Goal: Task Accomplishment & Management: Complete application form

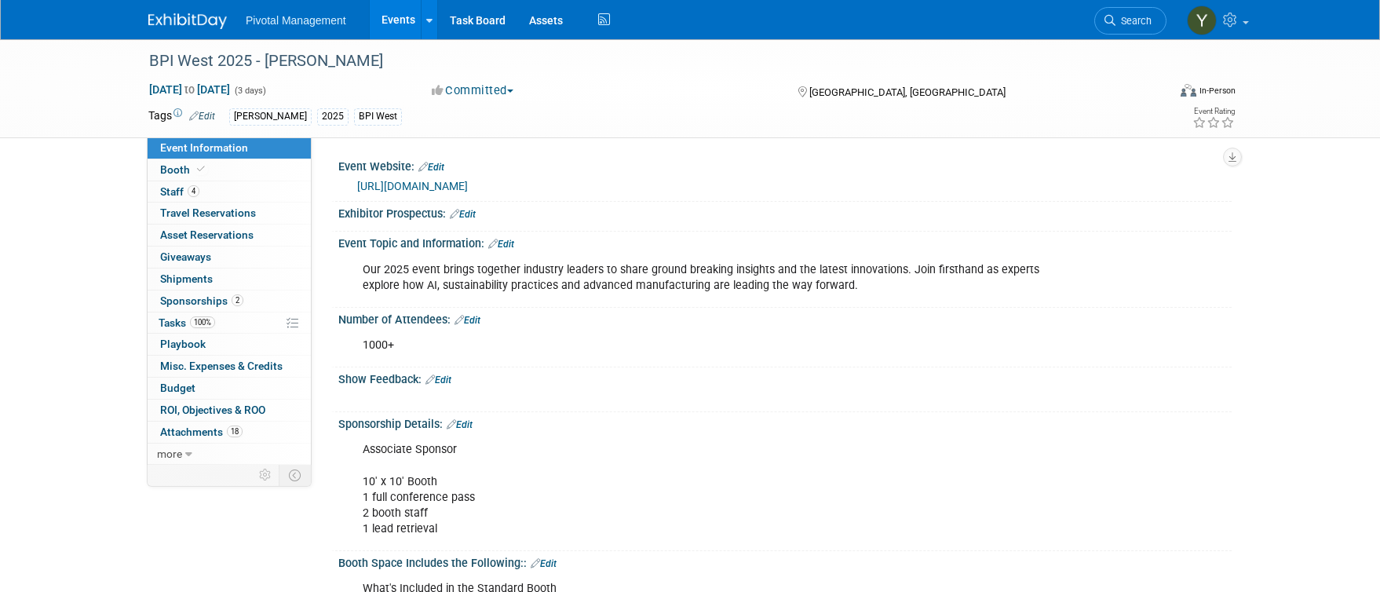
click at [397, 20] on link "Events" at bounding box center [398, 19] width 57 height 39
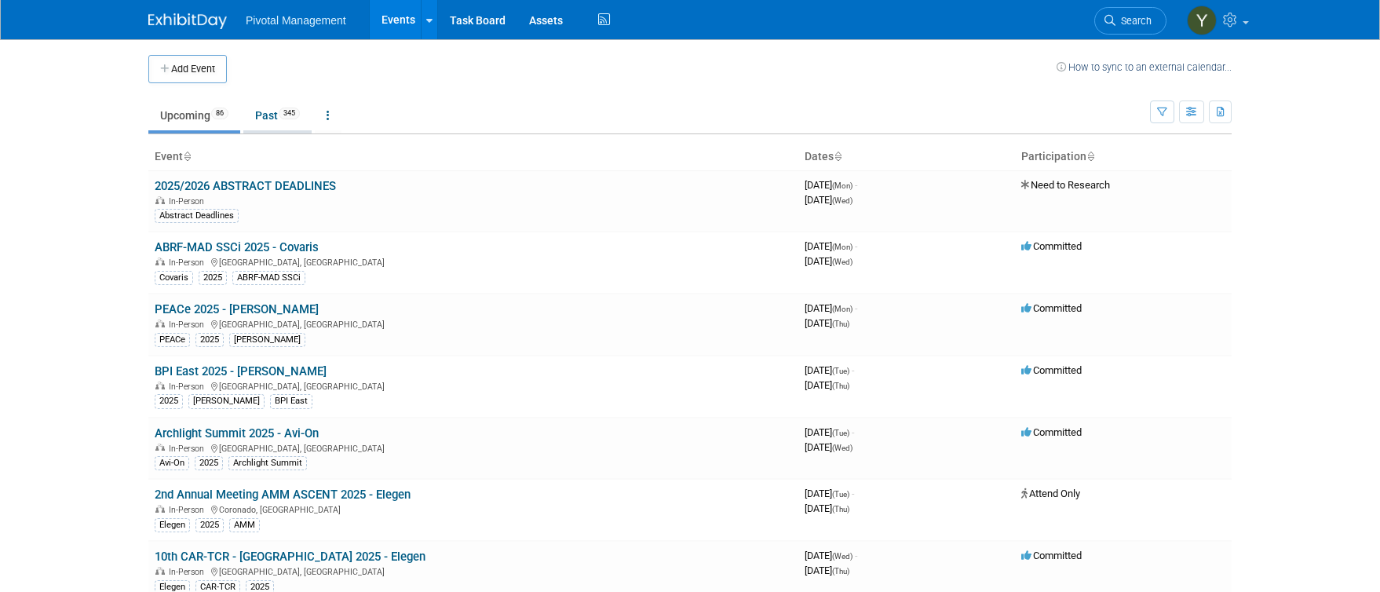
click at [268, 117] on link "Past 345" at bounding box center [277, 115] width 68 height 30
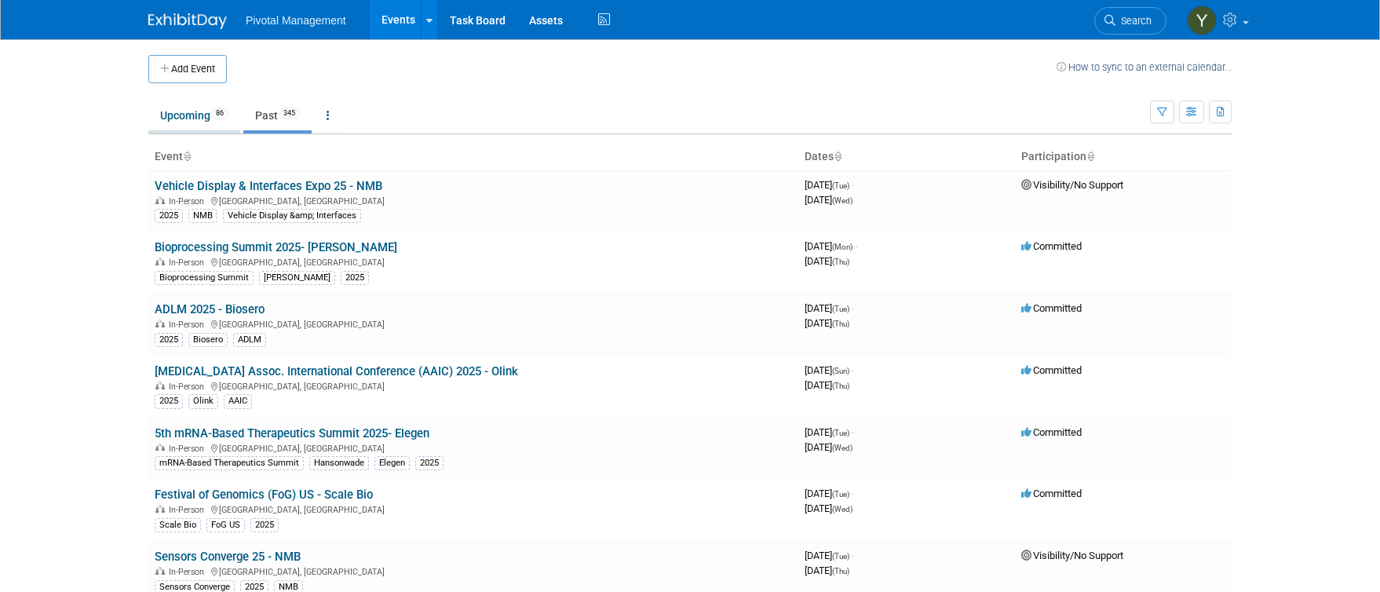
click at [177, 121] on link "Upcoming 86" at bounding box center [194, 115] width 92 height 30
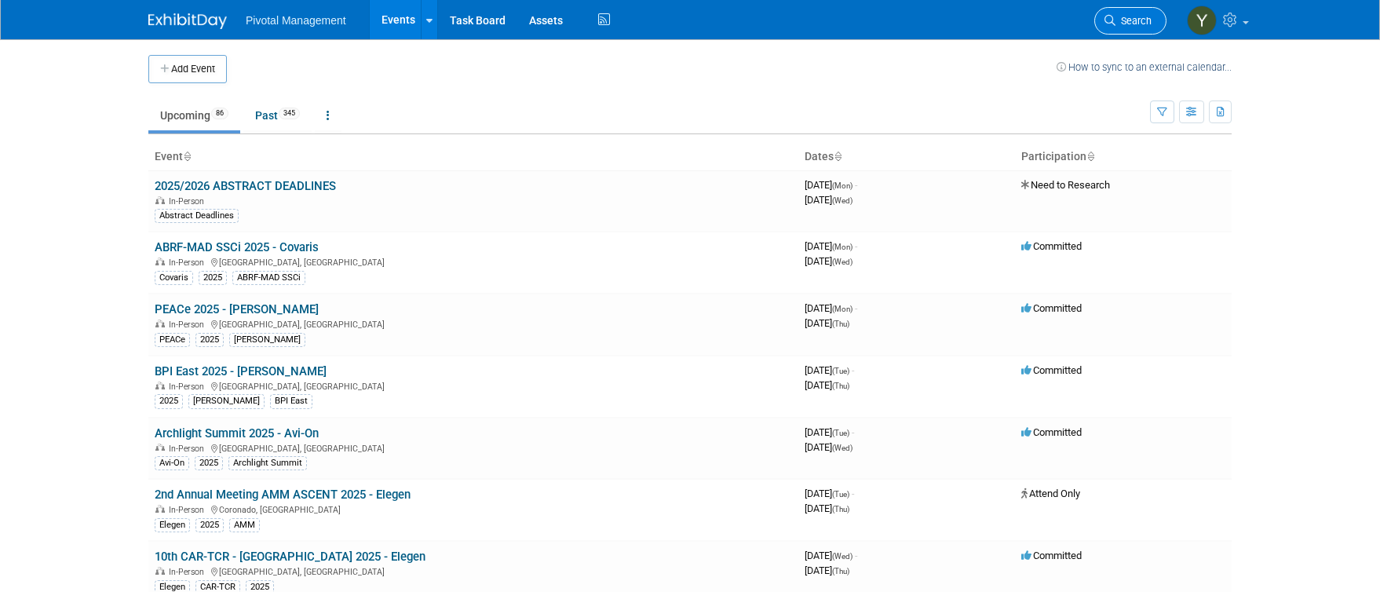
click at [1113, 26] on link "Search" at bounding box center [1130, 20] width 72 height 27
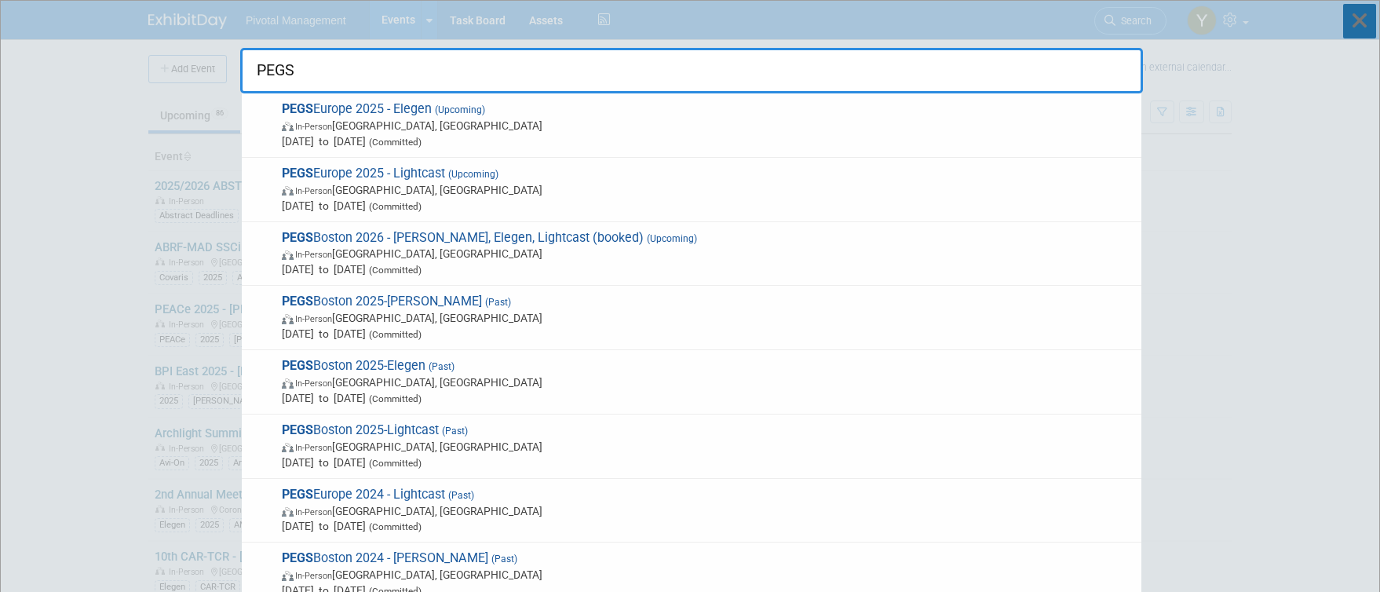
type input "PEGS"
click at [1356, 16] on icon at bounding box center [1359, 21] width 33 height 35
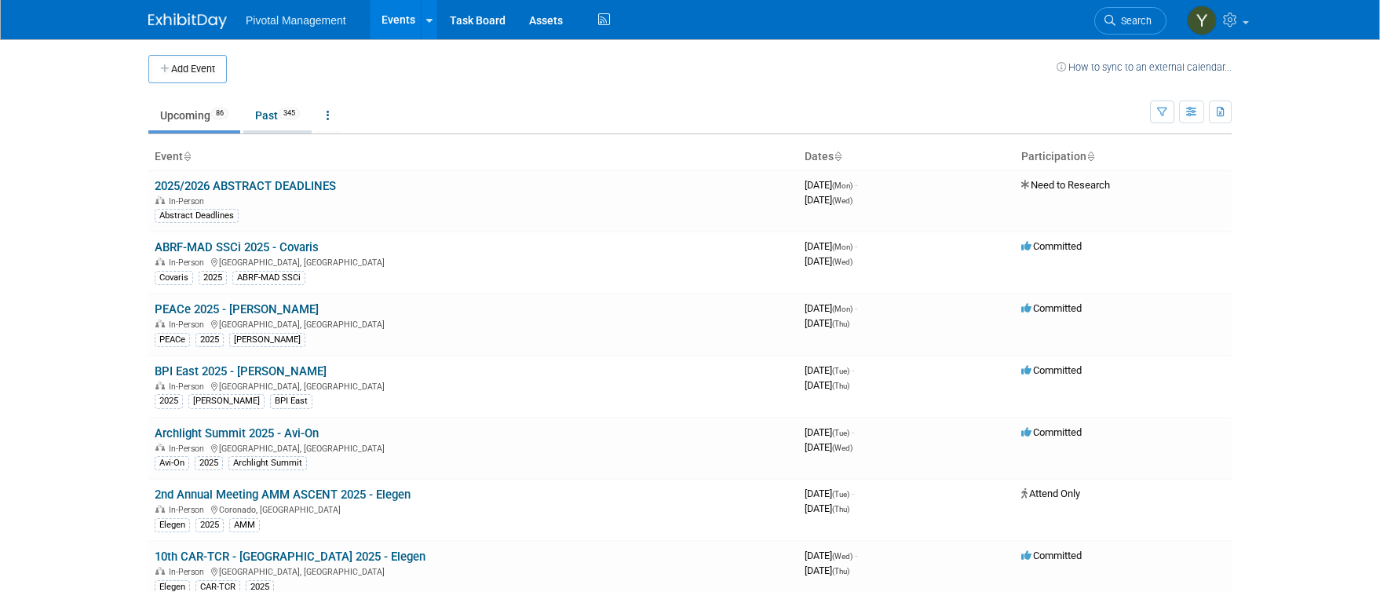
click at [278, 110] on link "Past 345" at bounding box center [277, 115] width 68 height 30
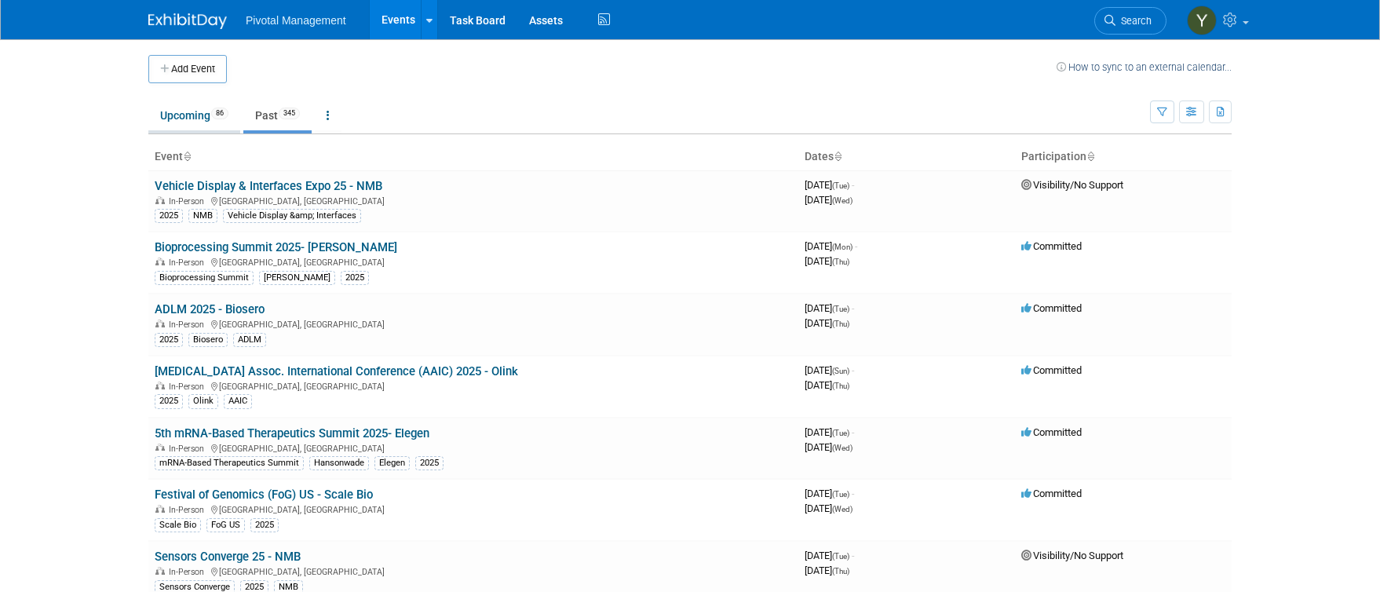
click at [187, 119] on link "Upcoming 86" at bounding box center [194, 115] width 92 height 30
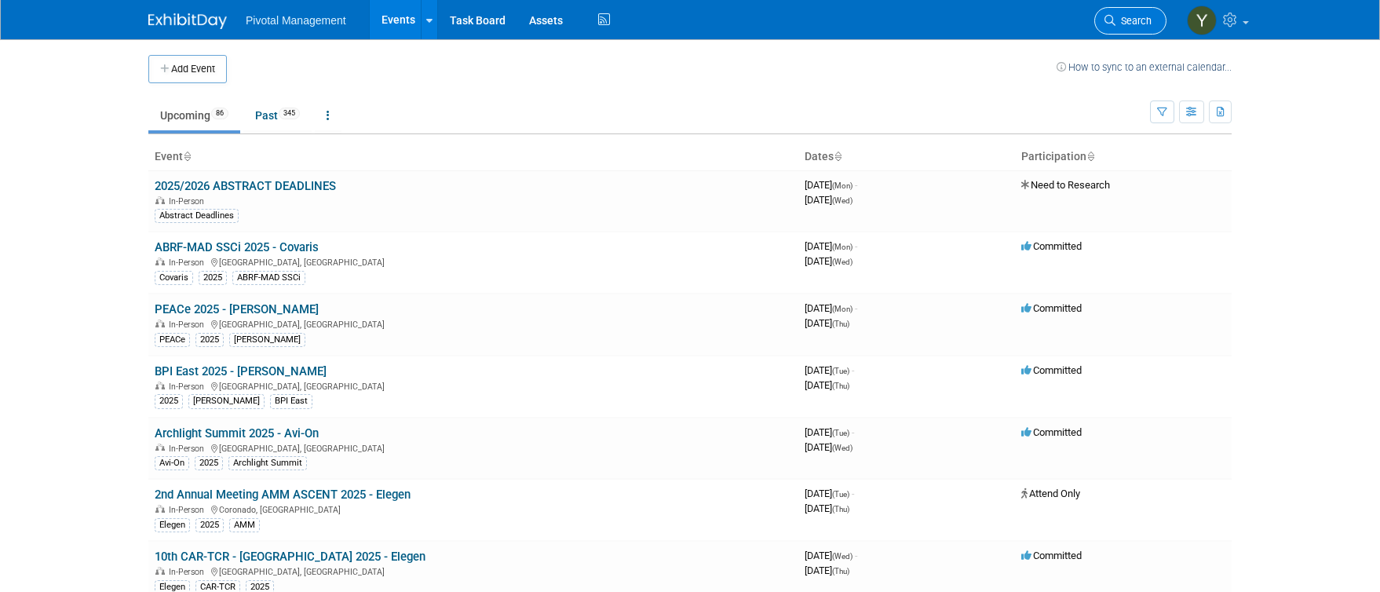
click at [1145, 14] on link "Search" at bounding box center [1130, 20] width 72 height 27
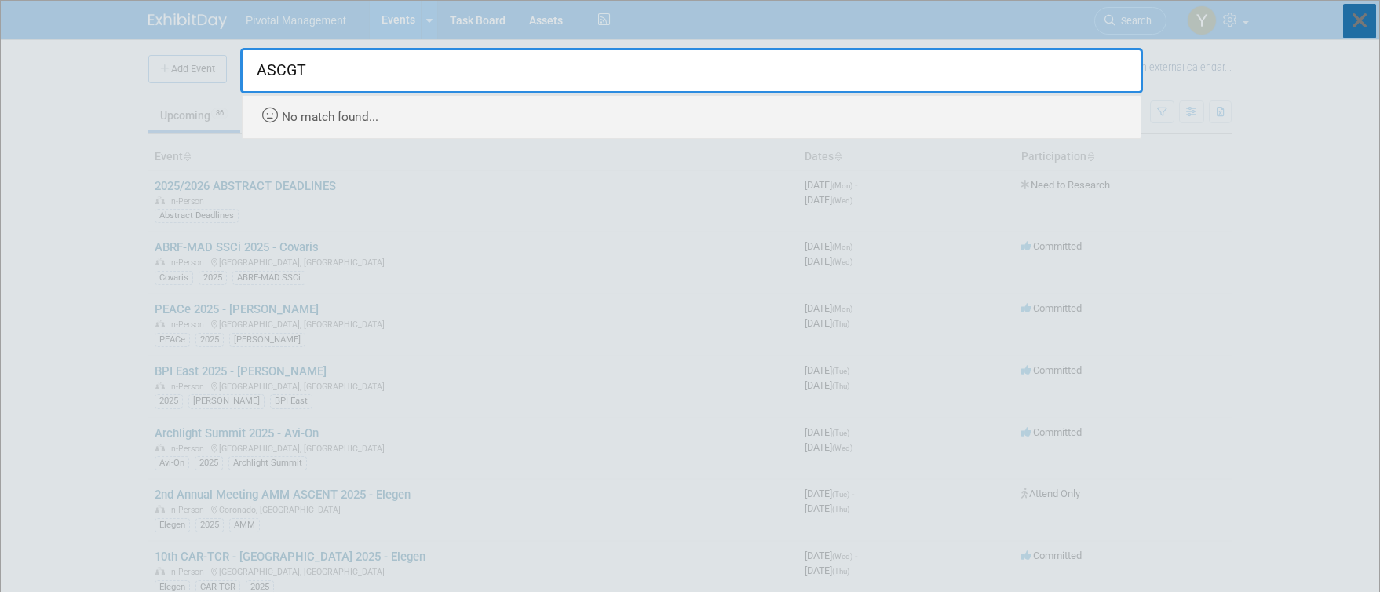
type input "ASCGT"
click at [1358, 17] on icon at bounding box center [1359, 21] width 33 height 35
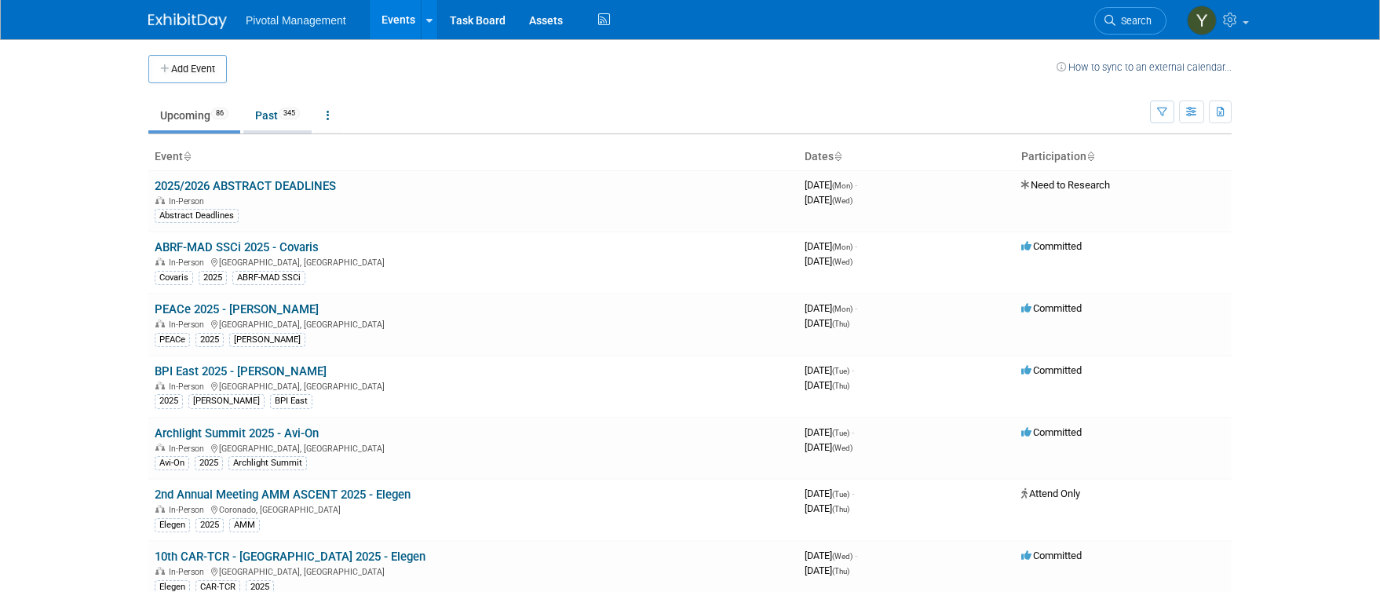
click at [270, 116] on link "Past 345" at bounding box center [277, 115] width 68 height 30
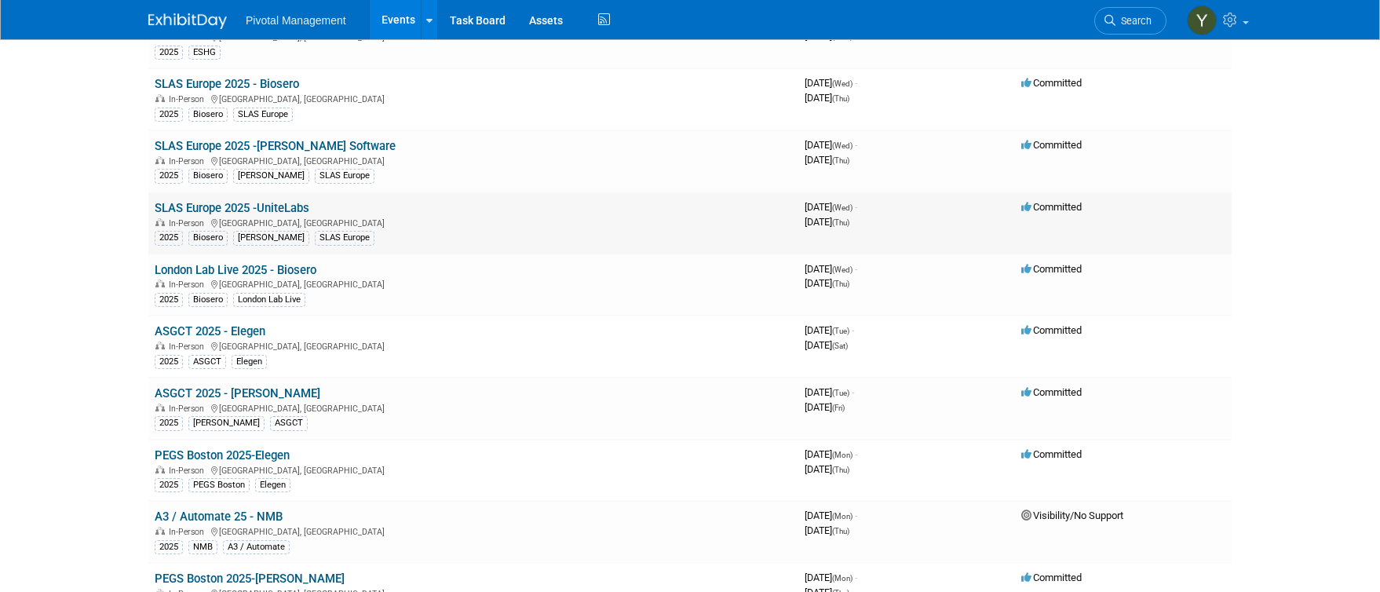
scroll to position [942, 0]
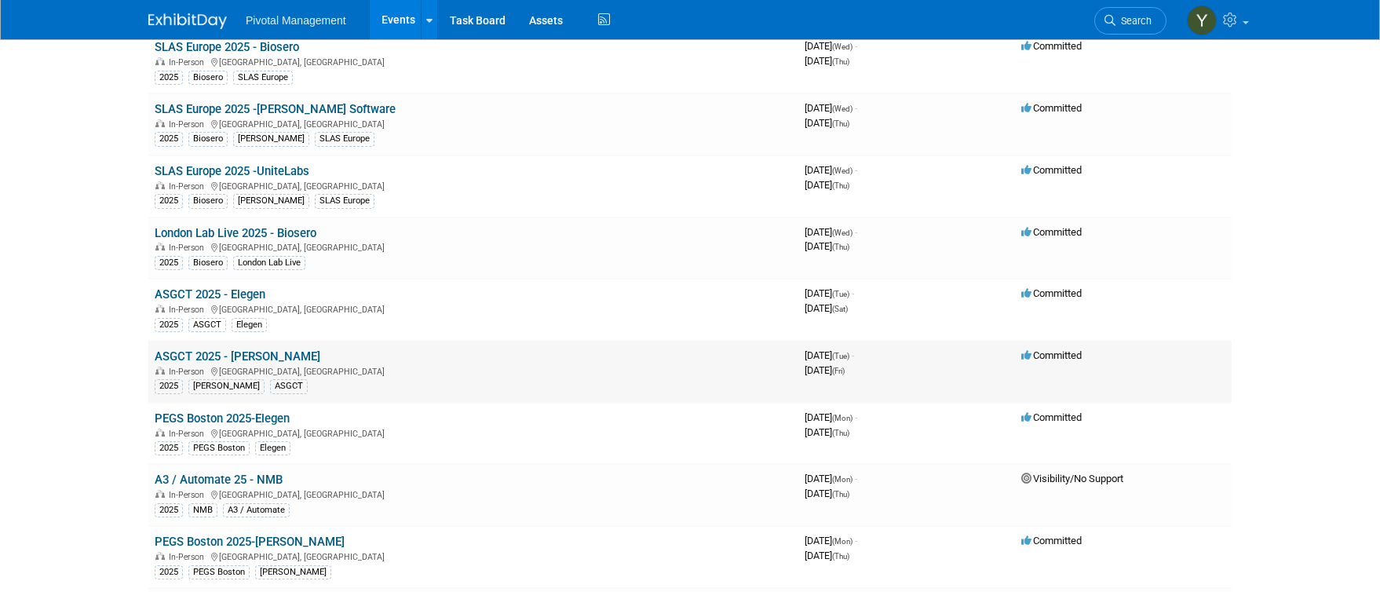
click at [259, 352] on link "ASGCT 2025 - [PERSON_NAME]" at bounding box center [238, 356] width 166 height 14
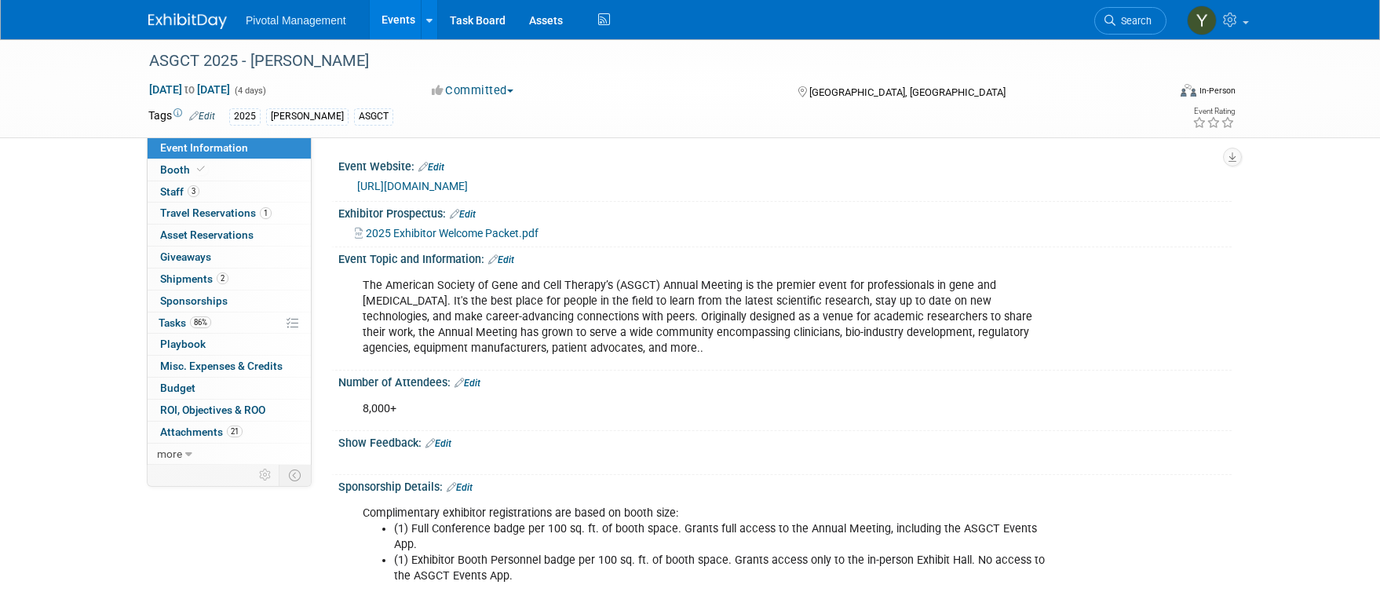
click at [438, 180] on link "[URL][DOMAIN_NAME]" at bounding box center [412, 186] width 111 height 13
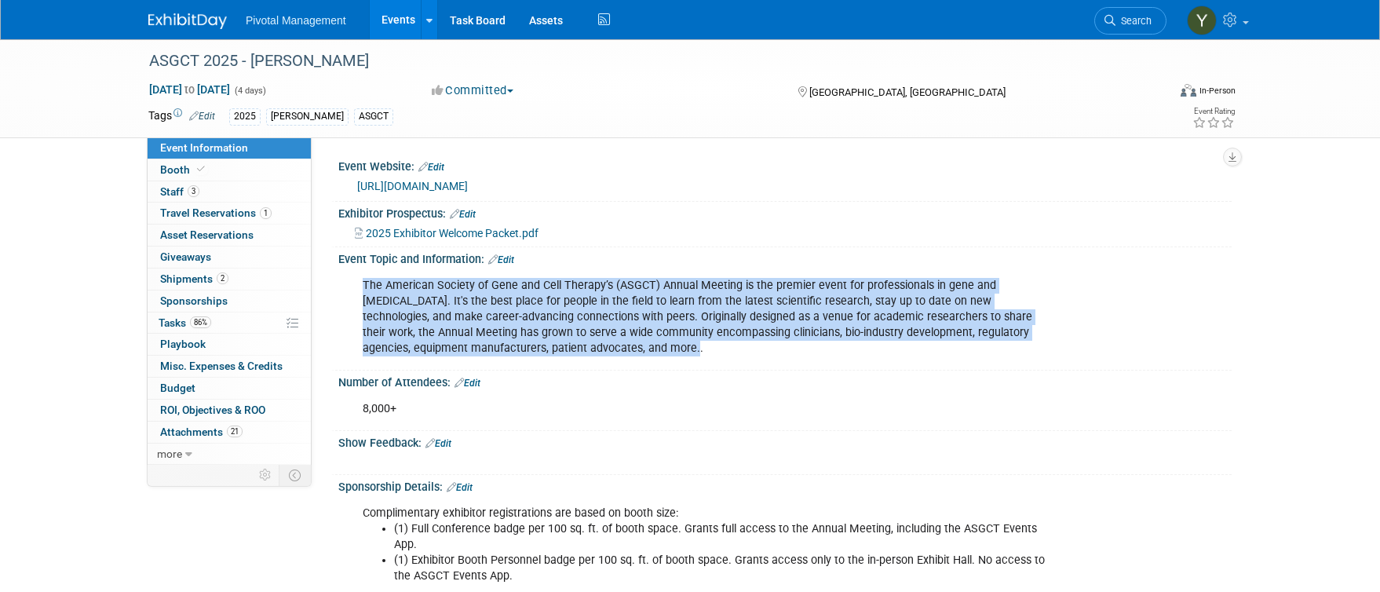
drag, startPoint x: 363, startPoint y: 288, endPoint x: 853, endPoint y: 340, distance: 493.4
click at [985, 349] on div "The American Society of Gene and Cell Therapy’s (ASGCT) Annual Meeting is the p…" at bounding box center [705, 317] width 707 height 94
copy div "The American Society of Gene and Cell Therapy’s (ASGCT) Annual Meeting is the p…"
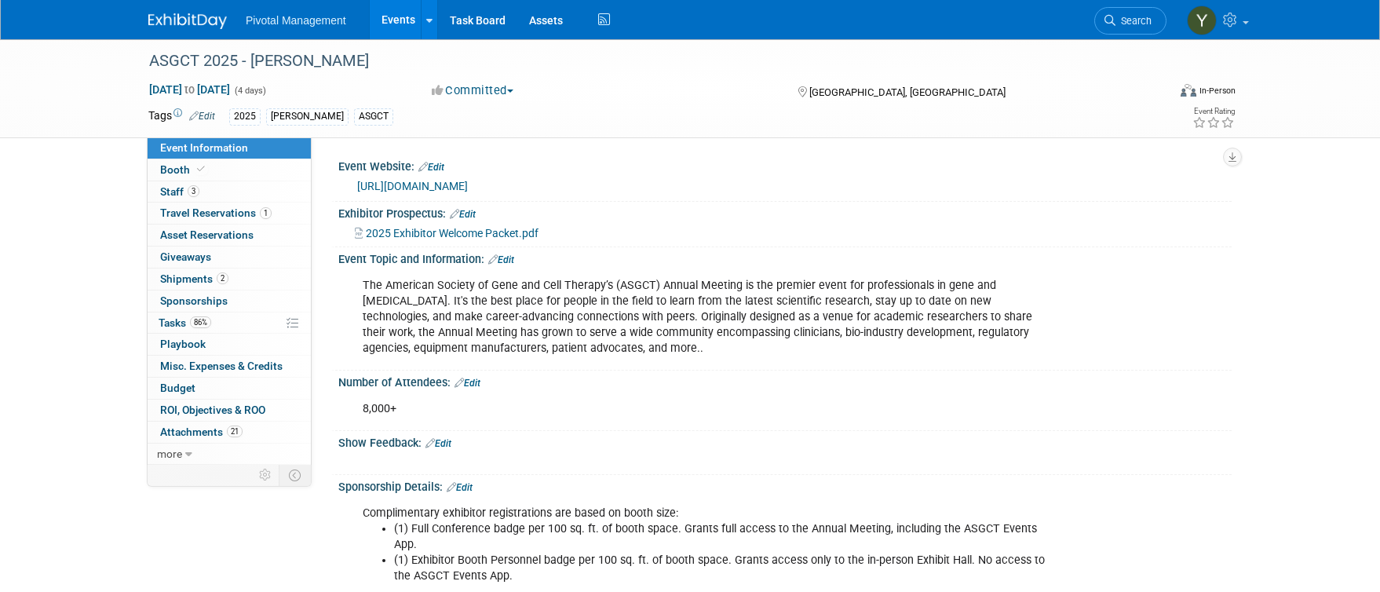
click at [75, 121] on div "ASGCT 2025 - Asimov May 13, 2025 to May 16, 2025 (4 days) May 13, 2025 to May 1…" at bounding box center [690, 88] width 1380 height 99
click at [400, 10] on link "Events" at bounding box center [398, 19] width 57 height 39
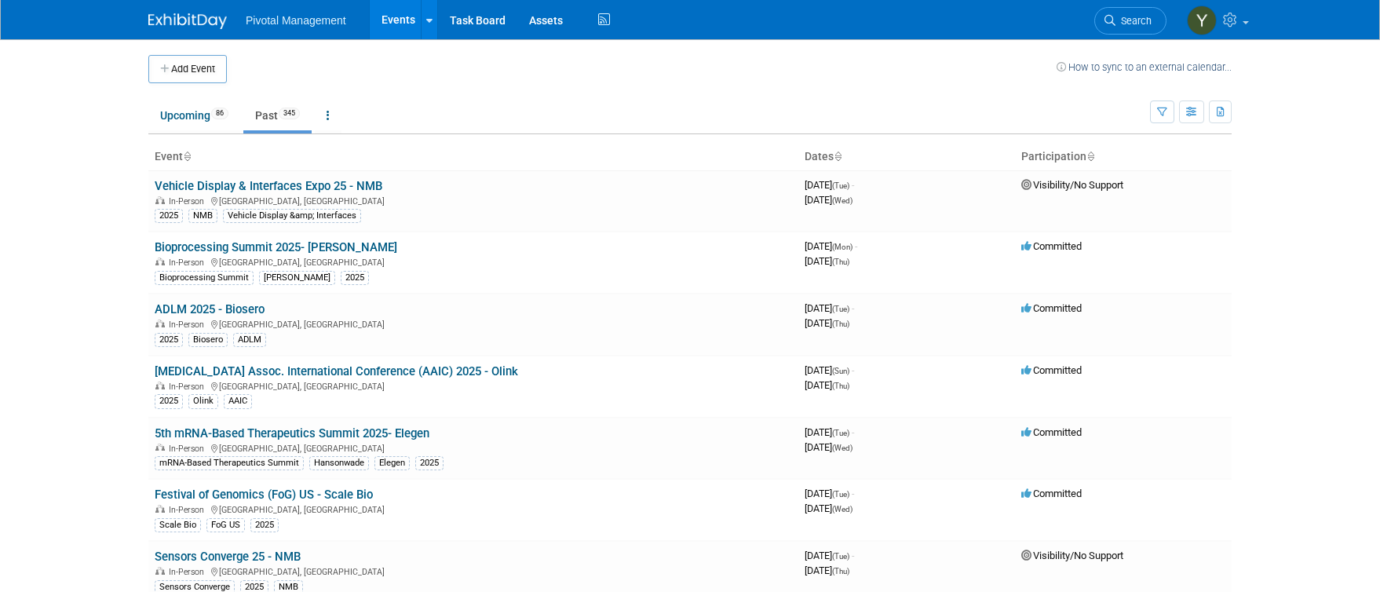
click at [165, 63] on button "Add Event" at bounding box center [187, 69] width 79 height 28
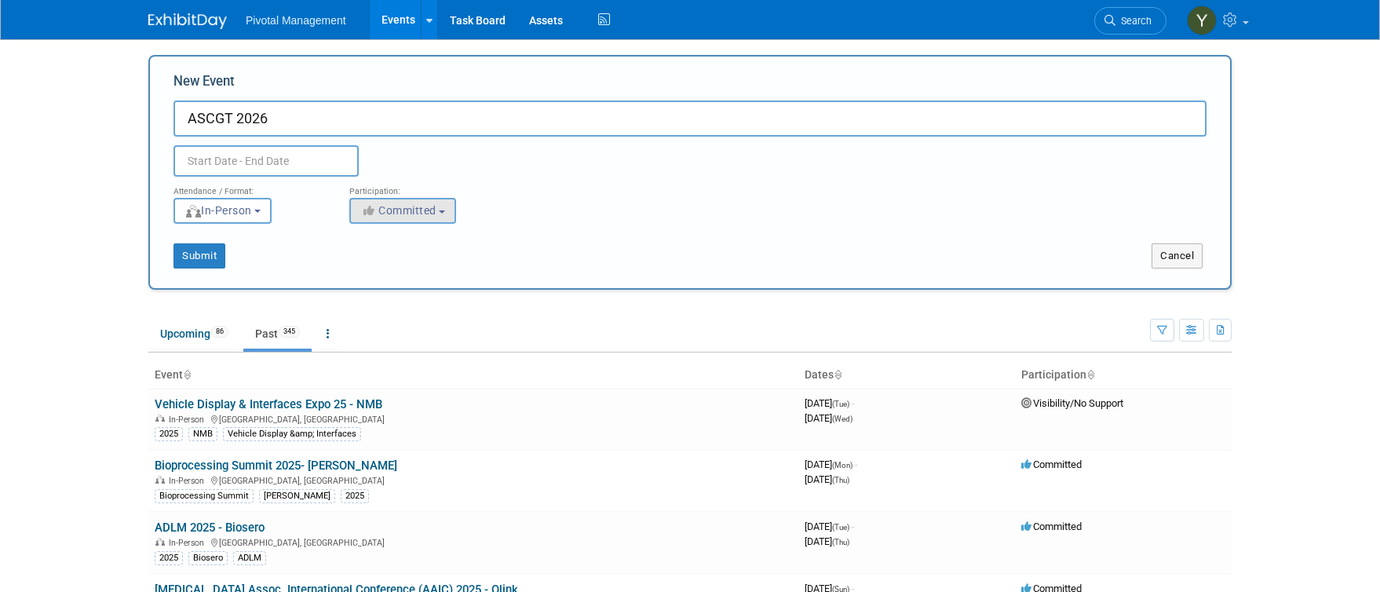
type input "ASCGT 2026"
click at [374, 208] on icon "button" at bounding box center [369, 210] width 18 height 11
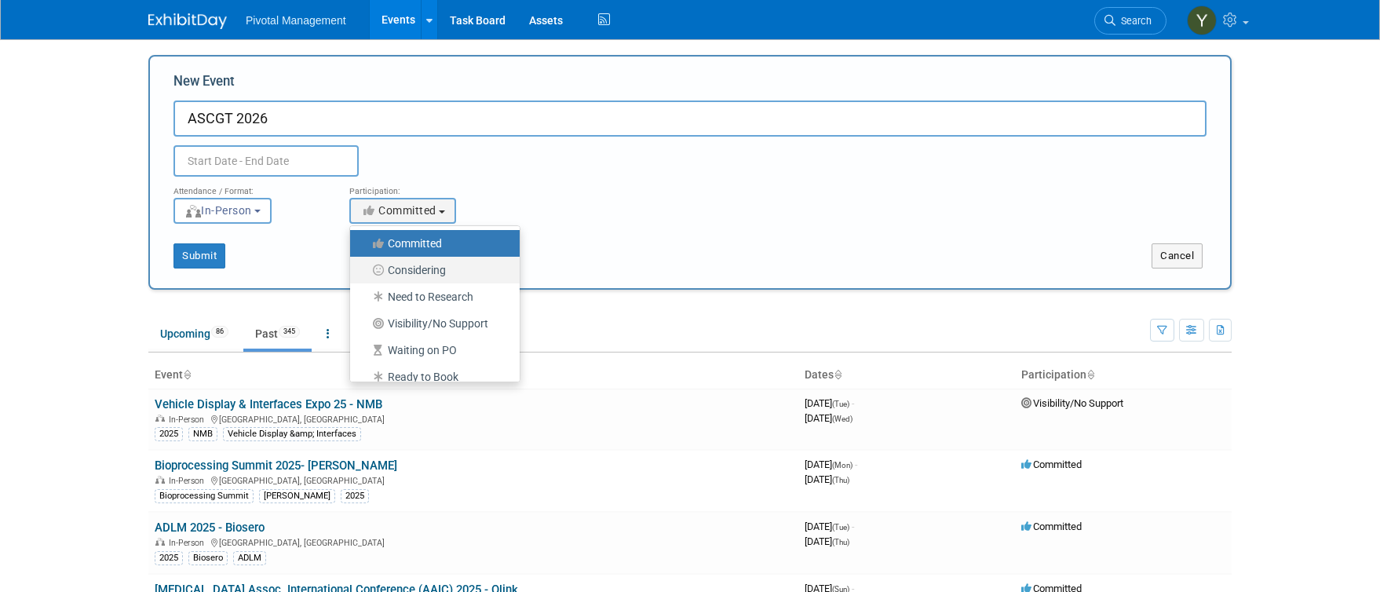
drag, startPoint x: 448, startPoint y: 271, endPoint x: 437, endPoint y: 271, distance: 11.0
click at [444, 271] on label "Considering" at bounding box center [431, 270] width 146 height 20
click at [253, 154] on input "text" at bounding box center [265, 160] width 185 height 31
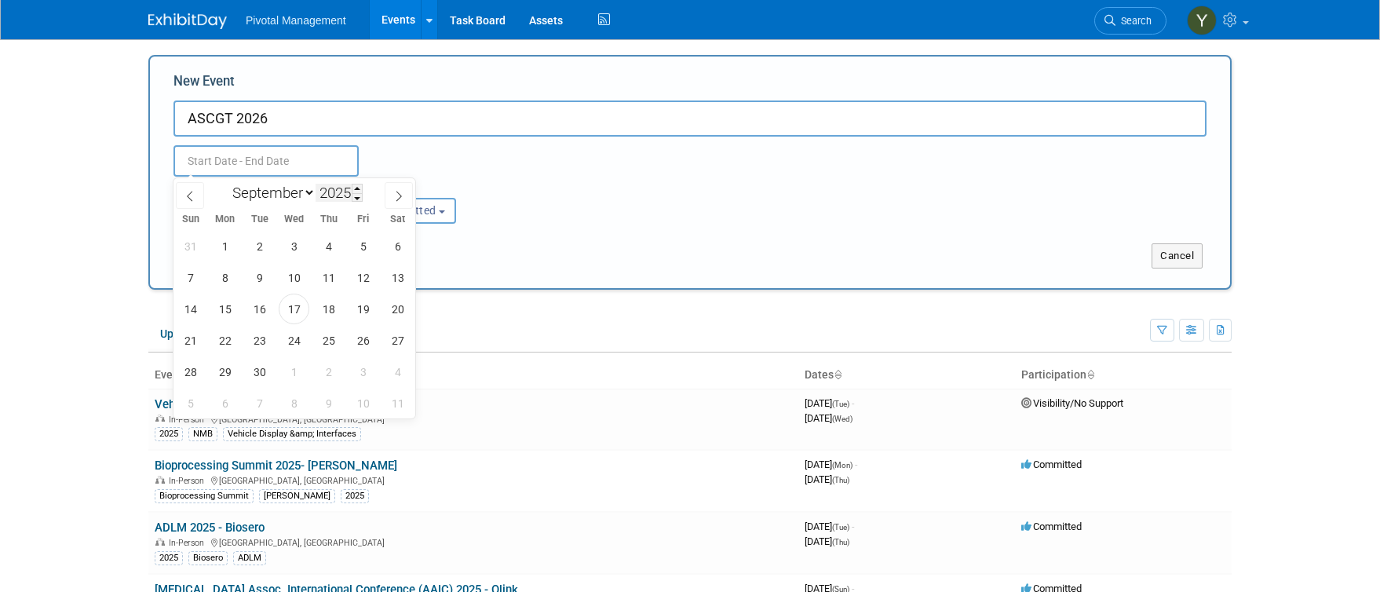
click at [331, 199] on input "2025" at bounding box center [339, 193] width 47 height 18
click at [400, 192] on icon at bounding box center [398, 196] width 11 height 11
select select "11"
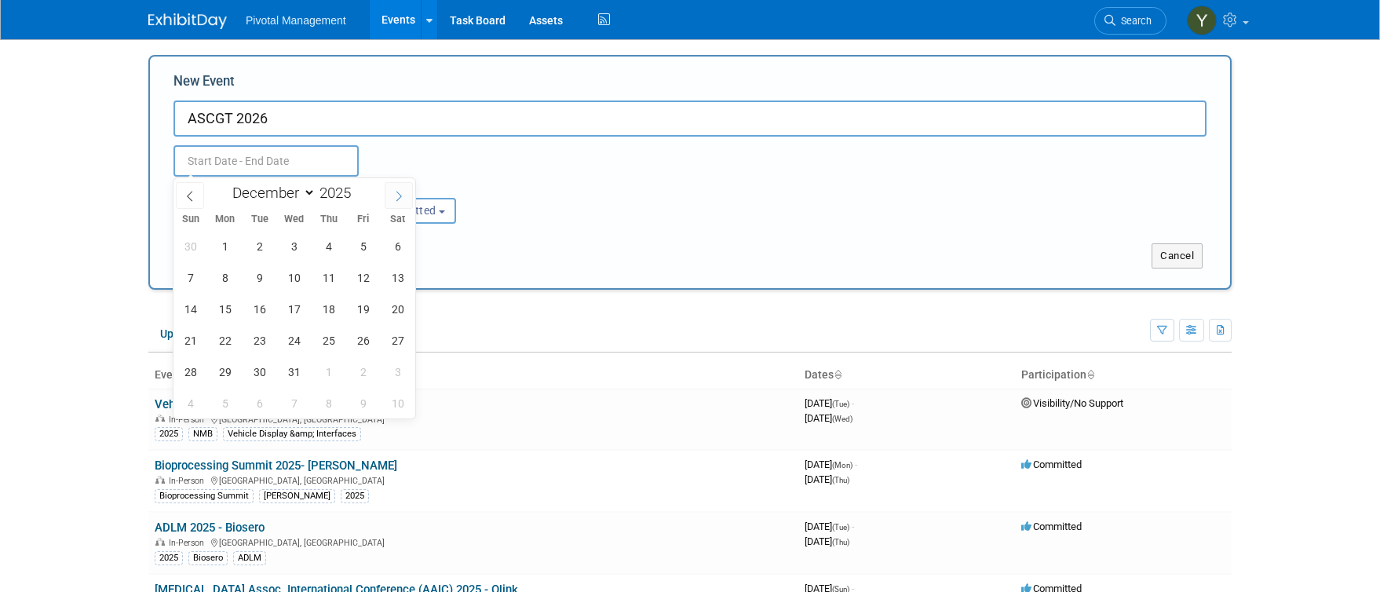
click at [400, 192] on icon at bounding box center [398, 196] width 11 height 11
type input "2026"
click at [400, 192] on icon at bounding box center [398, 196] width 11 height 11
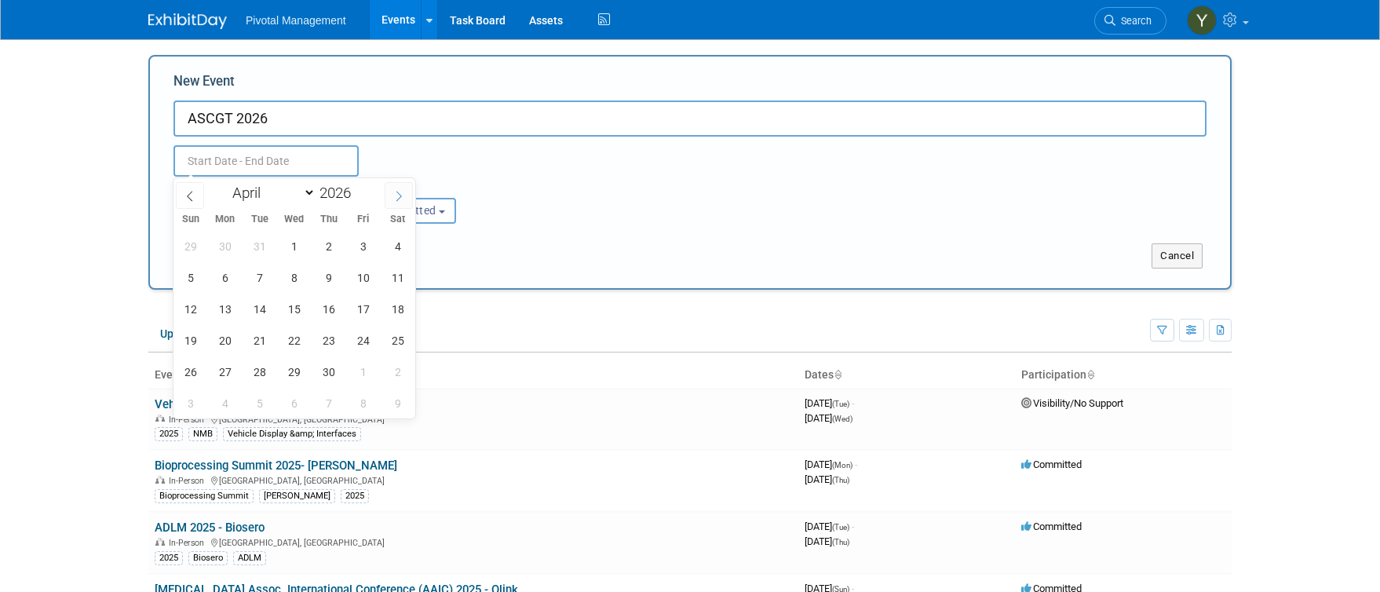
click at [400, 192] on icon at bounding box center [398, 196] width 11 height 11
select select "4"
click at [228, 303] on span "11" at bounding box center [225, 309] width 31 height 31
click at [359, 302] on span "15" at bounding box center [363, 309] width 31 height 31
type input "May 11, 2026 to May 15, 2026"
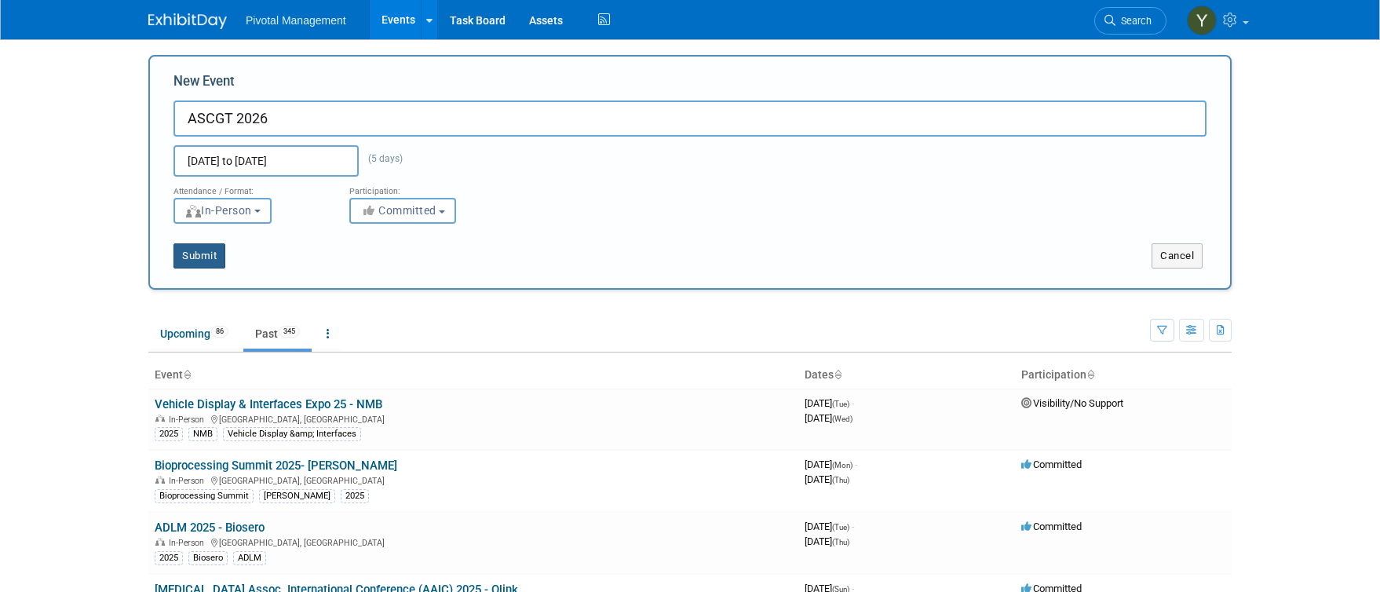
click at [199, 258] on button "Submit" at bounding box center [199, 255] width 52 height 25
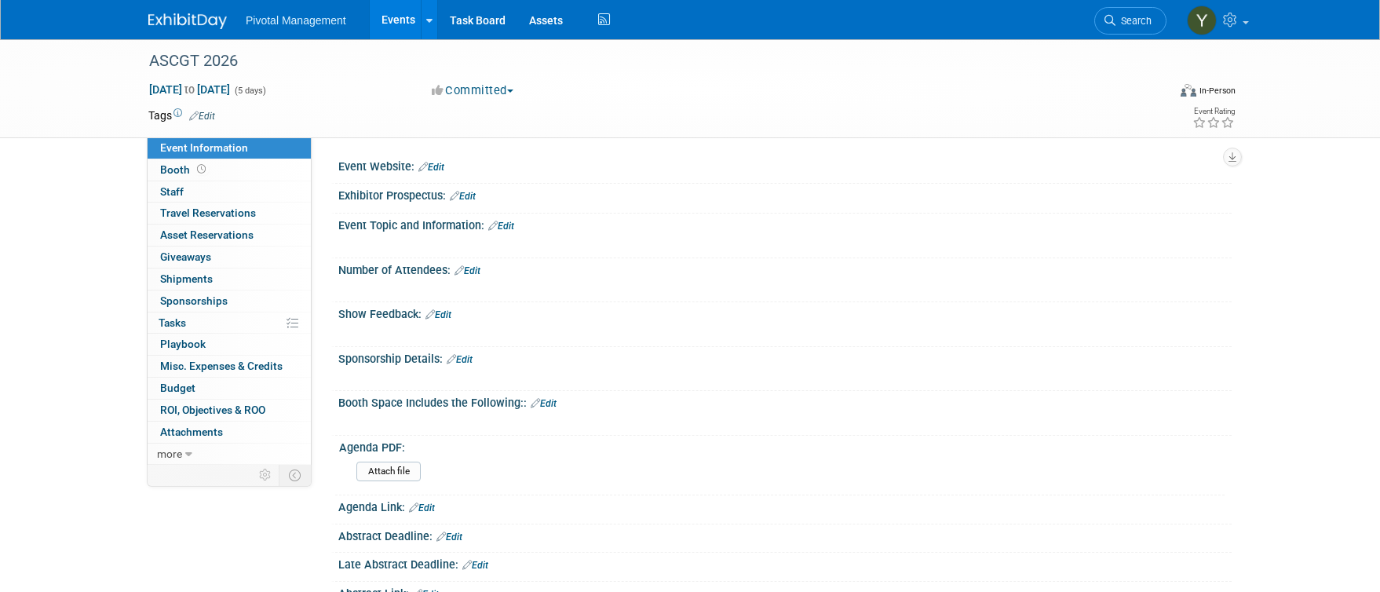
click at [511, 224] on link "Edit" at bounding box center [501, 226] width 26 height 11
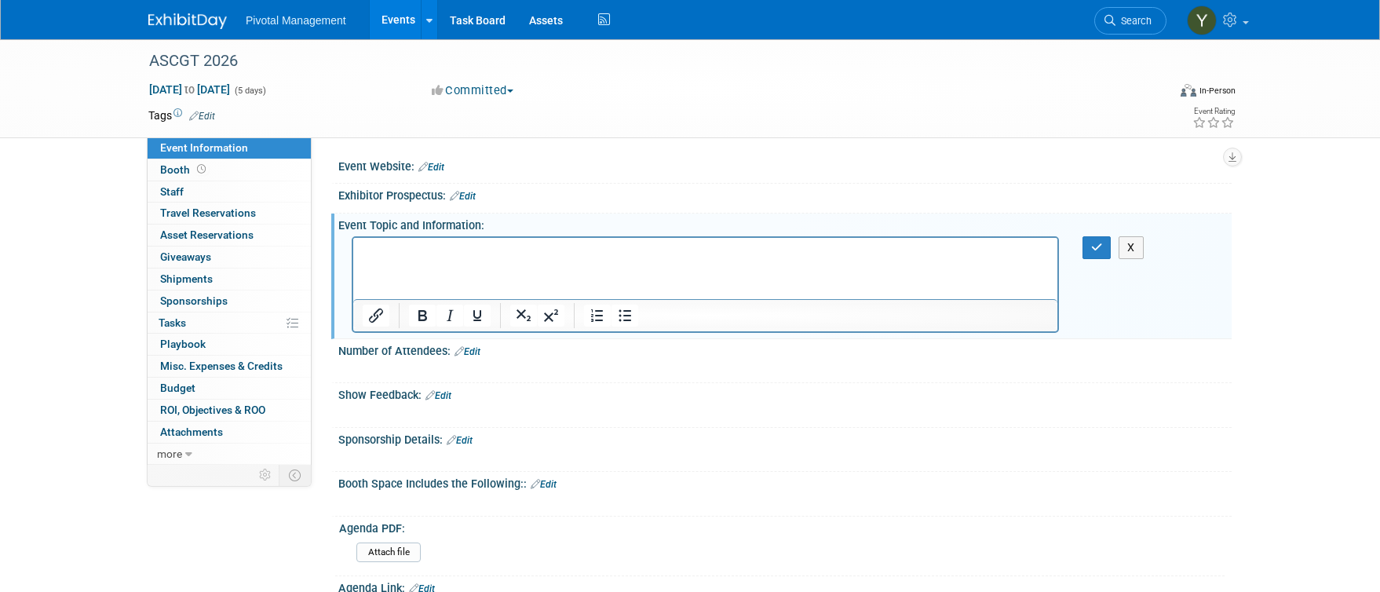
click at [501, 250] on p "Rich Text Area. Press ALT-0 for help." at bounding box center [706, 251] width 686 height 16
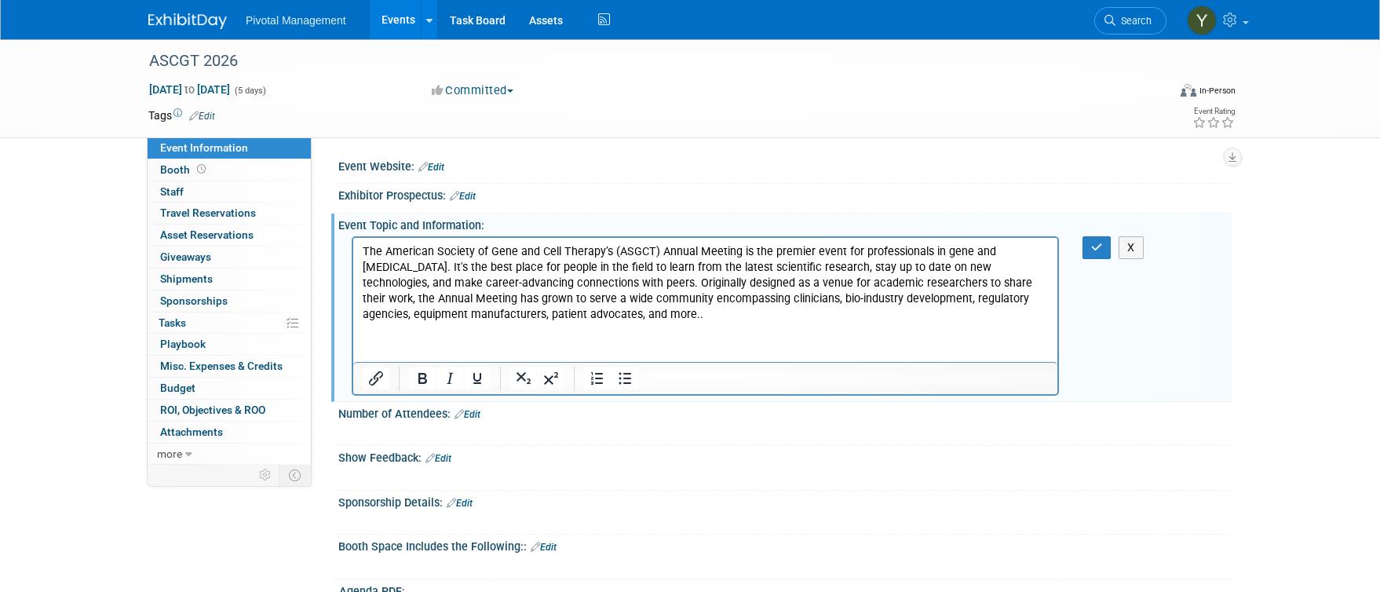
click at [519, 315] on p "The American Society of Gene and Cell Therapy’s (ASGCT) Annual Meeting is the p…" at bounding box center [706, 282] width 686 height 79
click at [1092, 249] on icon "button" at bounding box center [1097, 247] width 12 height 11
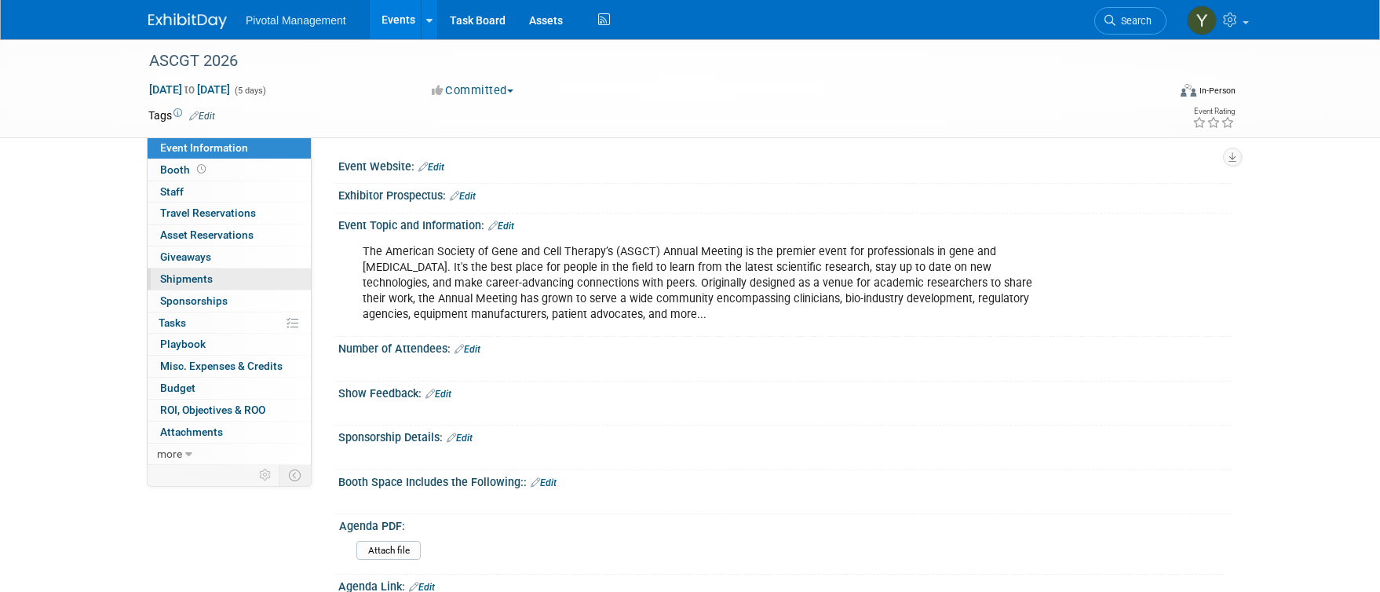
drag, startPoint x: 92, startPoint y: 299, endPoint x: 170, endPoint y: 283, distance: 80.2
click at [441, 162] on link "Edit" at bounding box center [431, 167] width 26 height 11
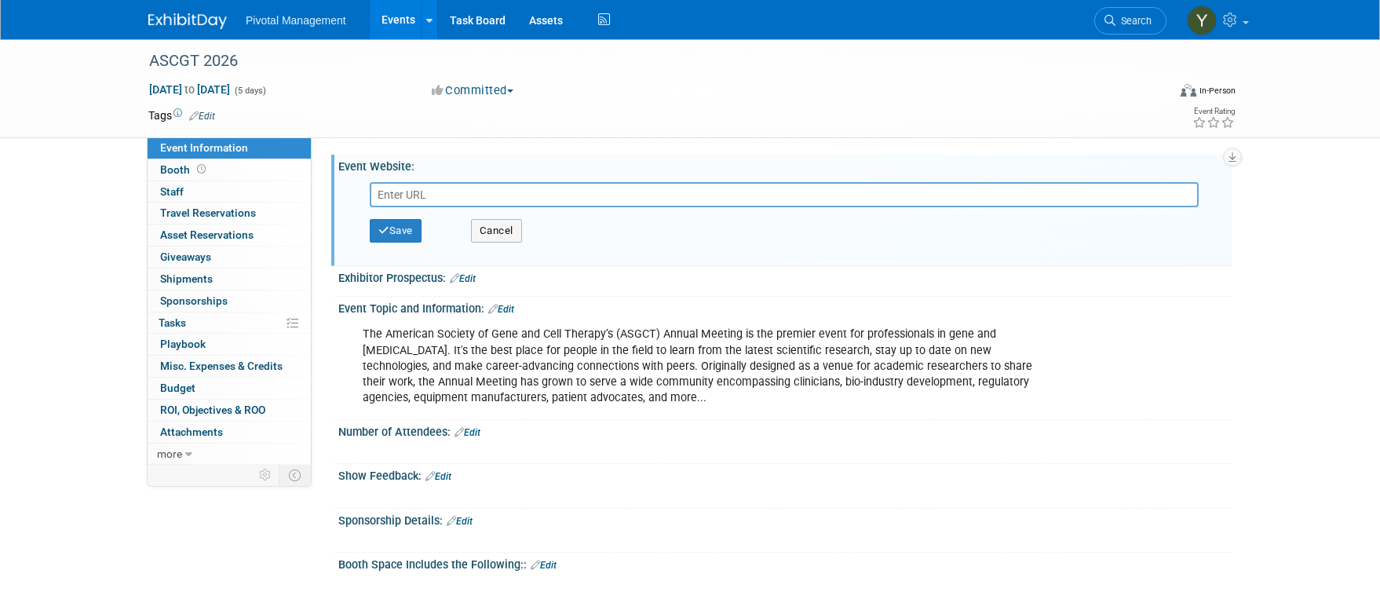
click at [465, 195] on input "text" at bounding box center [784, 194] width 829 height 25
type input "https://annualmeeting.asgct.org/"
click at [407, 228] on button "Save" at bounding box center [396, 231] width 52 height 24
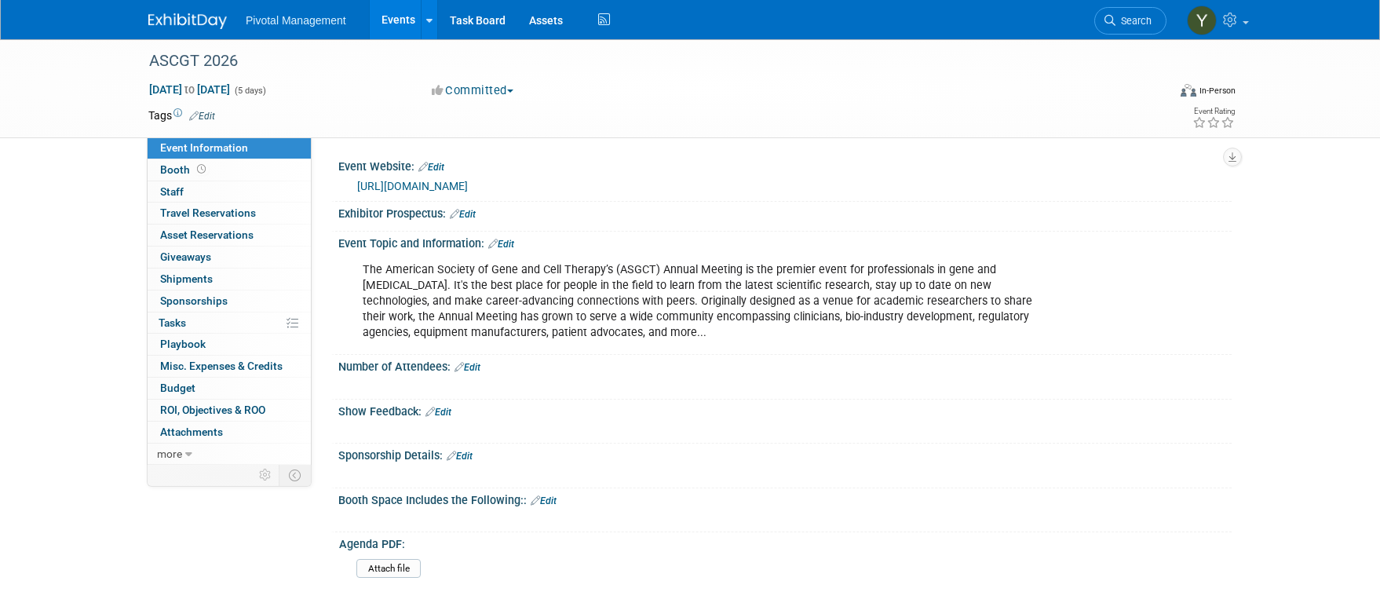
click at [396, 17] on link "Events" at bounding box center [398, 19] width 57 height 39
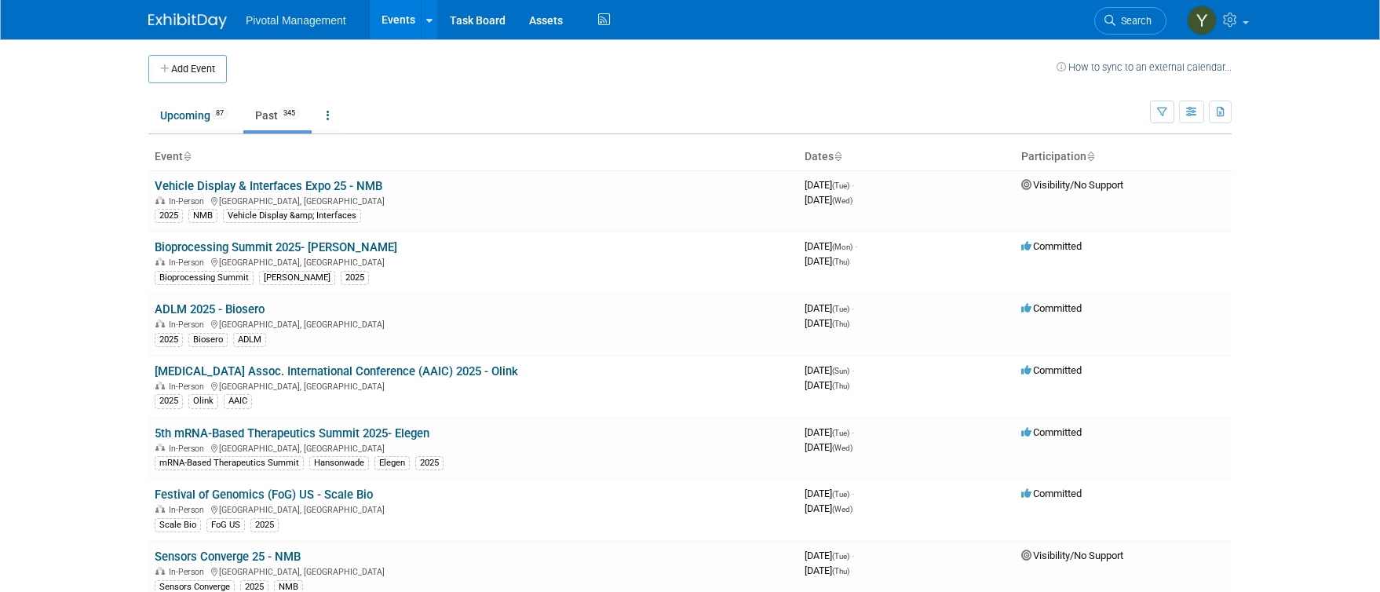
click at [272, 114] on link "Past 345" at bounding box center [277, 115] width 68 height 30
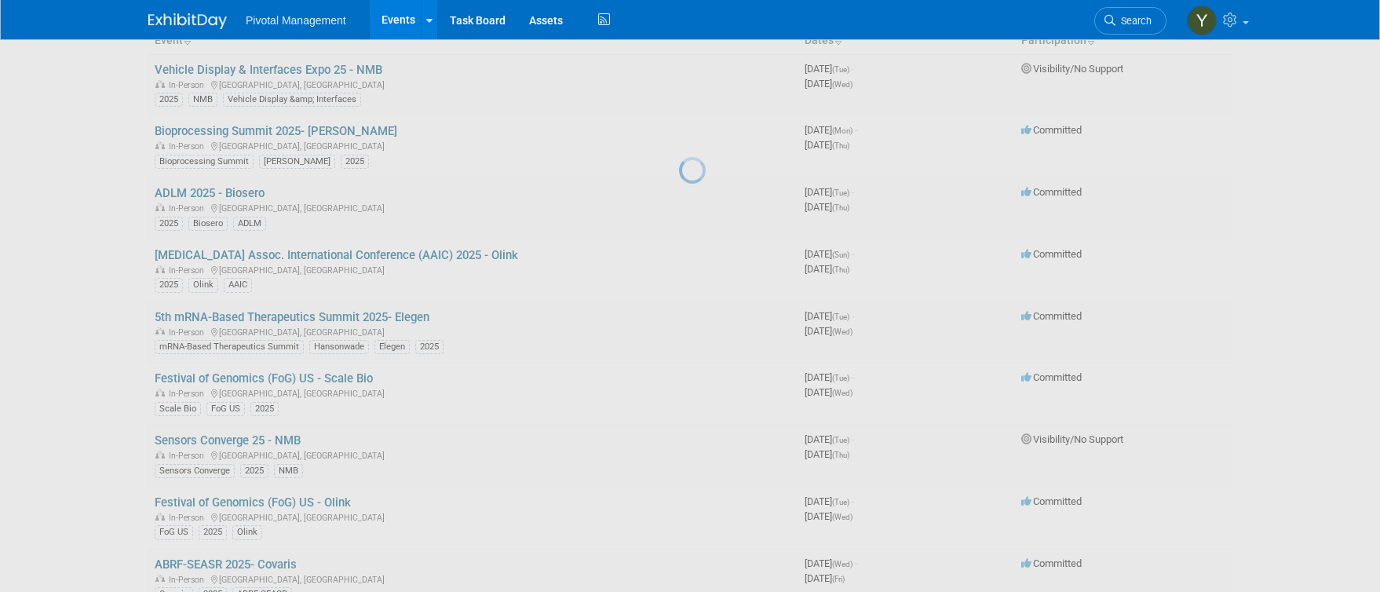
scroll to position [157, 0]
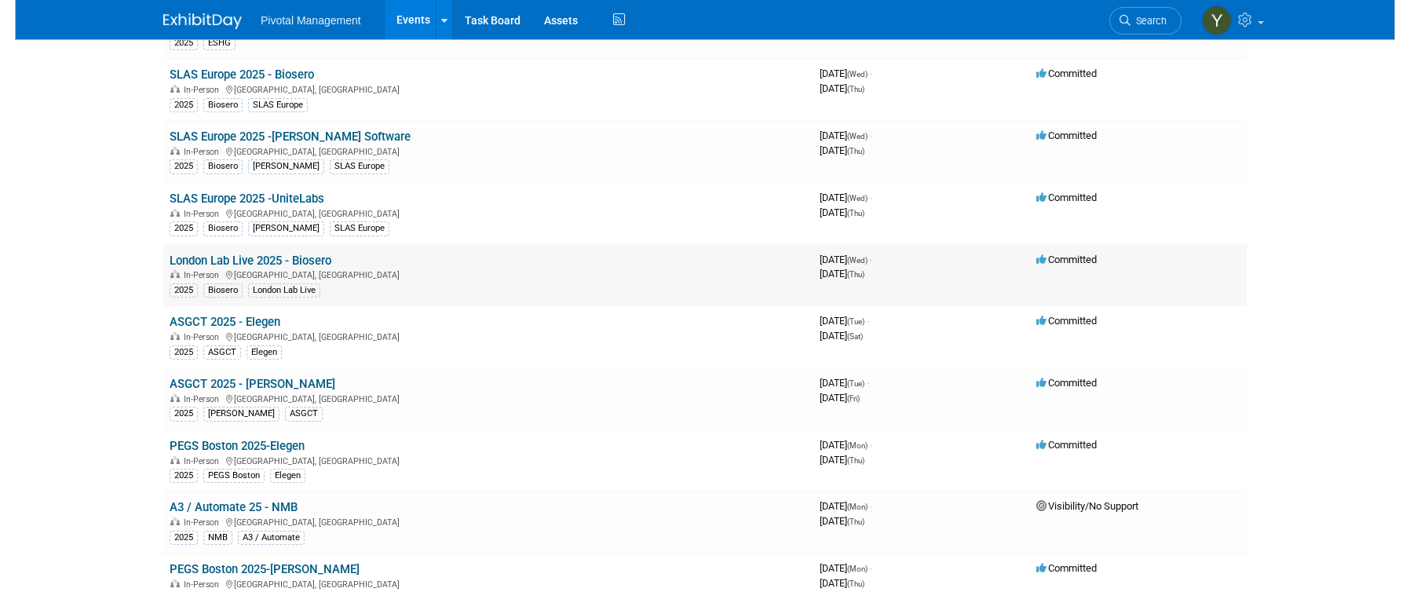
scroll to position [942, 0]
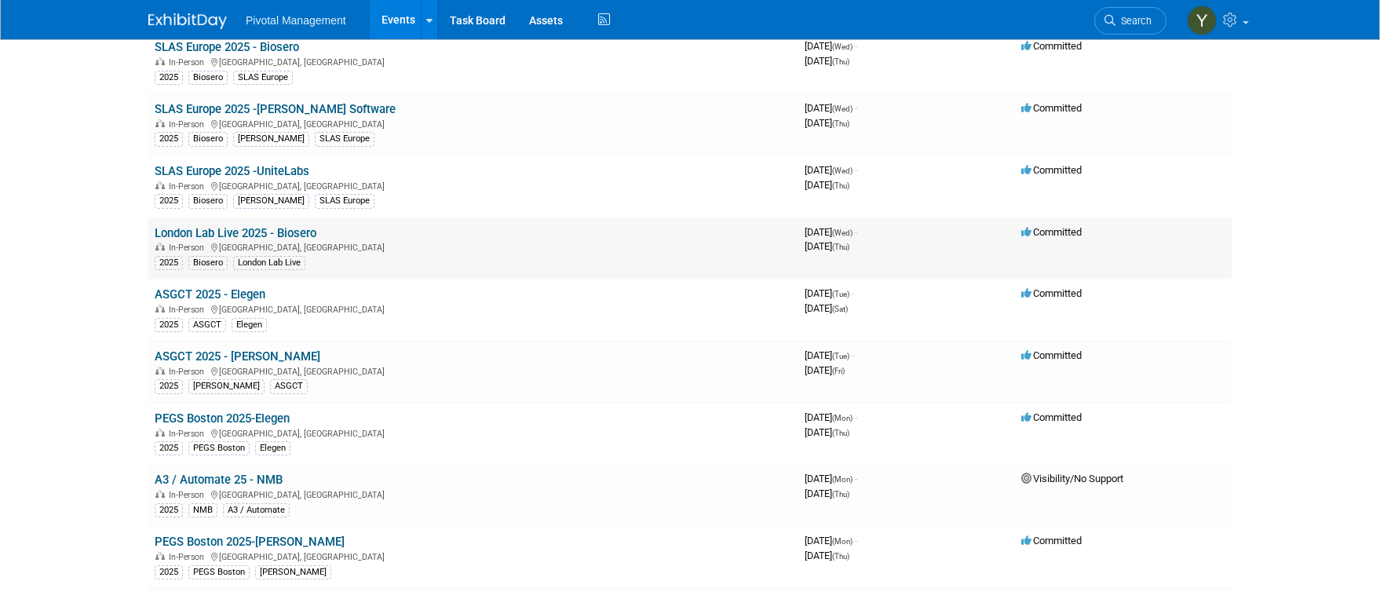
click at [222, 231] on link "London Lab Live 2025 - Biosero" at bounding box center [236, 233] width 162 height 14
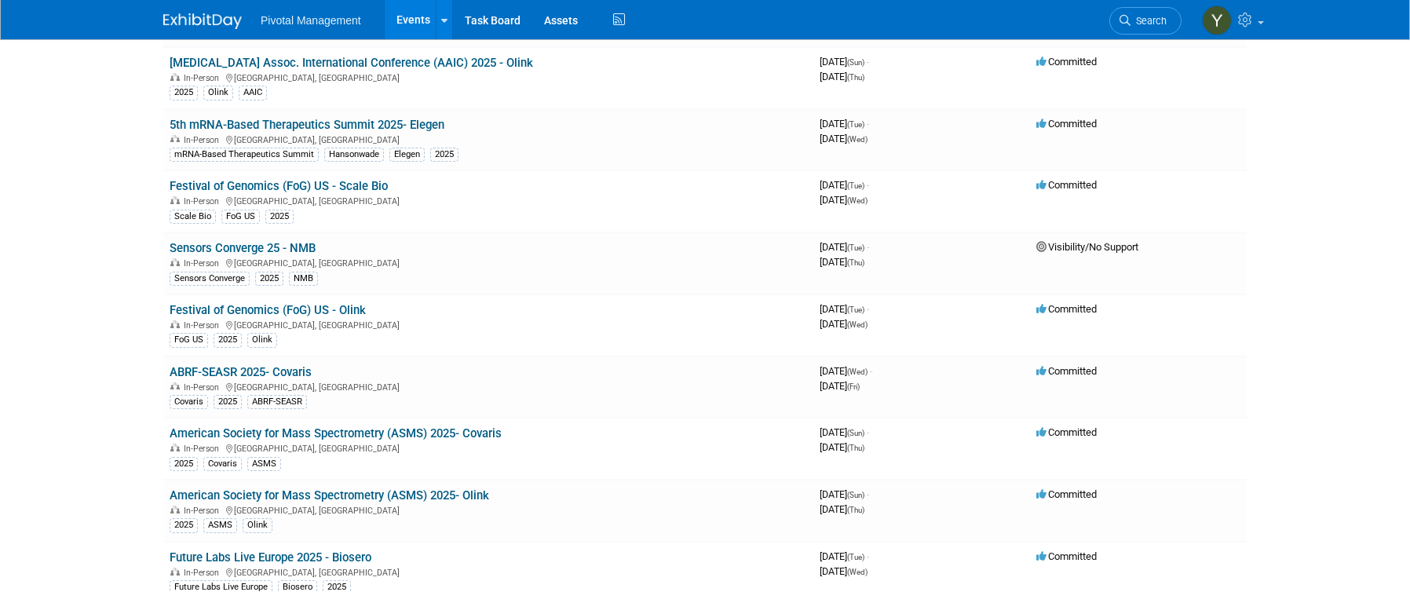
scroll to position [0, 0]
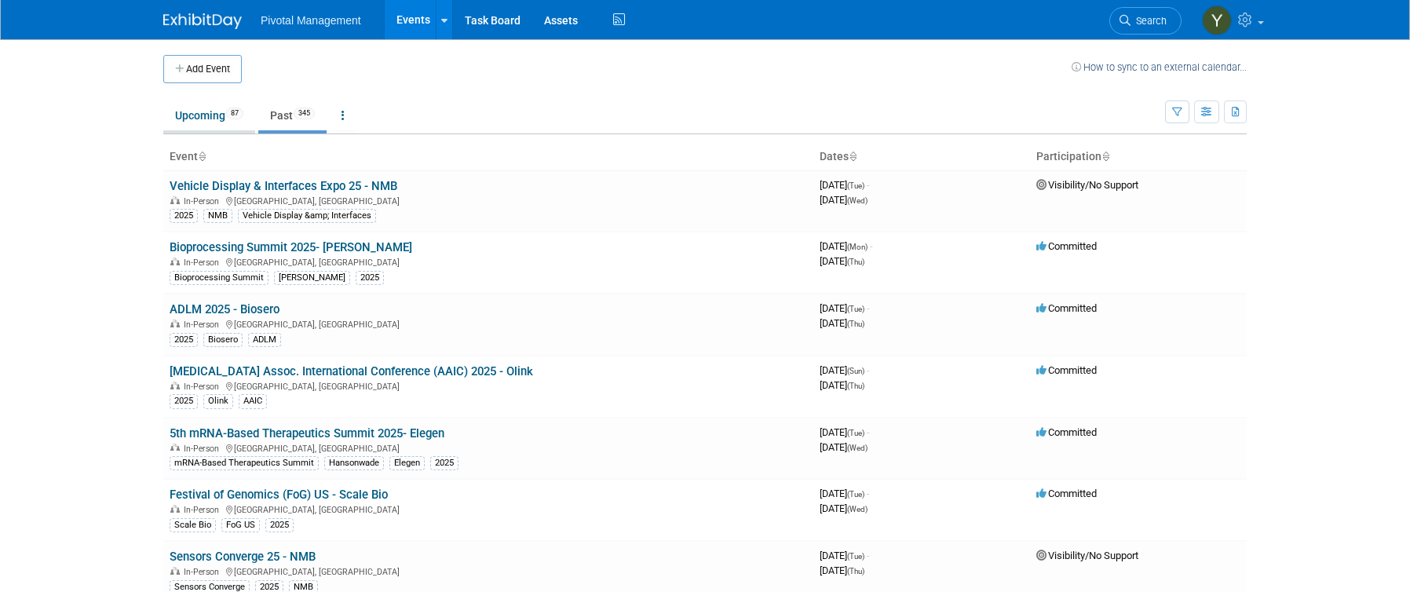
click at [200, 115] on link "Upcoming 87" at bounding box center [209, 115] width 92 height 30
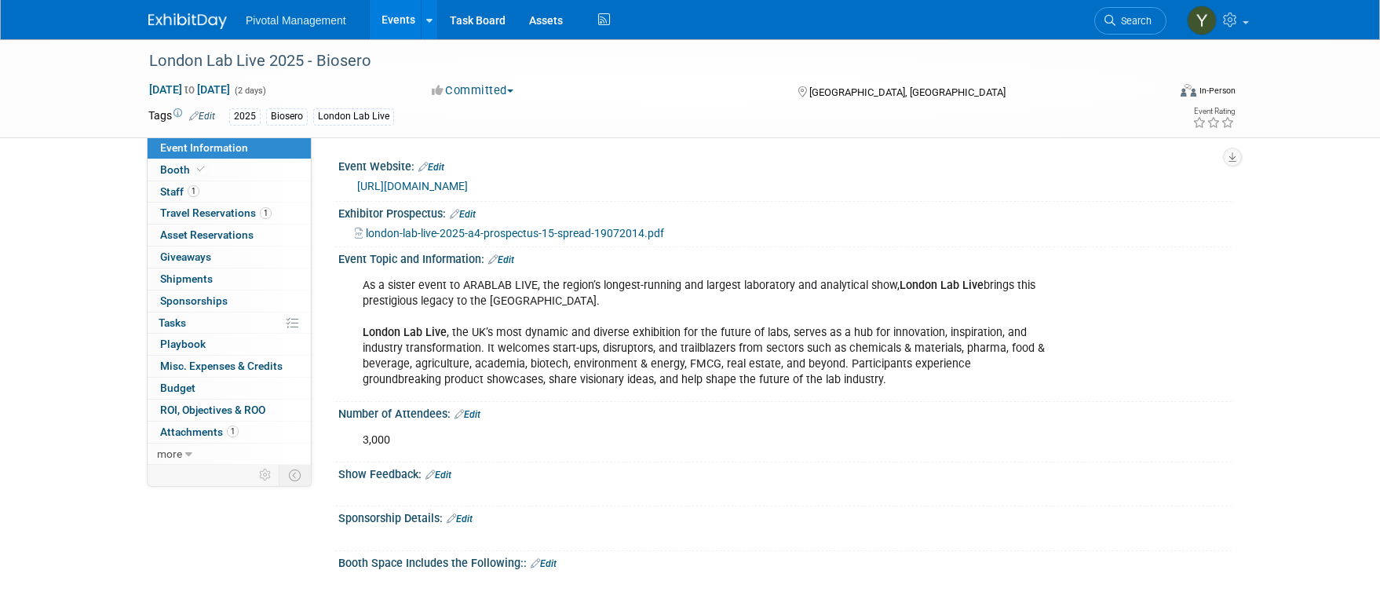
click at [455, 181] on link "https://www.terrapinn.com/exhibition/london-lab-live/" at bounding box center [412, 186] width 111 height 13
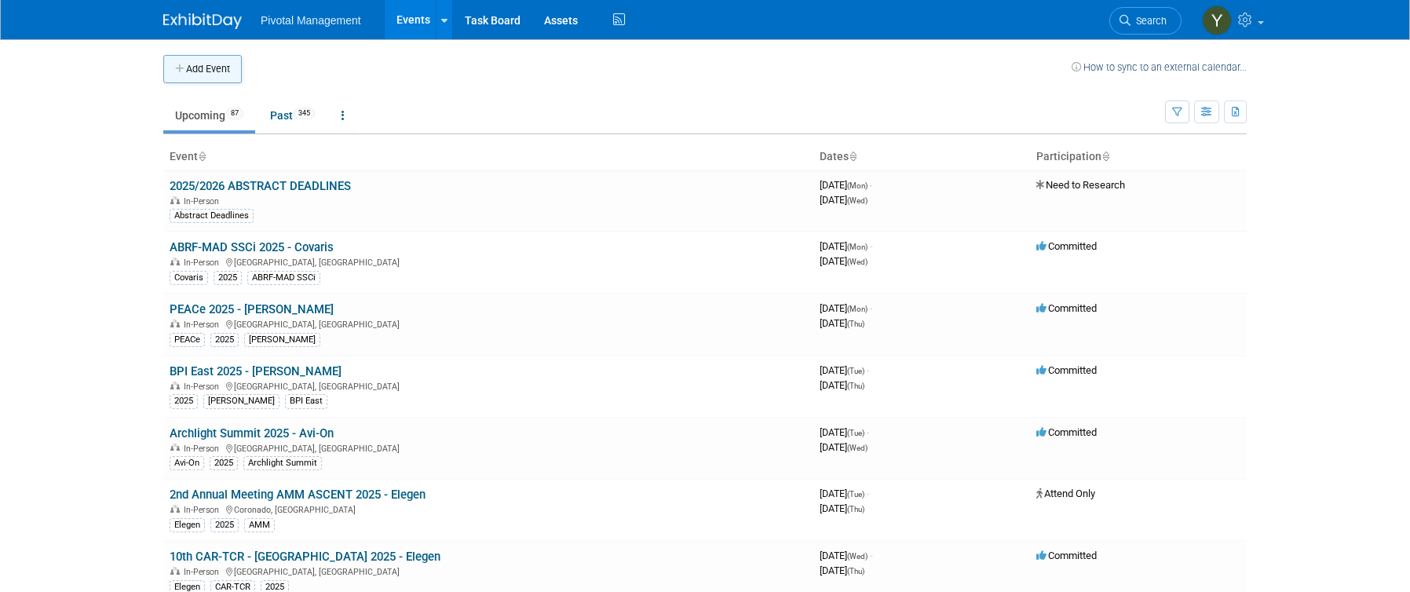
click at [193, 68] on button "Add Event" at bounding box center [202, 69] width 79 height 28
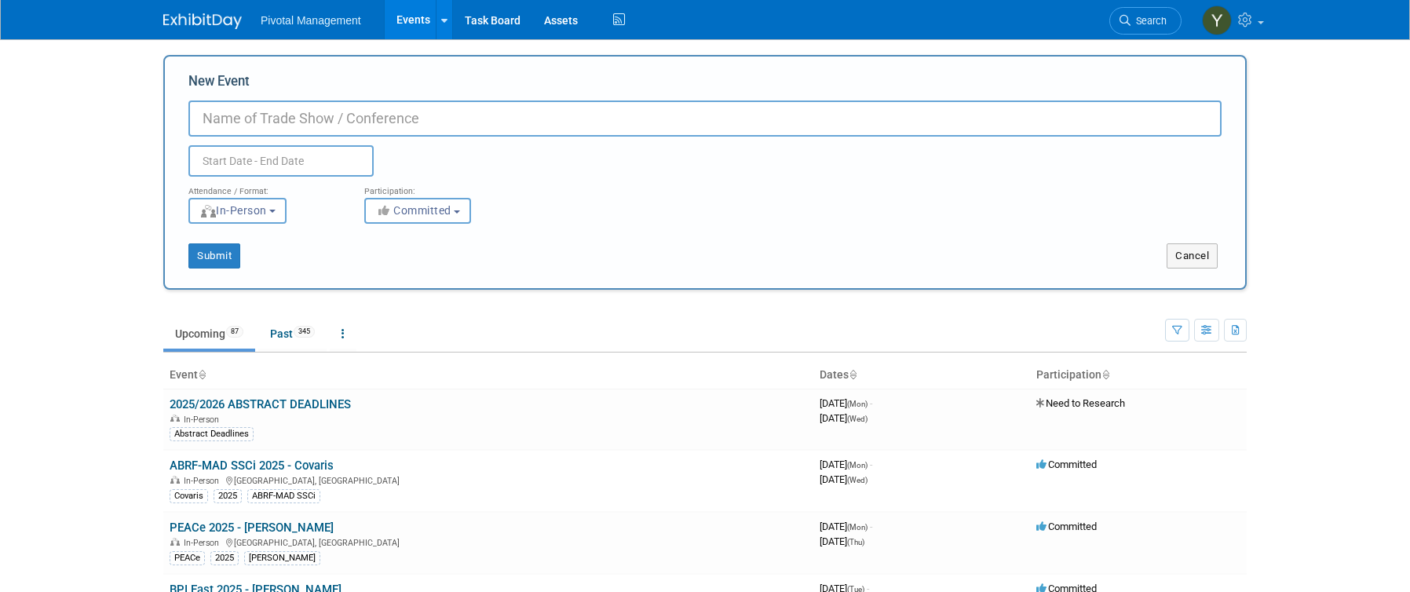
click at [347, 115] on input "New Event" at bounding box center [704, 118] width 1033 height 36
type input "London Lab Live 2026"
click at [413, 206] on span "Committed" at bounding box center [413, 210] width 76 height 13
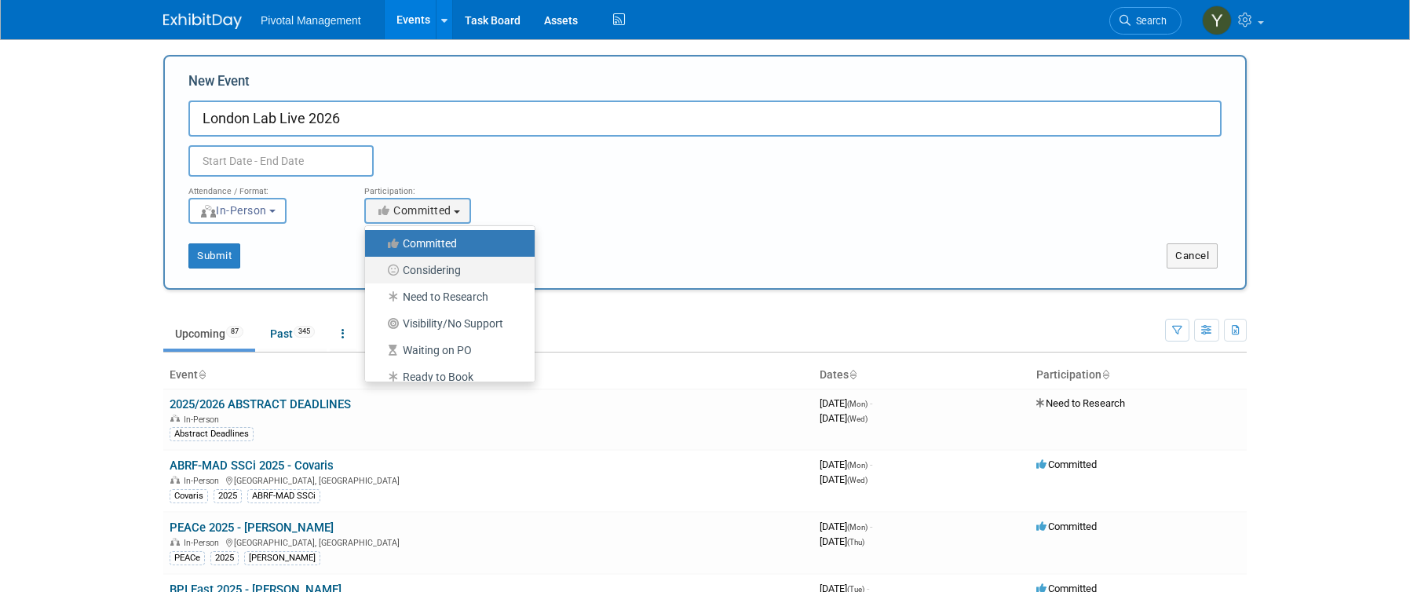
click at [435, 268] on label "Considering" at bounding box center [446, 270] width 146 height 20
click at [379, 268] on input "Considering" at bounding box center [374, 270] width 10 height 10
select select "2"
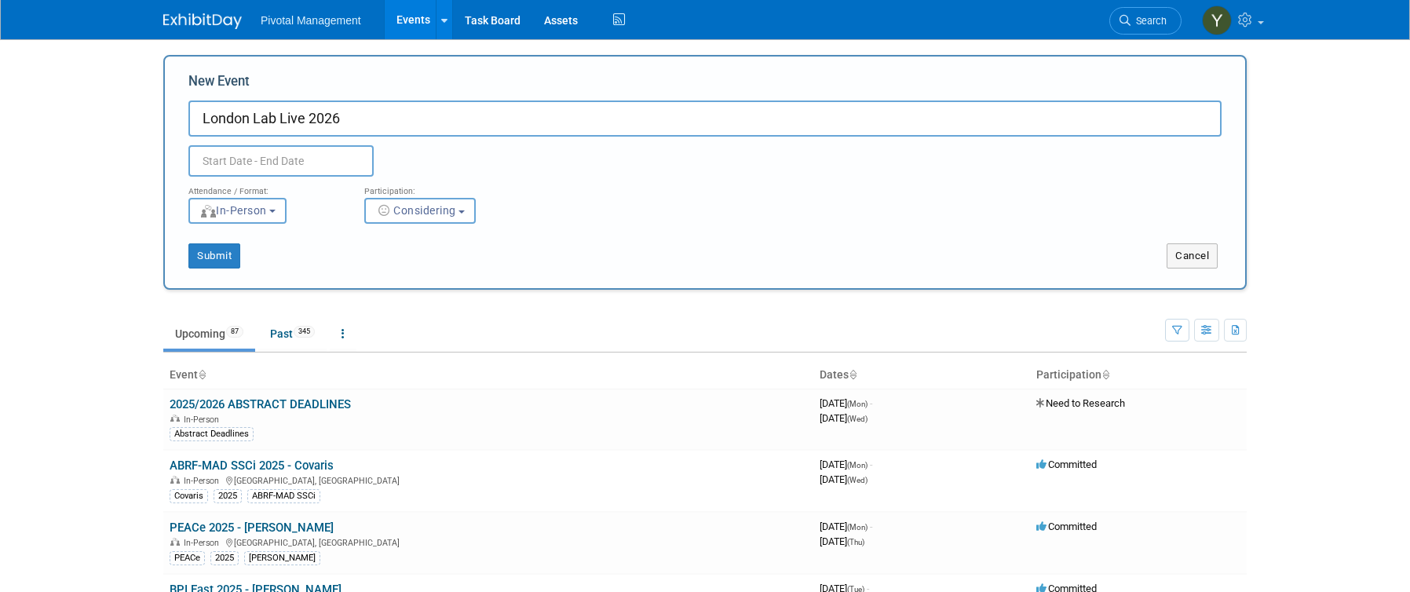
click at [326, 158] on input "text" at bounding box center [280, 160] width 185 height 31
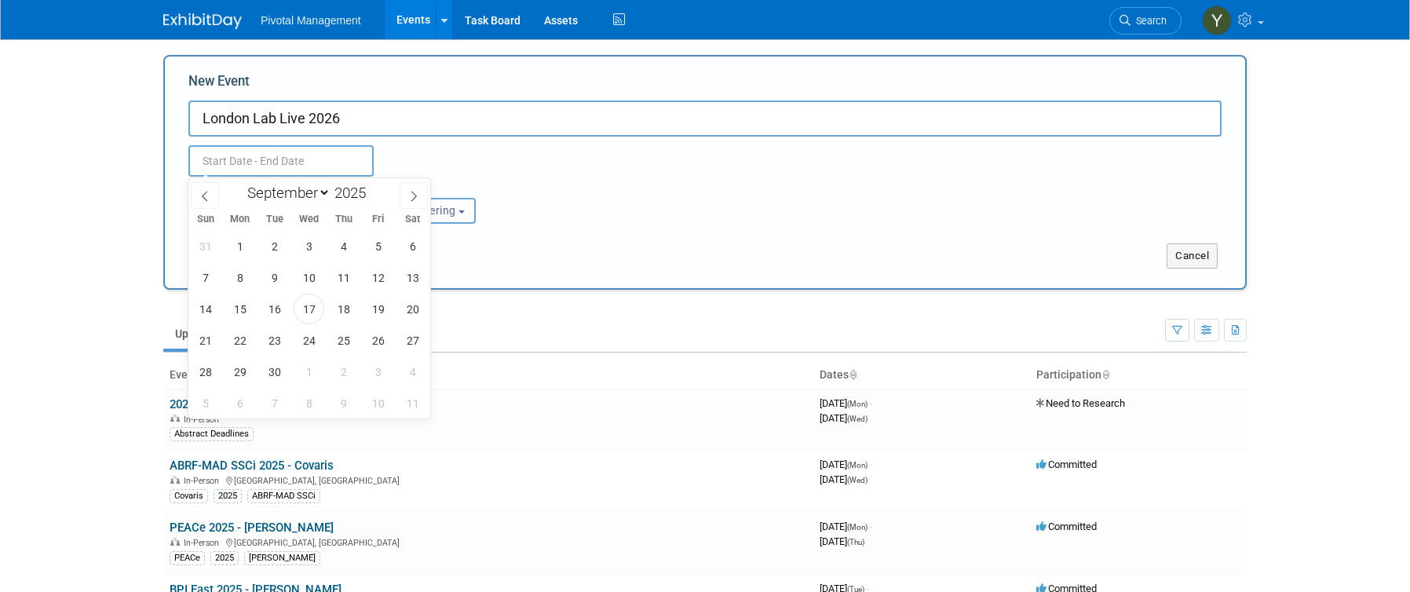
drag, startPoint x: 132, startPoint y: 238, endPoint x: 143, endPoint y: 241, distance: 11.4
click at [132, 238] on body "Pivotal Management Events Add Event Bulk Upload Events Shareable Event Boards R…" at bounding box center [705, 296] width 1410 height 592
click at [303, 158] on input "text" at bounding box center [280, 160] width 185 height 31
click at [411, 188] on span at bounding box center [414, 195] width 28 height 27
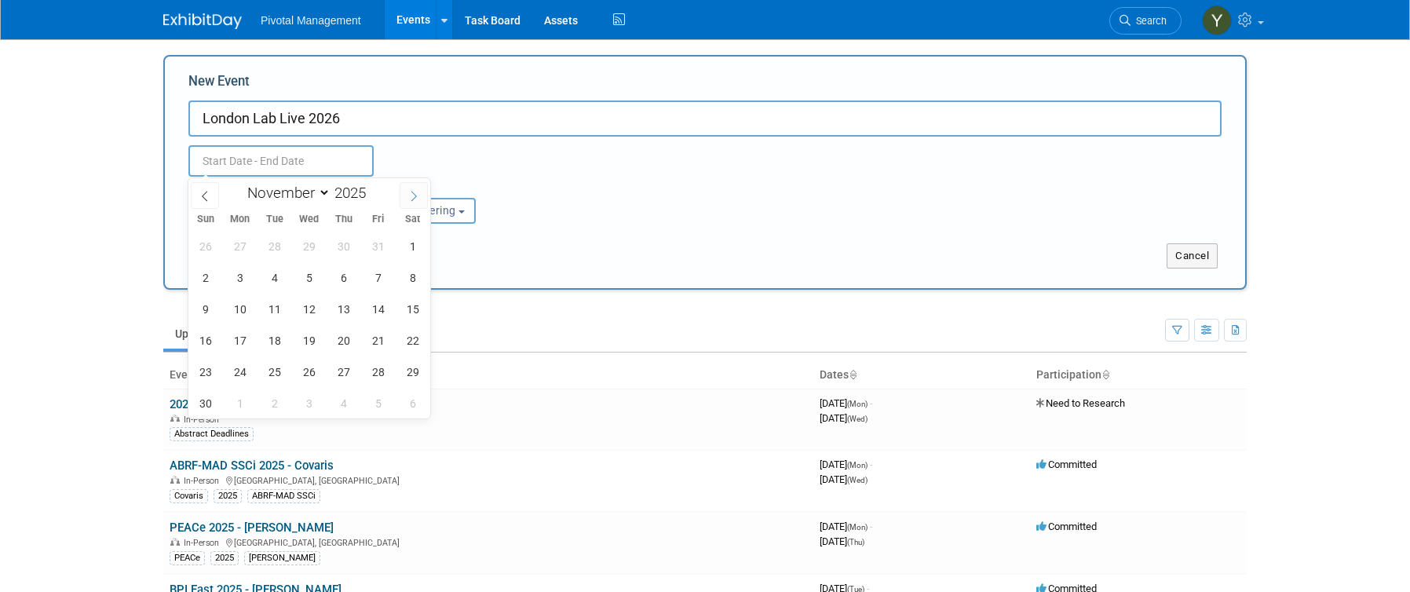
click at [411, 188] on span at bounding box center [414, 195] width 28 height 27
select select "11"
click at [411, 188] on span at bounding box center [414, 195] width 28 height 27
type input "2026"
click at [411, 188] on span at bounding box center [414, 195] width 28 height 27
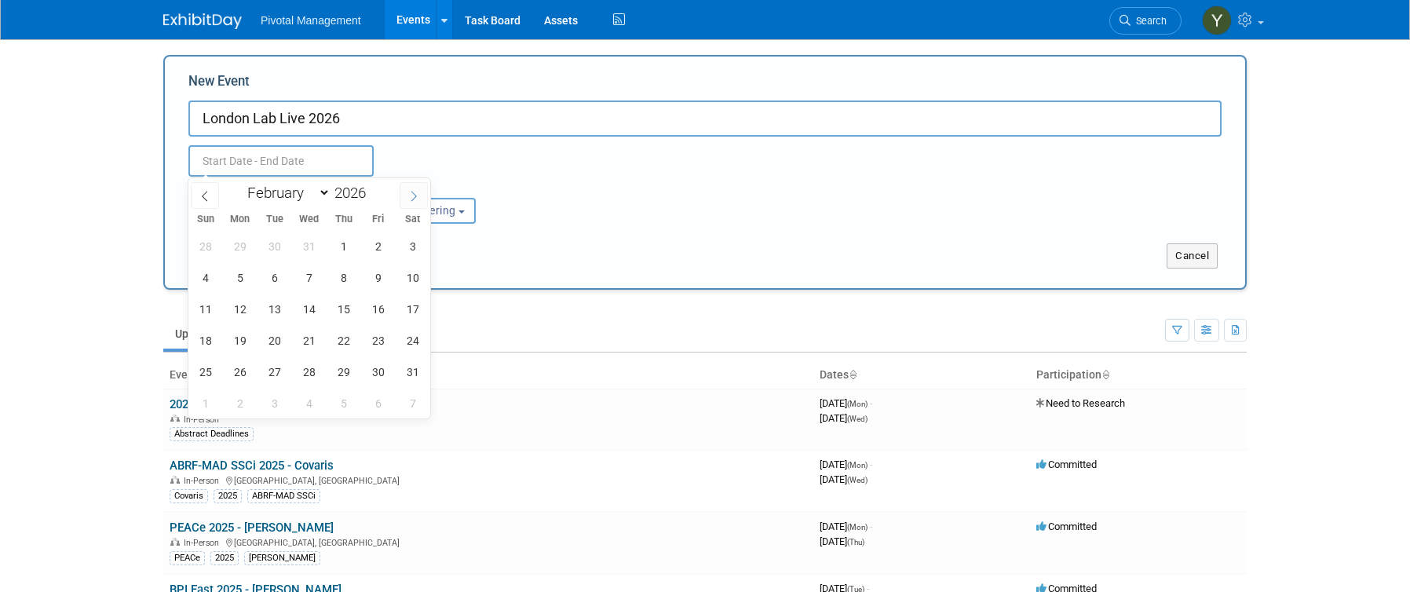
click at [411, 188] on span at bounding box center [414, 195] width 28 height 27
select select "4"
click at [306, 272] on span "6" at bounding box center [309, 277] width 31 height 31
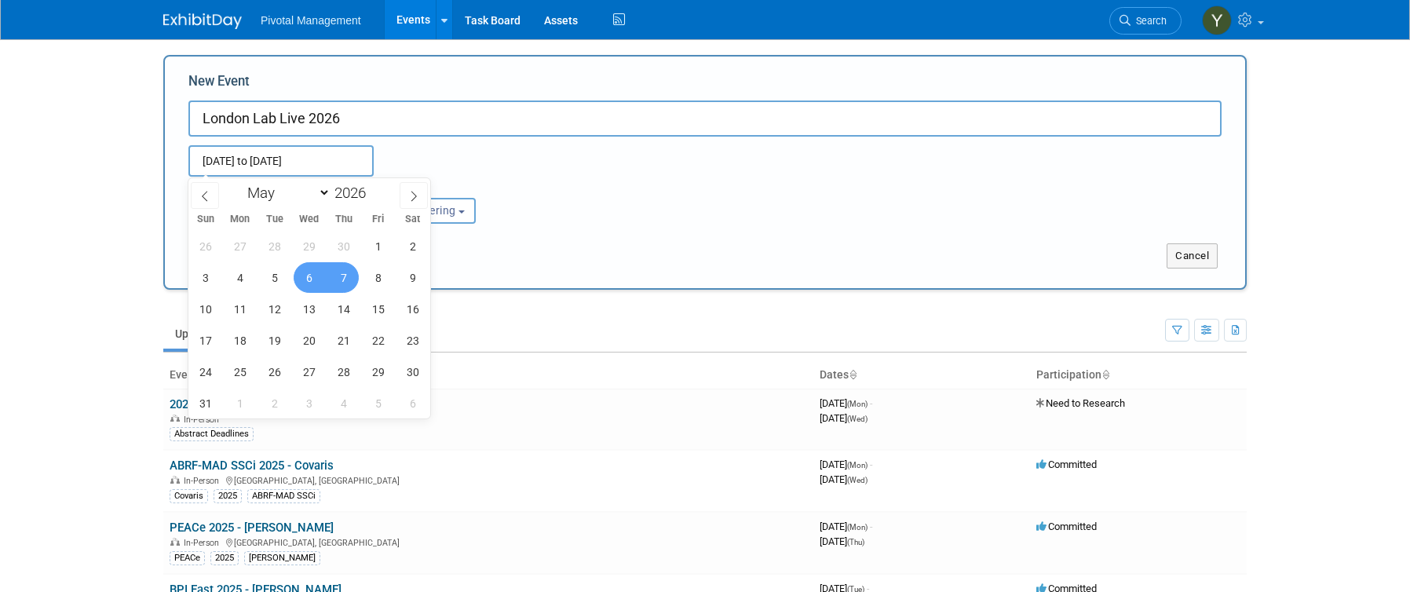
click at [343, 272] on span "7" at bounding box center [343, 277] width 31 height 31
type input "[DATE] to [DATE]"
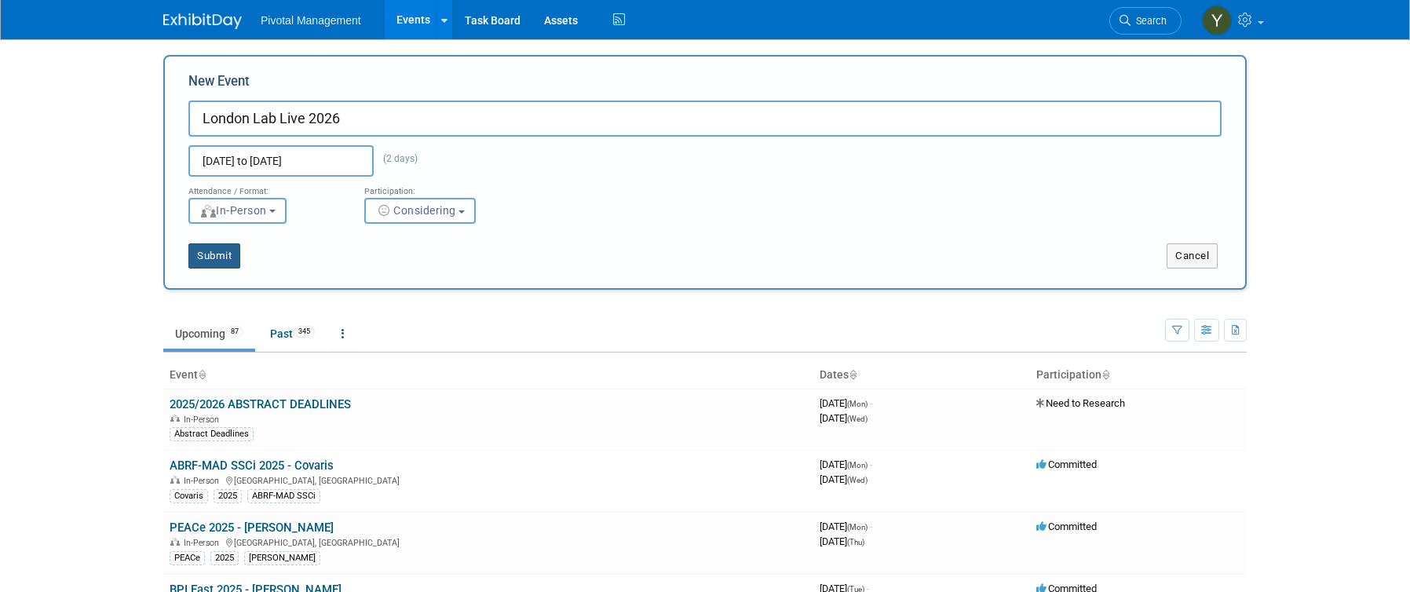
click at [221, 257] on button "Submit" at bounding box center [214, 255] width 52 height 25
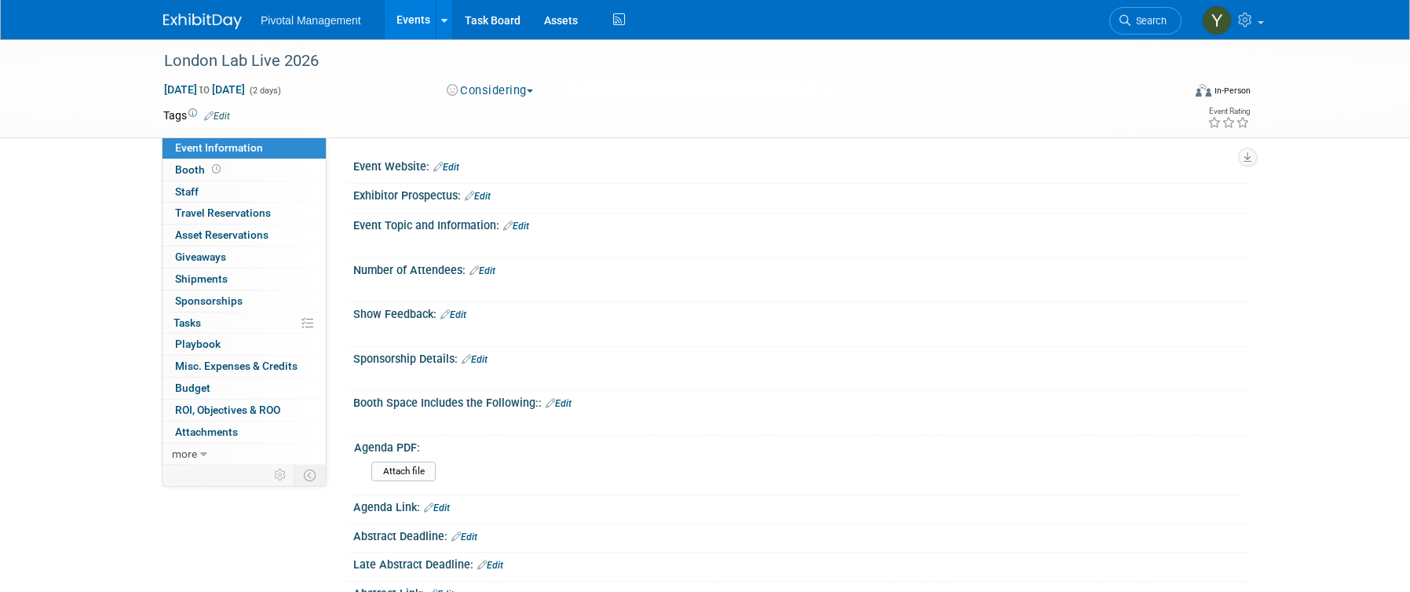
click at [458, 168] on link "Edit" at bounding box center [446, 167] width 26 height 11
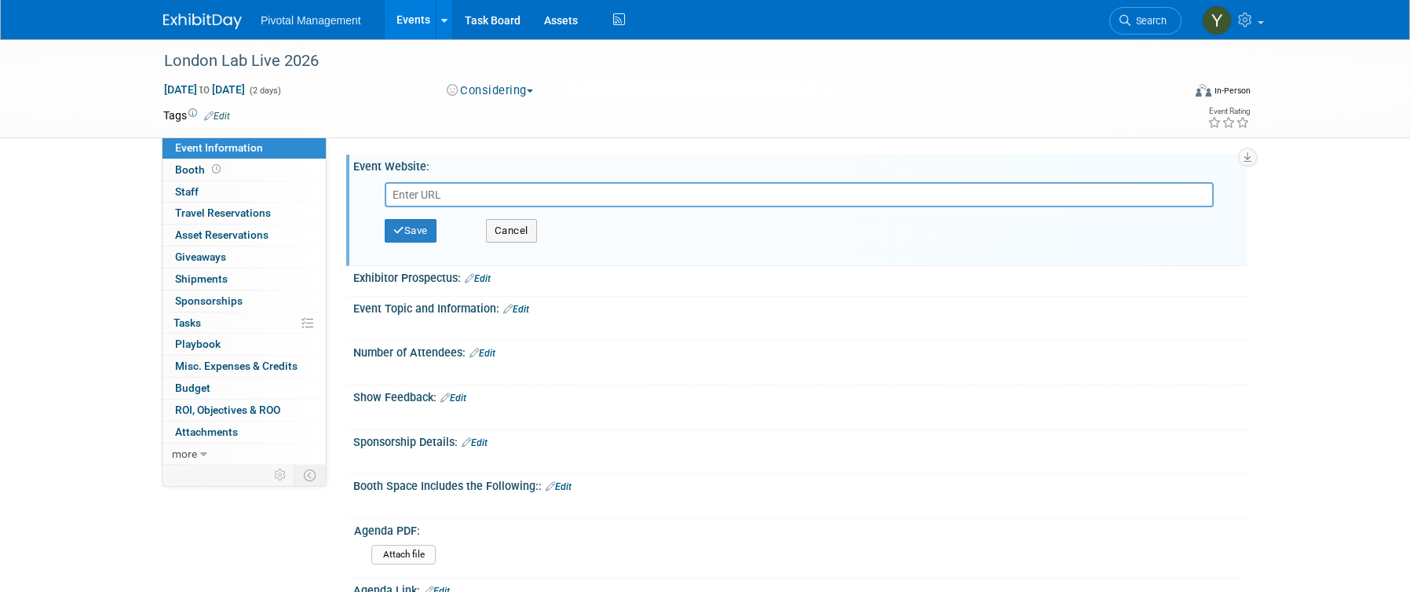
click at [433, 200] on input "text" at bounding box center [799, 194] width 829 height 25
type input "[URL][DOMAIN_NAME]"
click at [422, 228] on button "Save" at bounding box center [411, 231] width 52 height 24
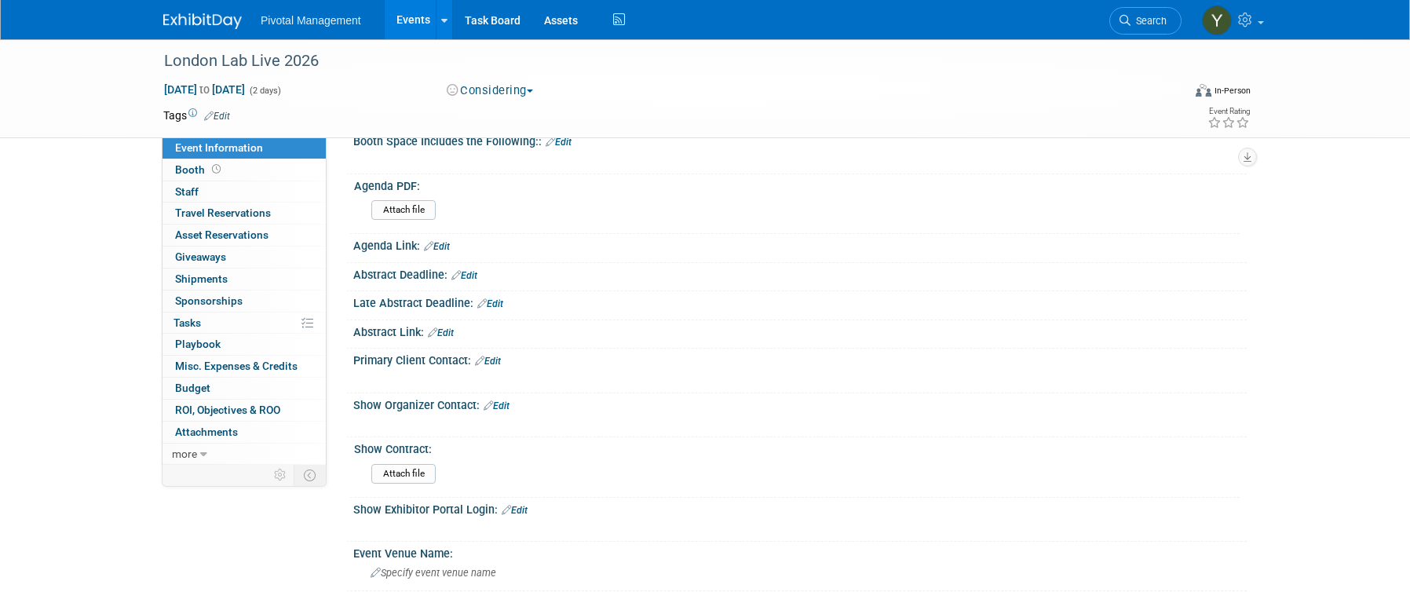
scroll to position [314, 0]
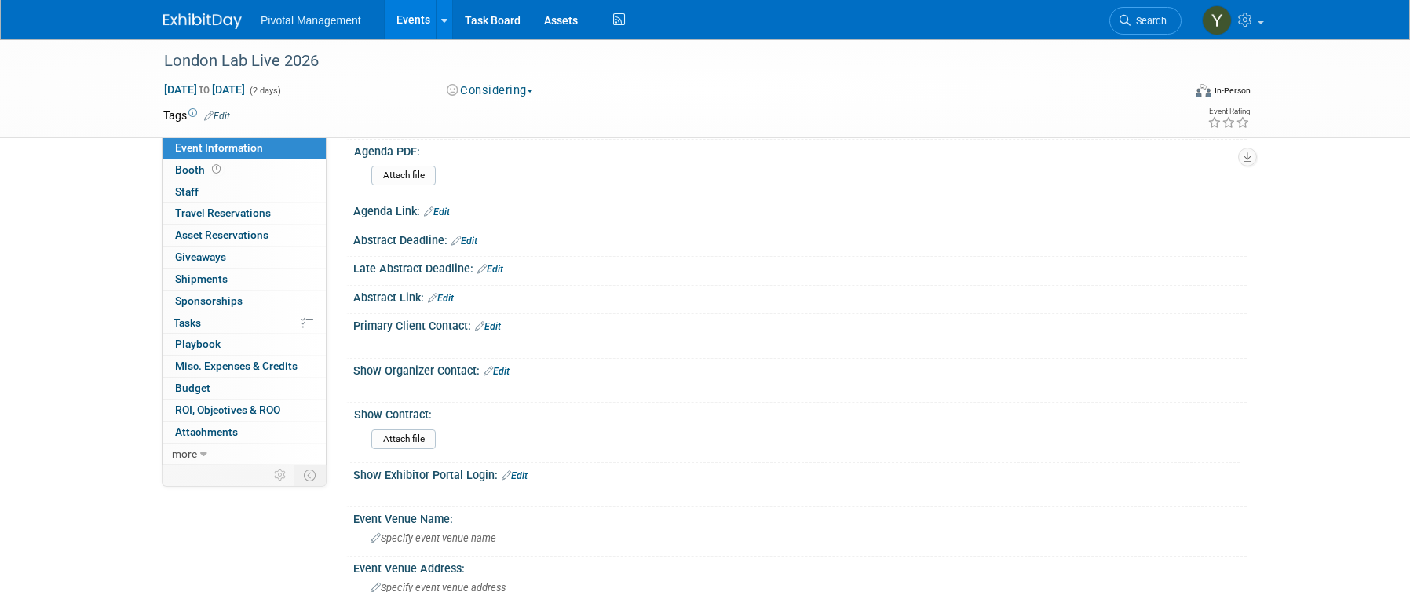
click at [447, 301] on link "Edit" at bounding box center [441, 298] width 26 height 11
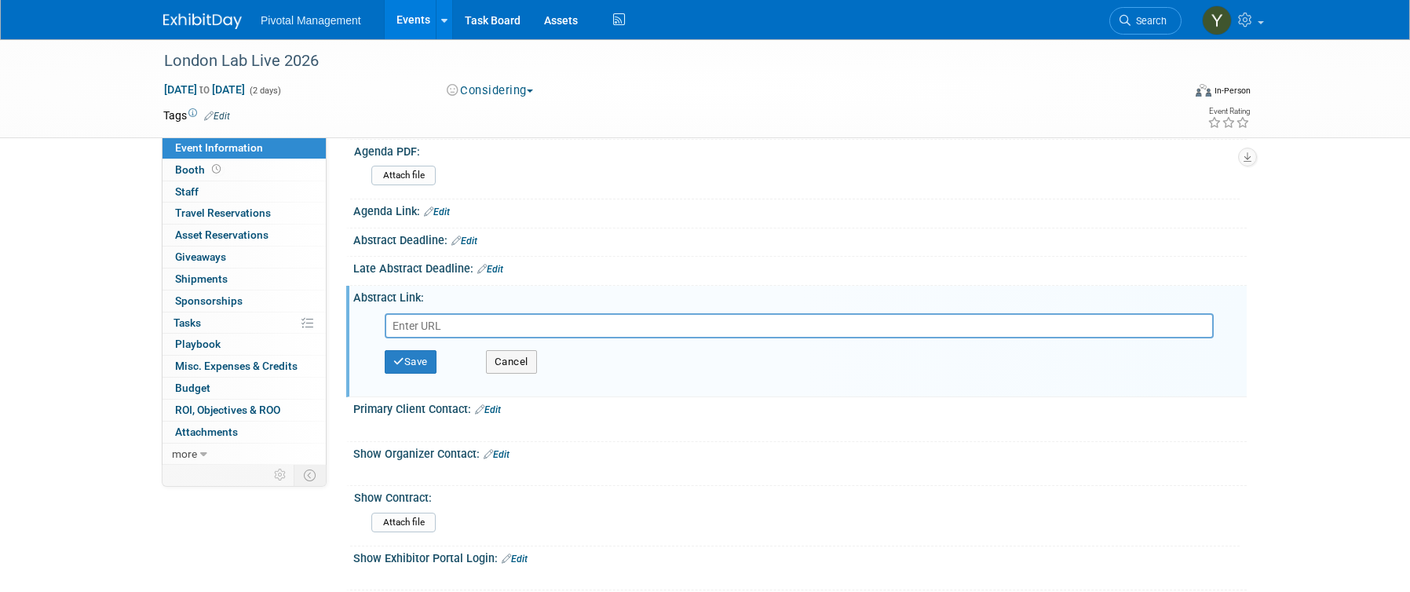
click at [451, 327] on input "text" at bounding box center [799, 325] width 829 height 25
type input "https://www.terrapinn.com/exhibition/london-lab-live/Poster-Application.stm"
click at [421, 356] on button "Save" at bounding box center [411, 362] width 52 height 24
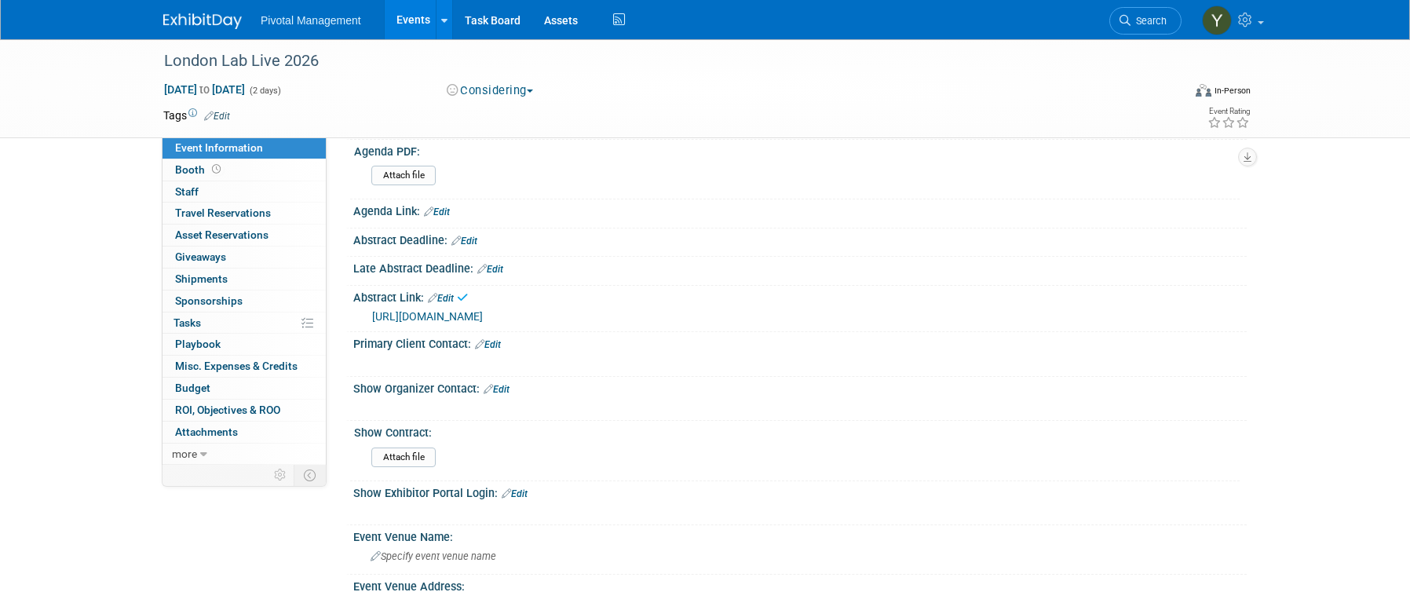
click at [470, 240] on link "Edit" at bounding box center [464, 241] width 26 height 11
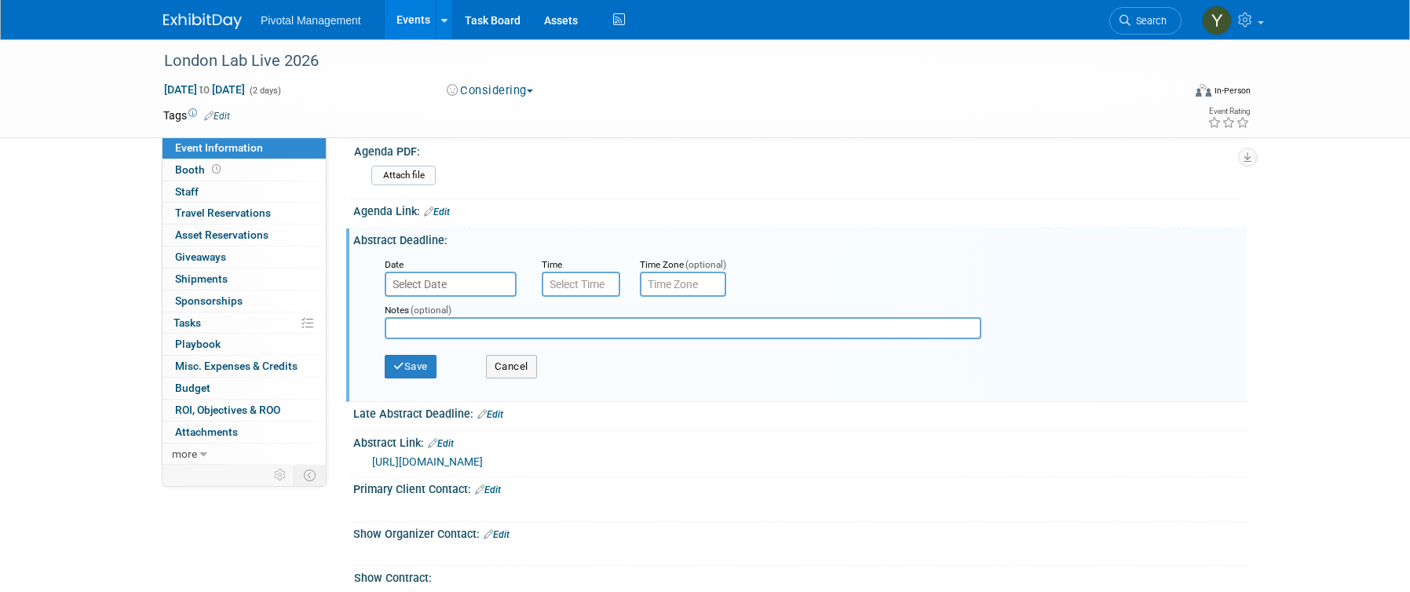
drag, startPoint x: 122, startPoint y: 337, endPoint x: 137, endPoint y: 338, distance: 15.8
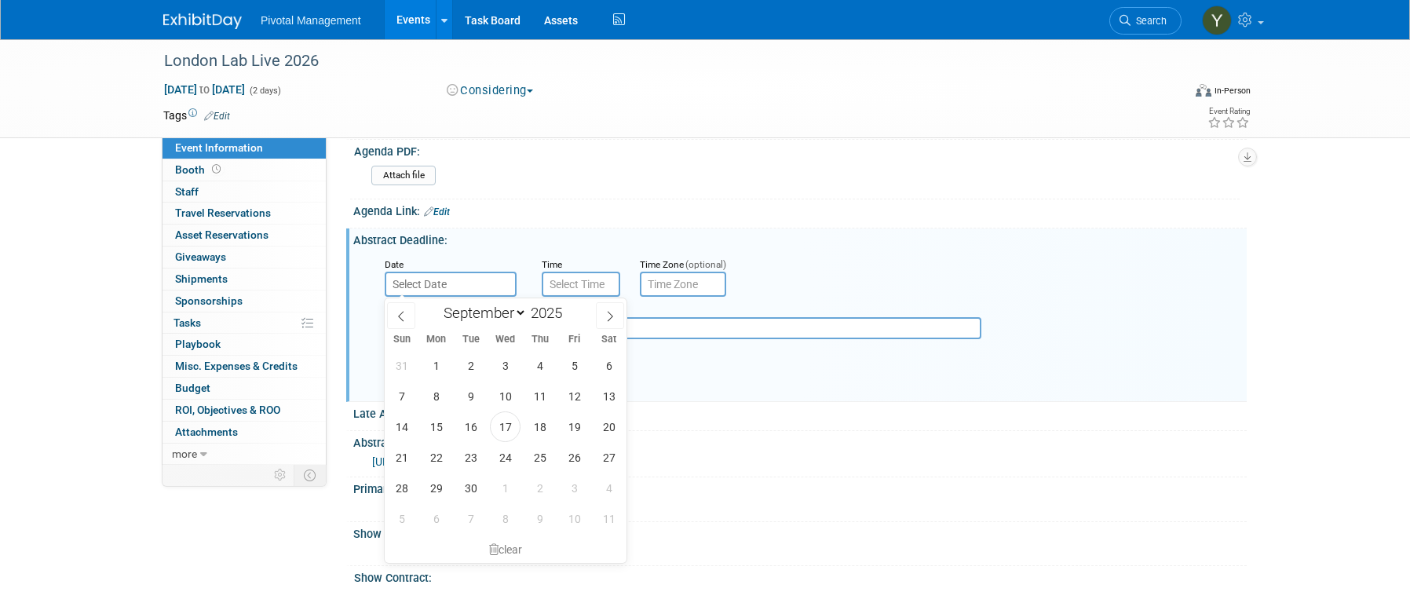
click at [477, 282] on input "text" at bounding box center [451, 284] width 132 height 25
click at [615, 317] on span at bounding box center [610, 315] width 28 height 27
select select "11"
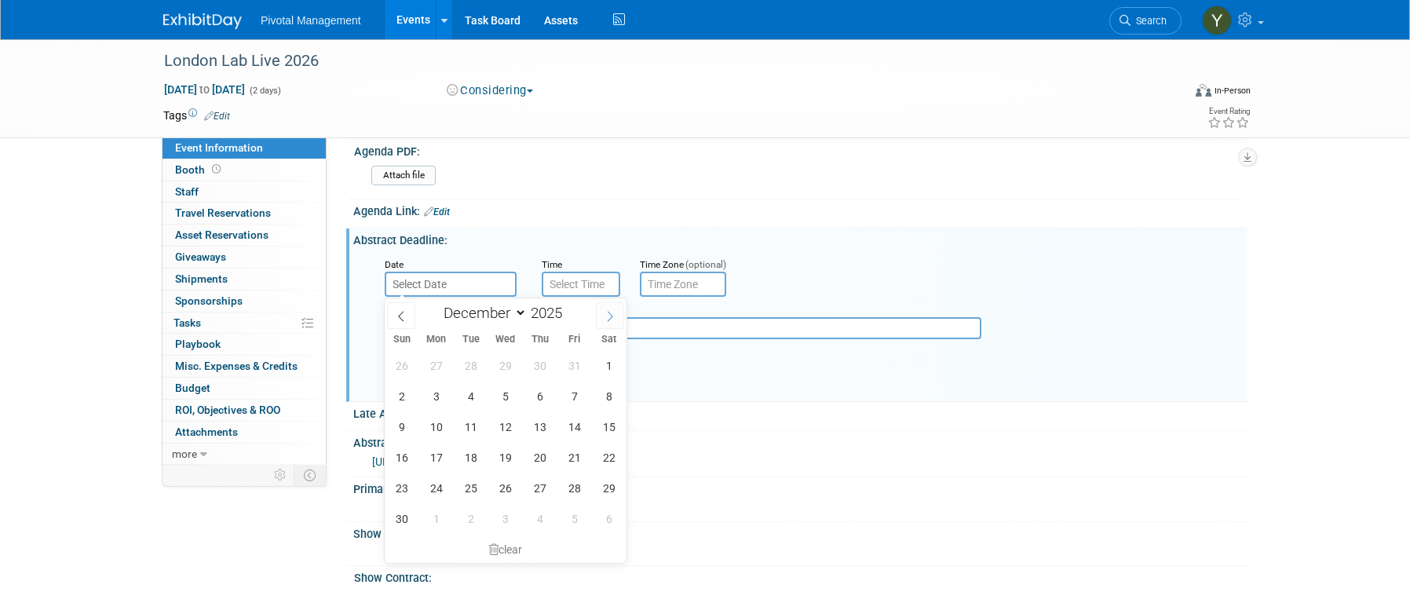
click at [615, 317] on span at bounding box center [610, 315] width 28 height 27
type input "2026"
click at [615, 317] on span at bounding box center [610, 315] width 28 height 27
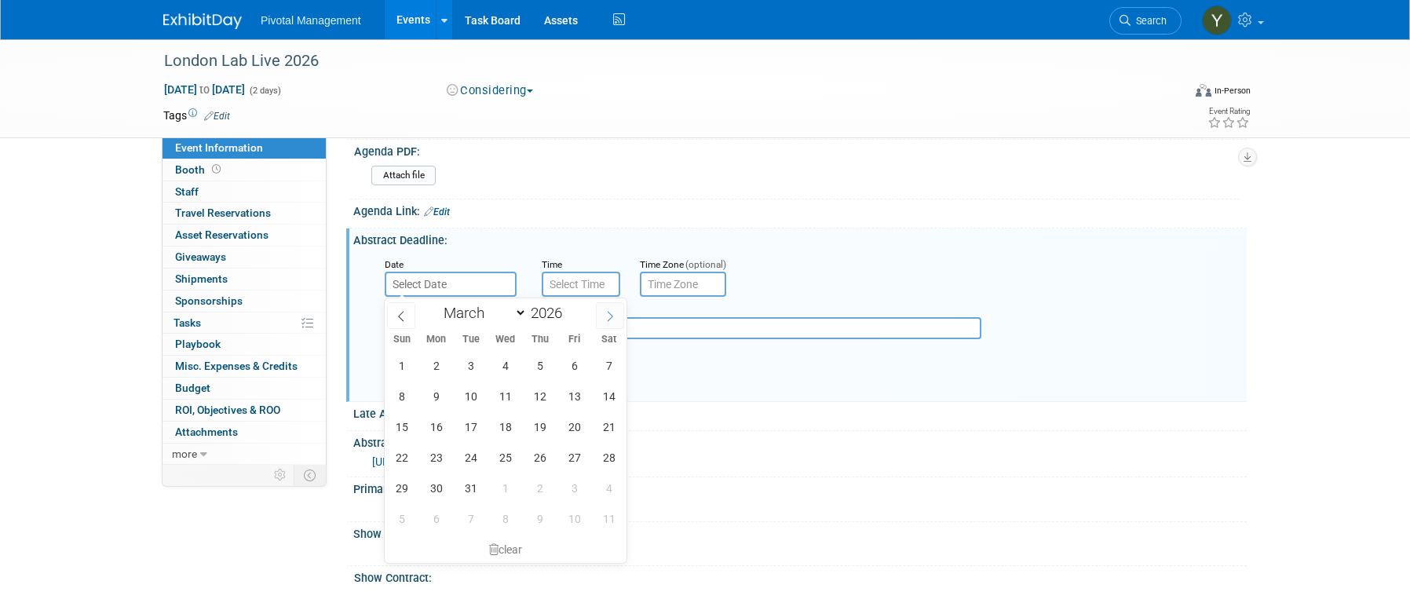
select select "3"
click at [504, 422] on span "15" at bounding box center [505, 426] width 31 height 31
type input "Apr 15, 2026"
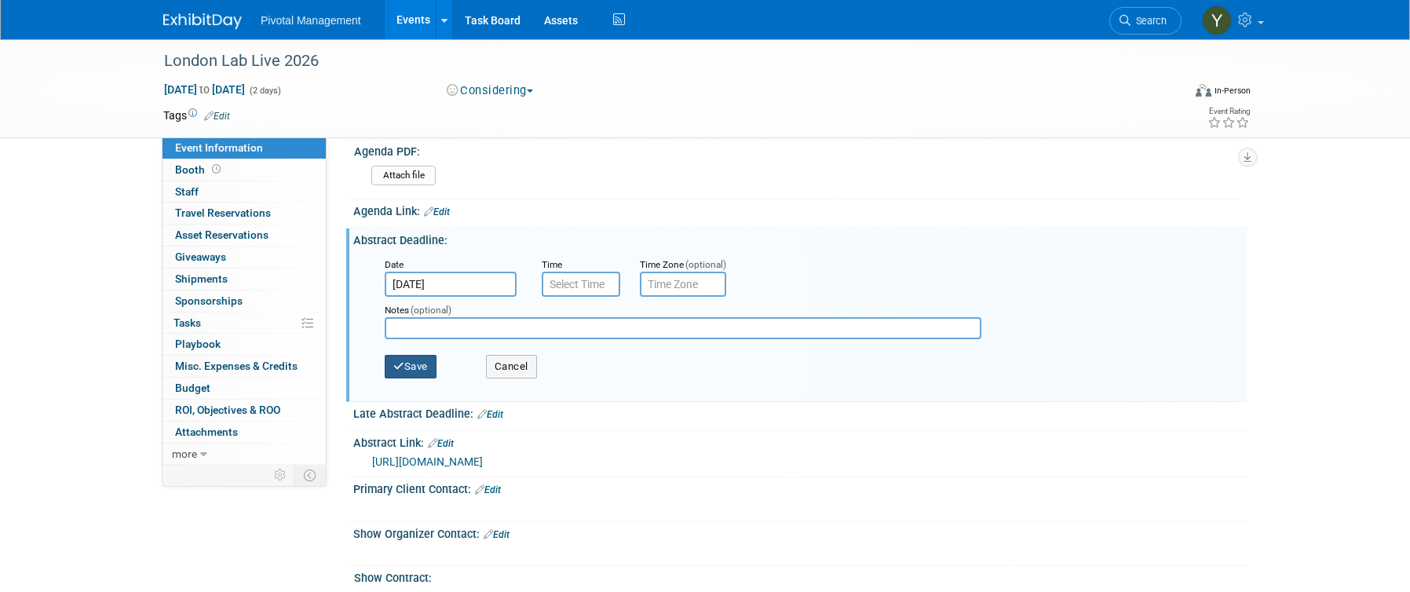
click at [389, 369] on button "Save" at bounding box center [411, 367] width 52 height 24
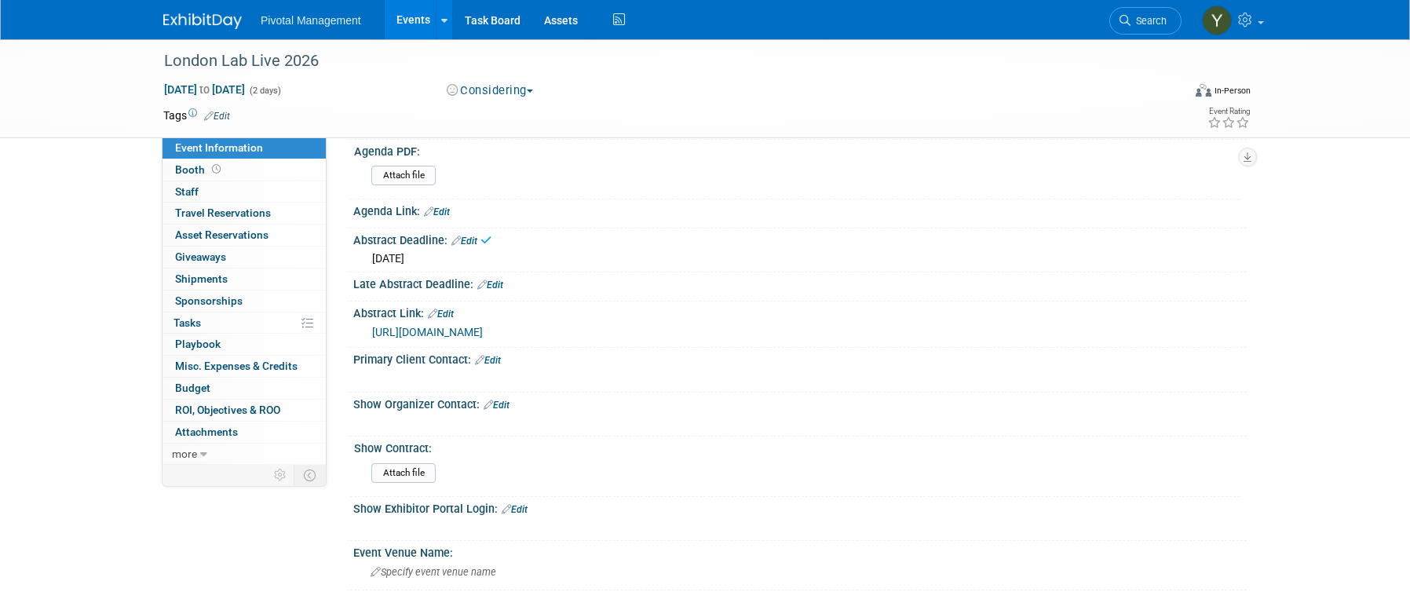
scroll to position [236, 0]
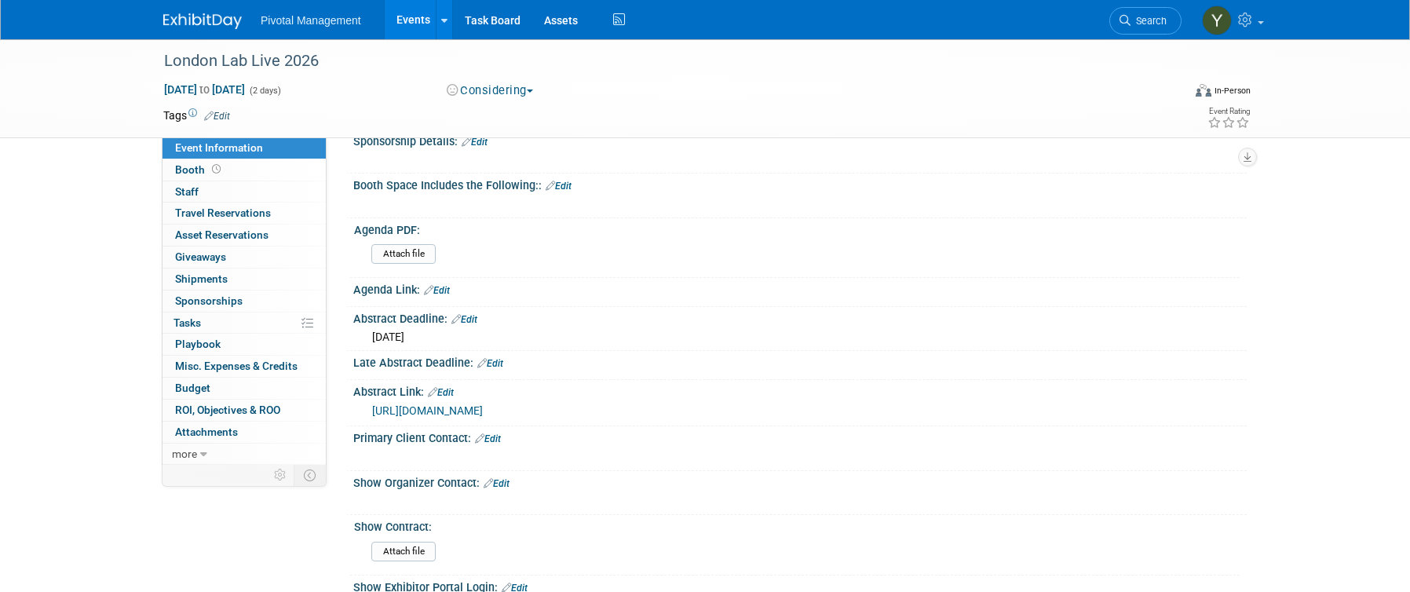
click at [453, 395] on link "Edit" at bounding box center [441, 392] width 26 height 11
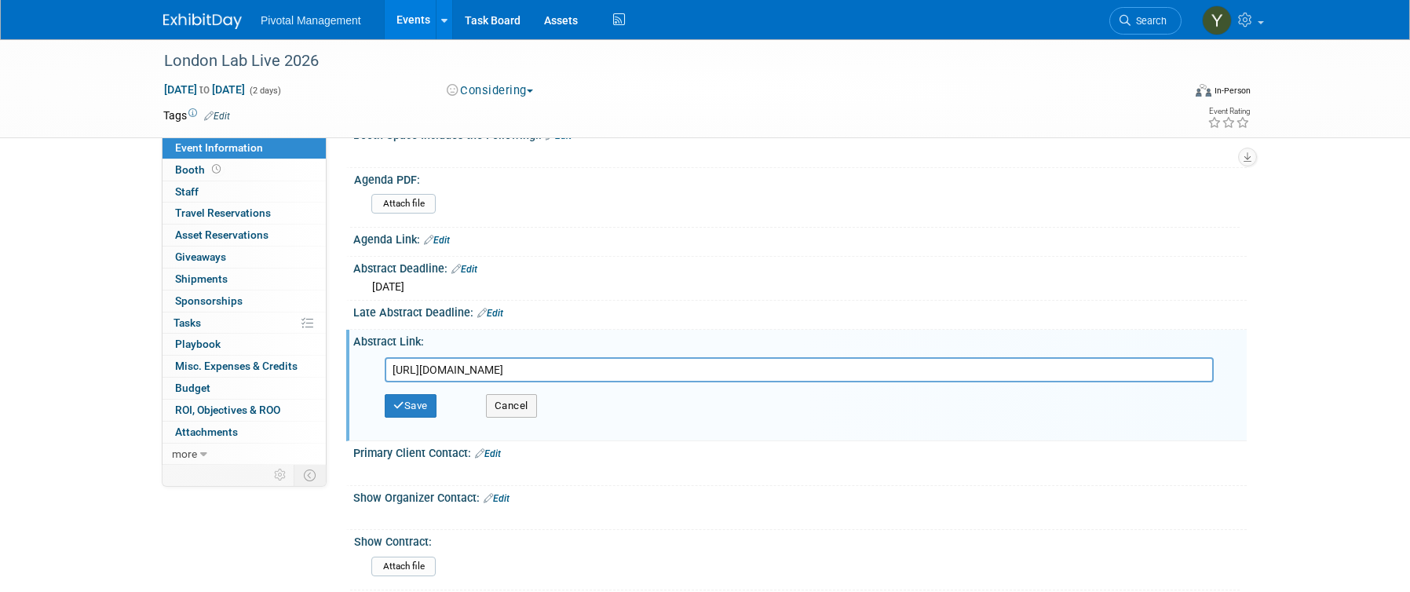
scroll to position [314, 0]
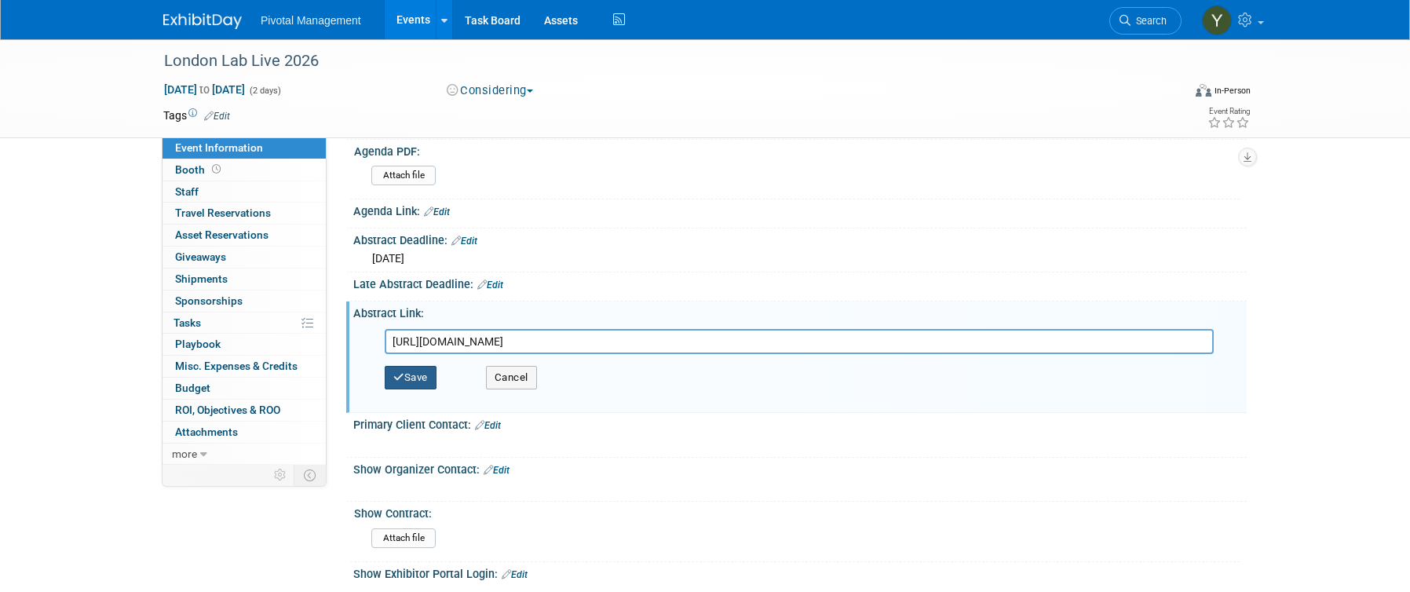
click at [413, 378] on button "Save" at bounding box center [411, 378] width 52 height 24
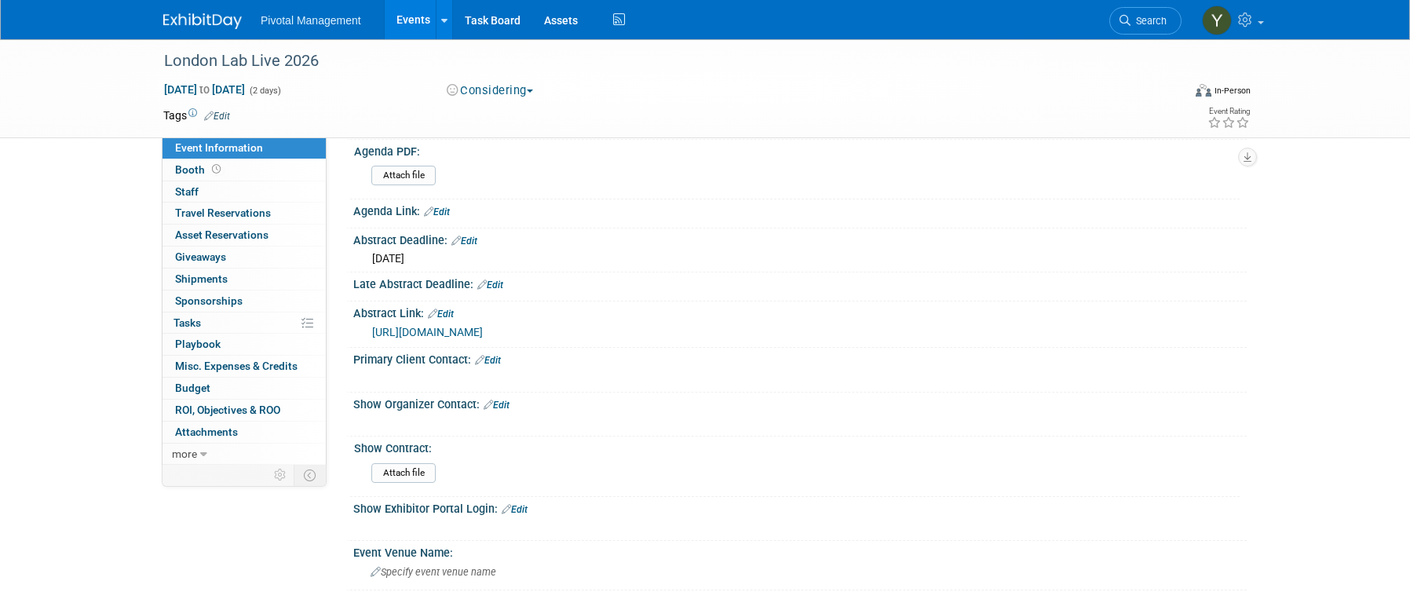
click at [475, 236] on link "Edit" at bounding box center [464, 241] width 26 height 11
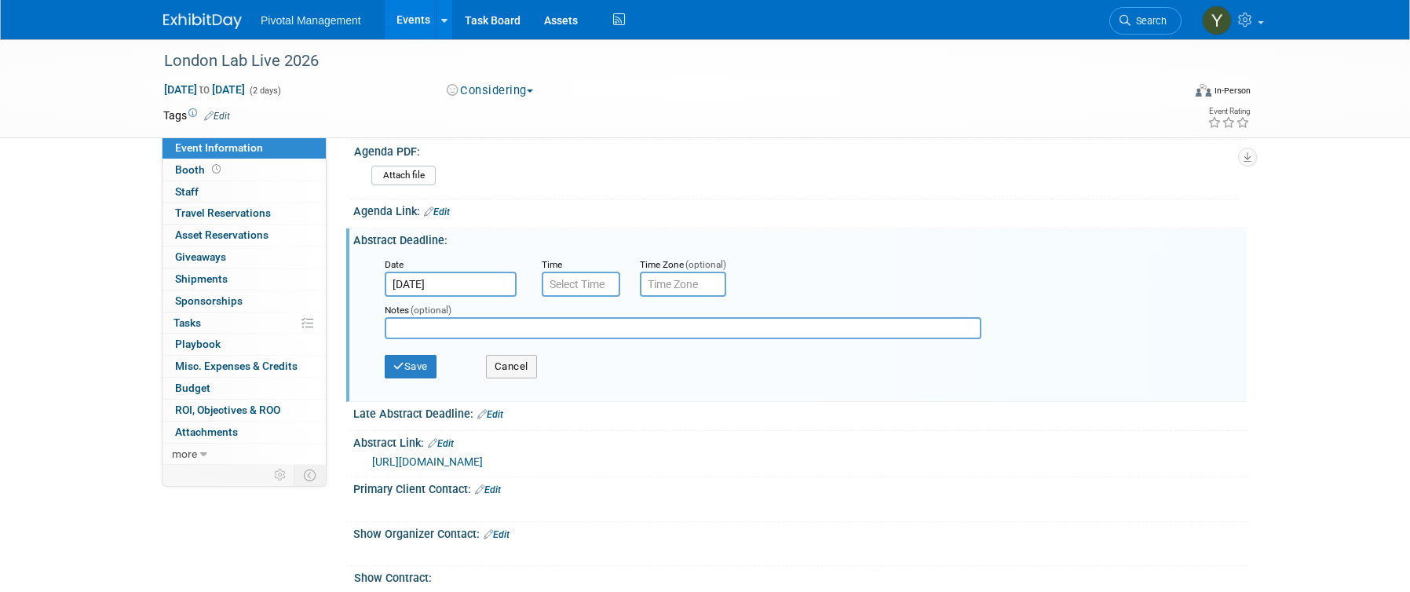
click at [460, 323] on input "text" at bounding box center [683, 328] width 597 height 22
paste input "The poster you bring on the day and should be generally A0 size (118.9cm x 84.1…"
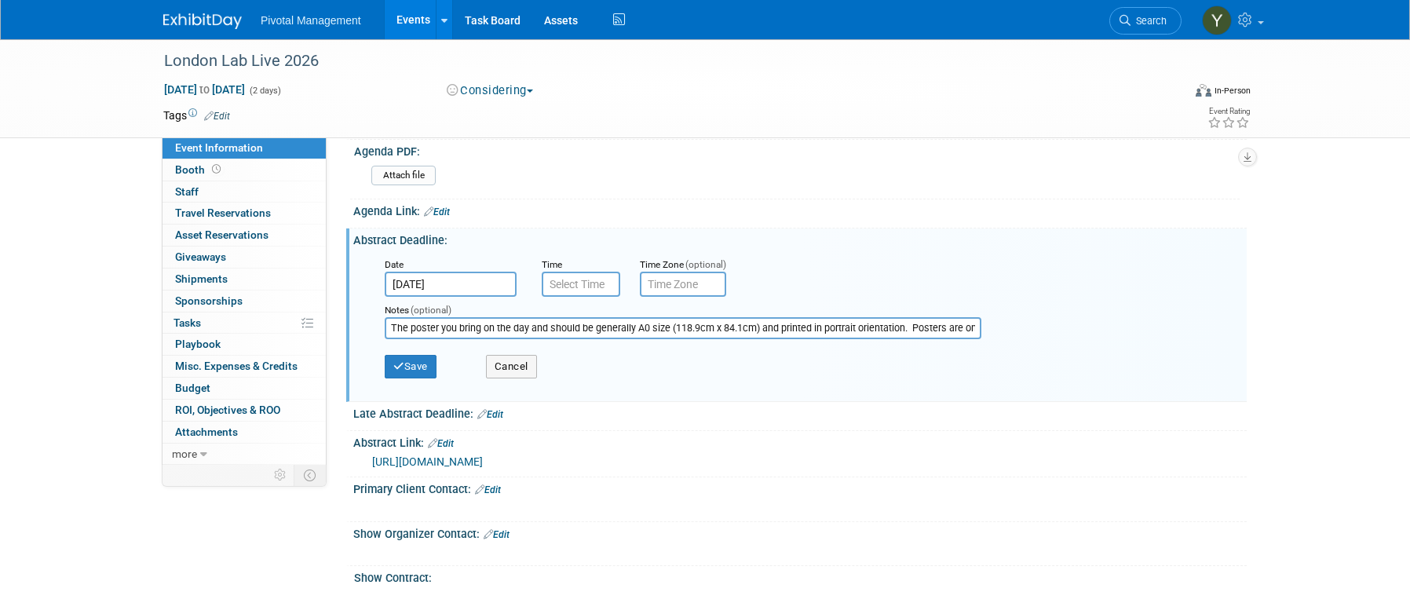
scroll to position [0, 307]
type input "The poster you bring on the day and should be generally A0 size (118.9cm x 84.1…"
click at [417, 368] on button "Save" at bounding box center [411, 367] width 52 height 24
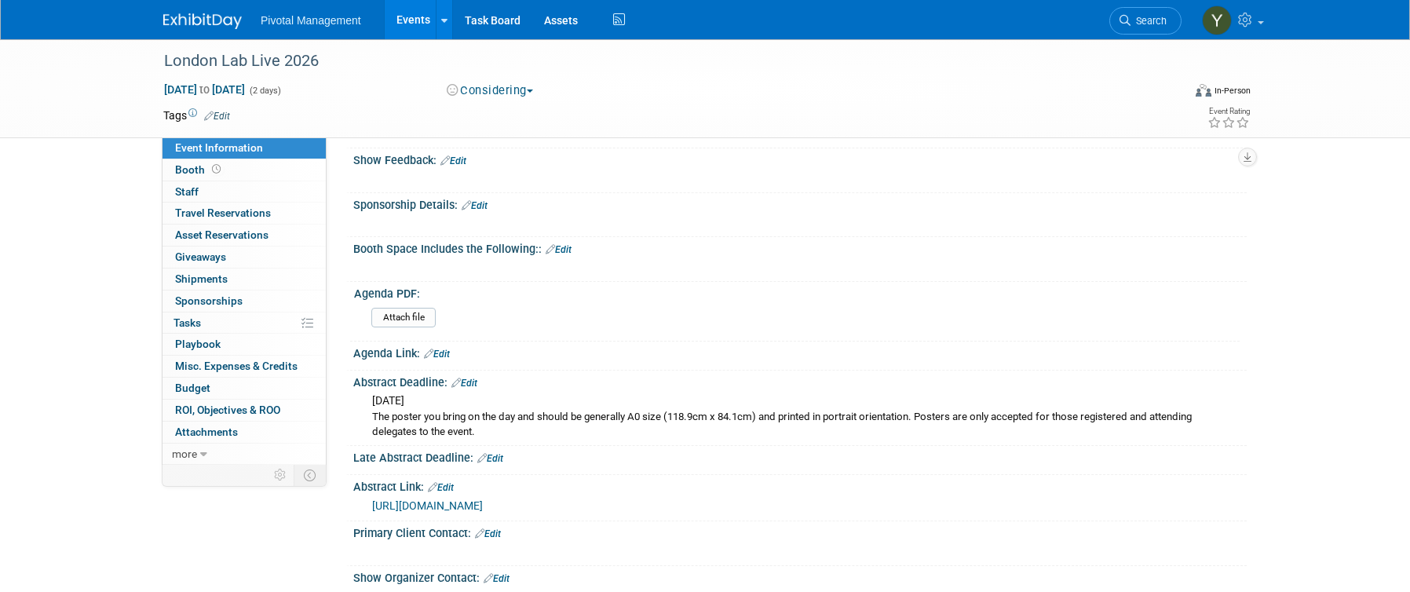
scroll to position [157, 0]
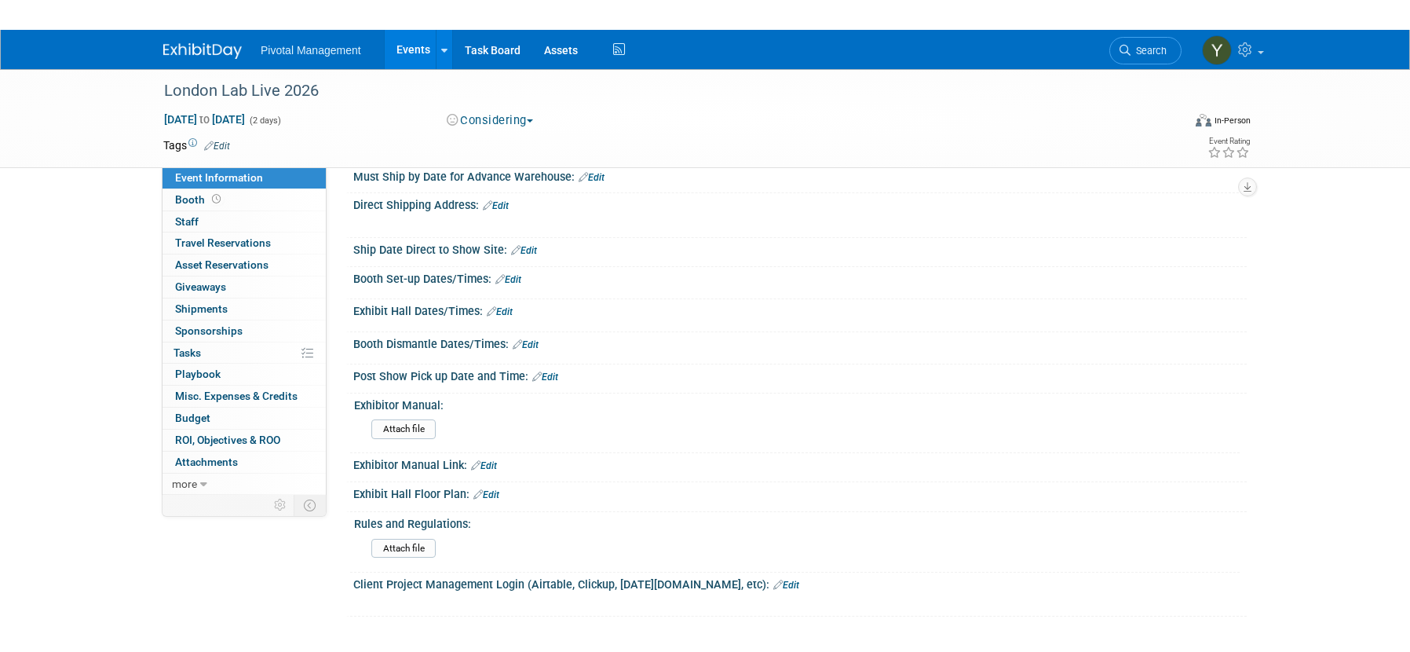
scroll to position [1099, 0]
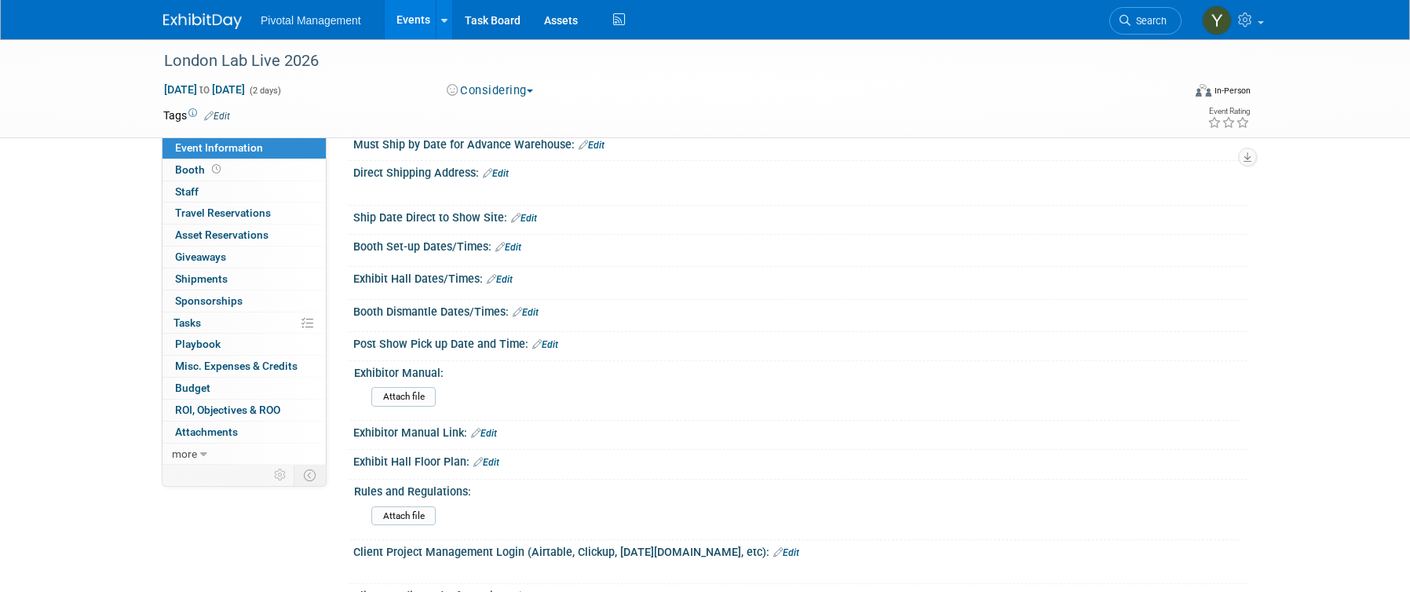
click at [493, 464] on link "Edit" at bounding box center [486, 462] width 26 height 11
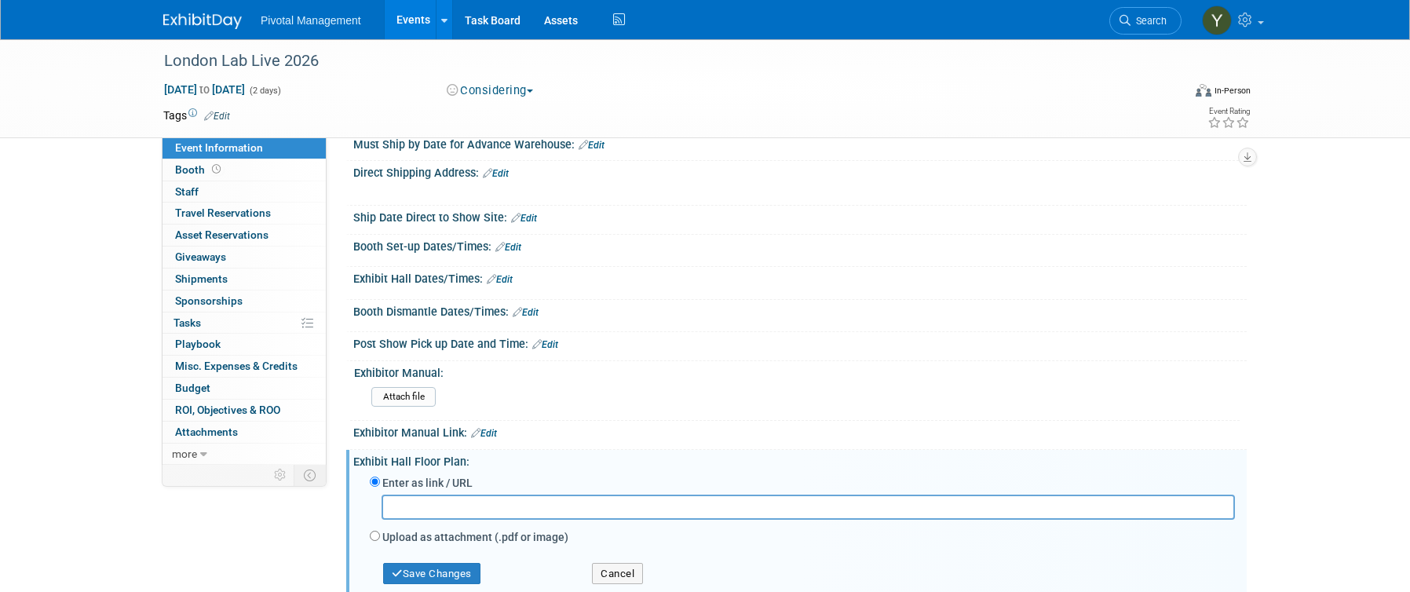
click at [462, 499] on input "text" at bounding box center [808, 507] width 853 height 24
type input "https://www.terrapinn.com/exhibition/london-lab-live/2026-Floorplan.stm"
click at [427, 575] on button "Save Changes" at bounding box center [431, 574] width 97 height 22
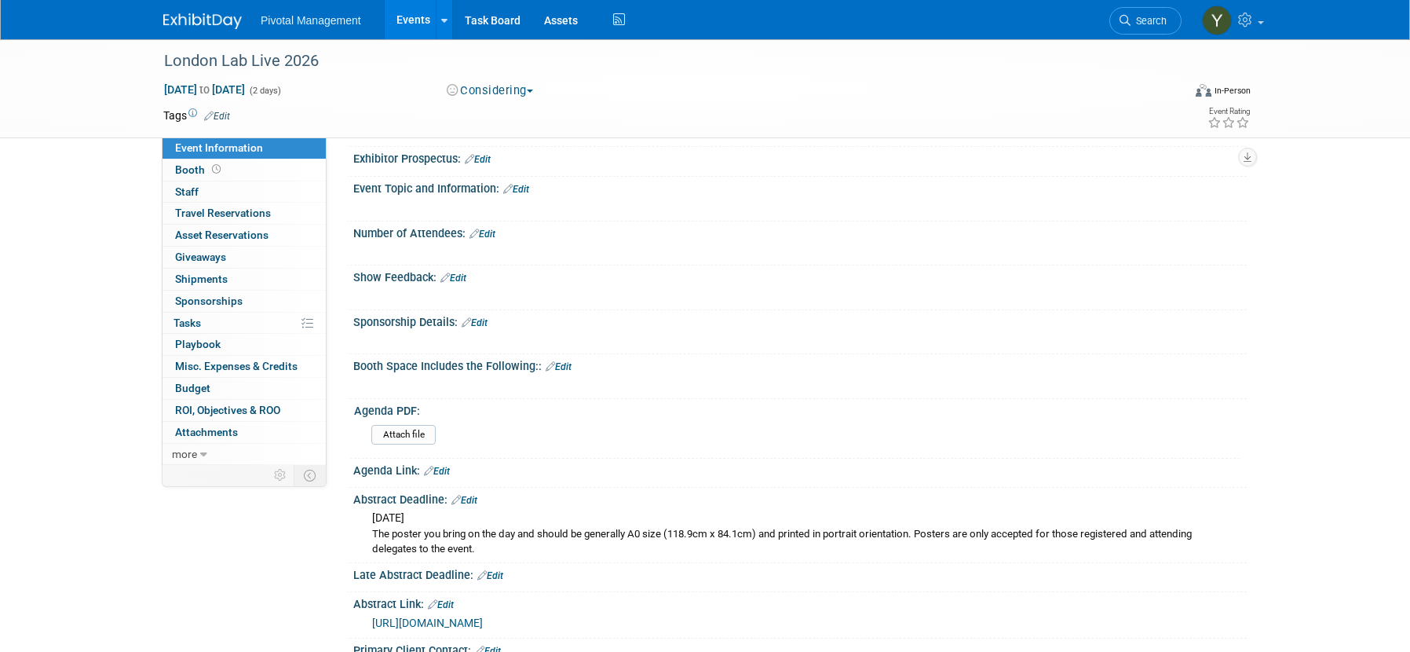
scroll to position [0, 0]
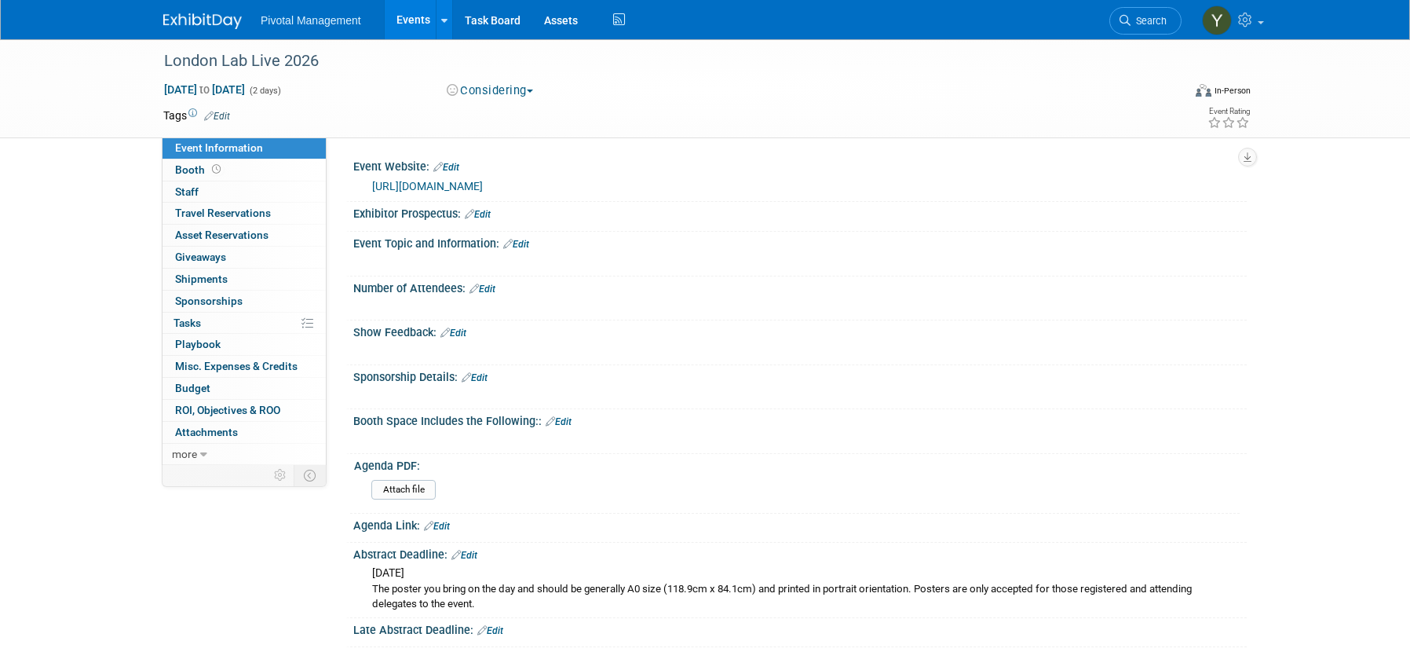
click at [489, 203] on div "Exhibitor Prospectus: Edit" at bounding box center [799, 212] width 893 height 20
click at [496, 217] on div "Exhibitor Prospectus: Edit" at bounding box center [799, 212] width 893 height 20
click at [488, 215] on link "Edit" at bounding box center [478, 214] width 26 height 11
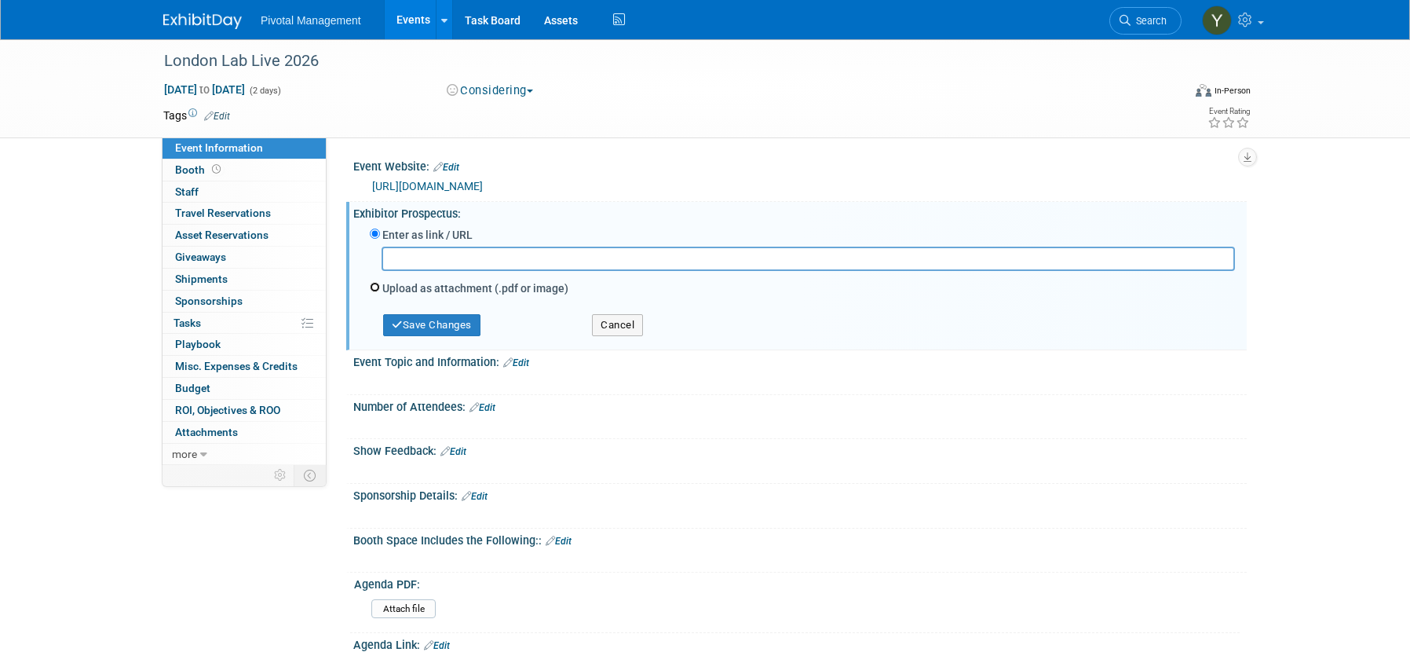
click at [376, 284] on input "Upload as attachment (.pdf or image)" at bounding box center [375, 287] width 10 height 10
radio input "true"
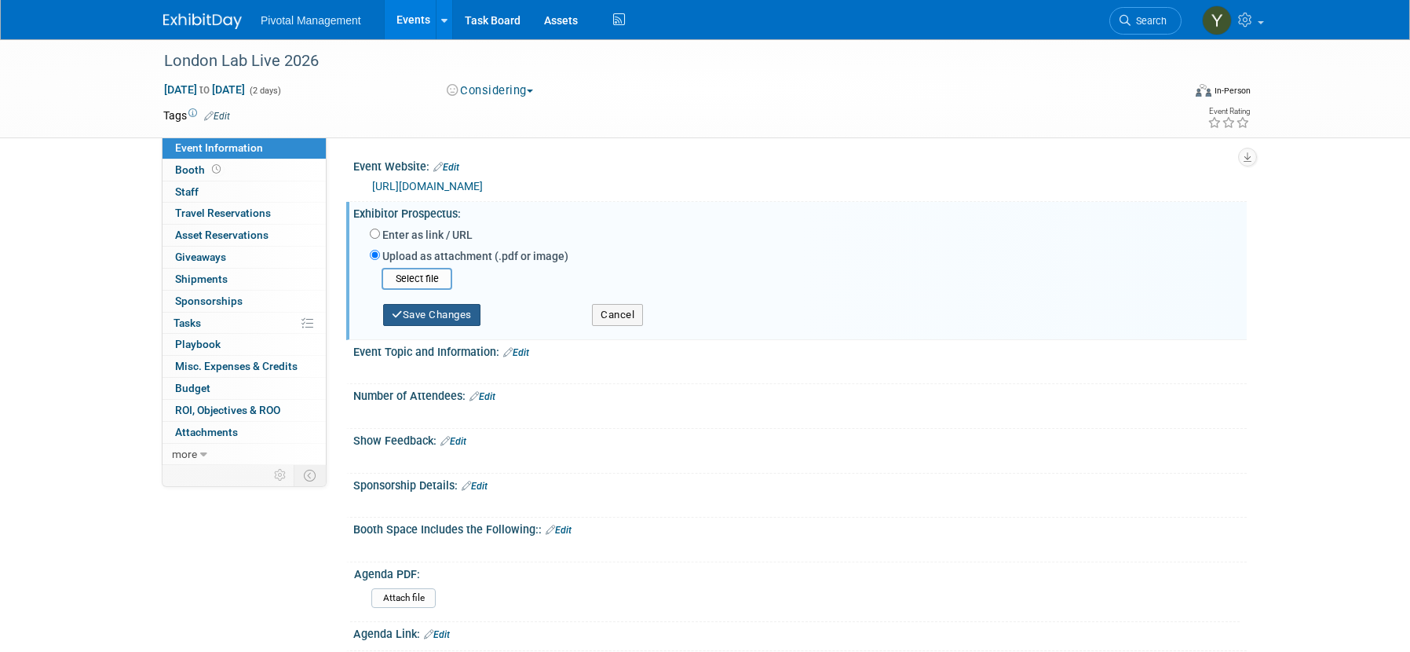
click at [439, 316] on button "Save Changes" at bounding box center [431, 315] width 97 height 22
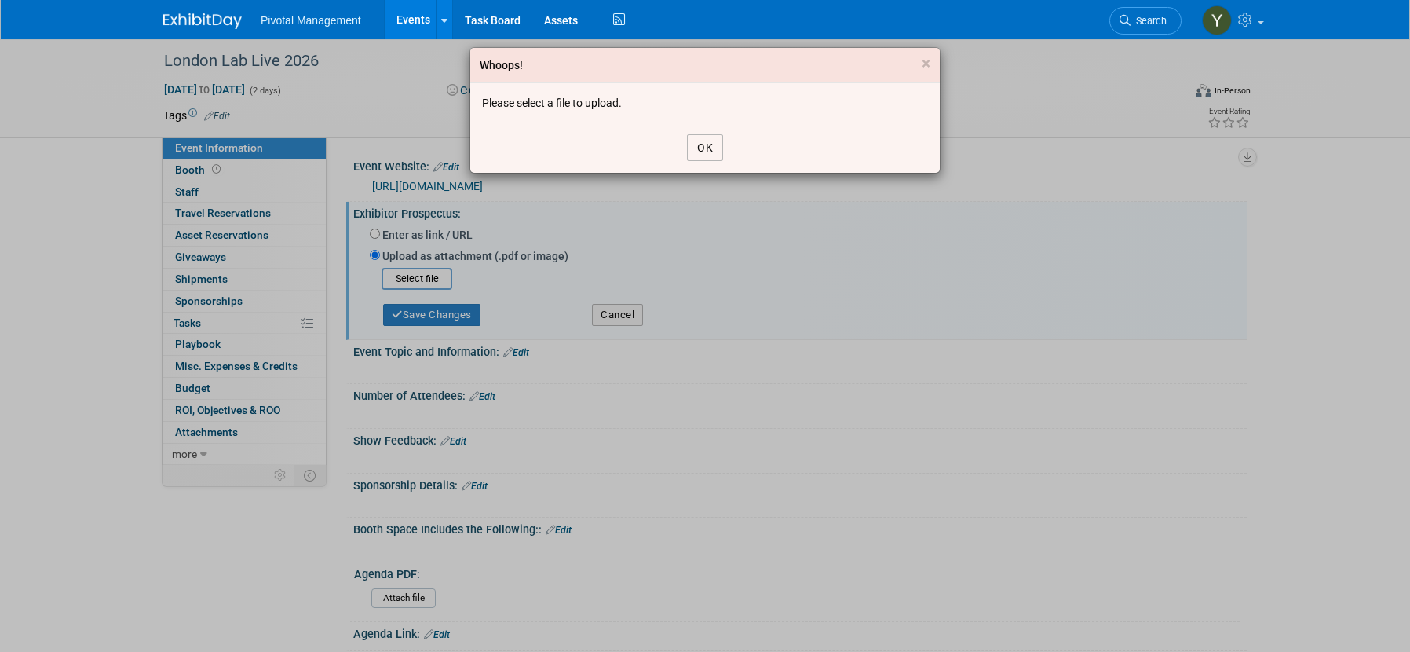
drag, startPoint x: 704, startPoint y: 144, endPoint x: 662, endPoint y: 167, distance: 48.1
click at [698, 147] on button "OK" at bounding box center [705, 147] width 36 height 27
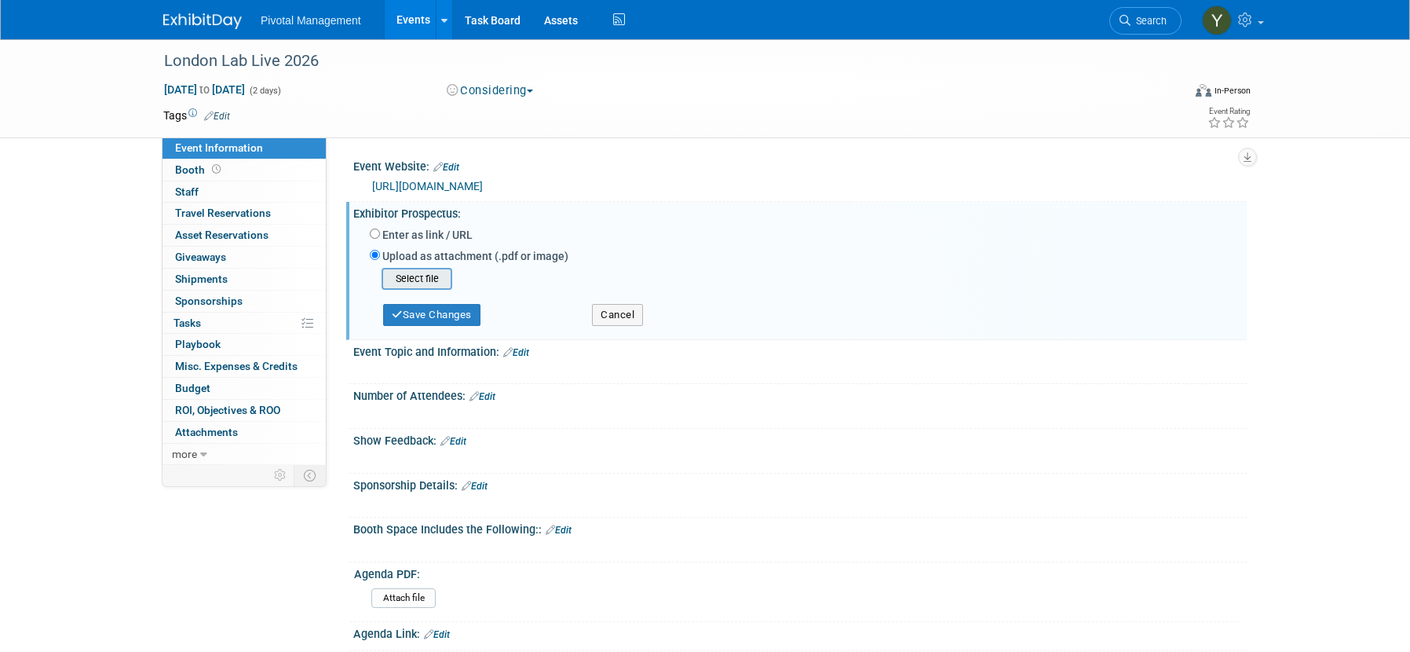
click at [428, 277] on input "file" at bounding box center [357, 278] width 187 height 19
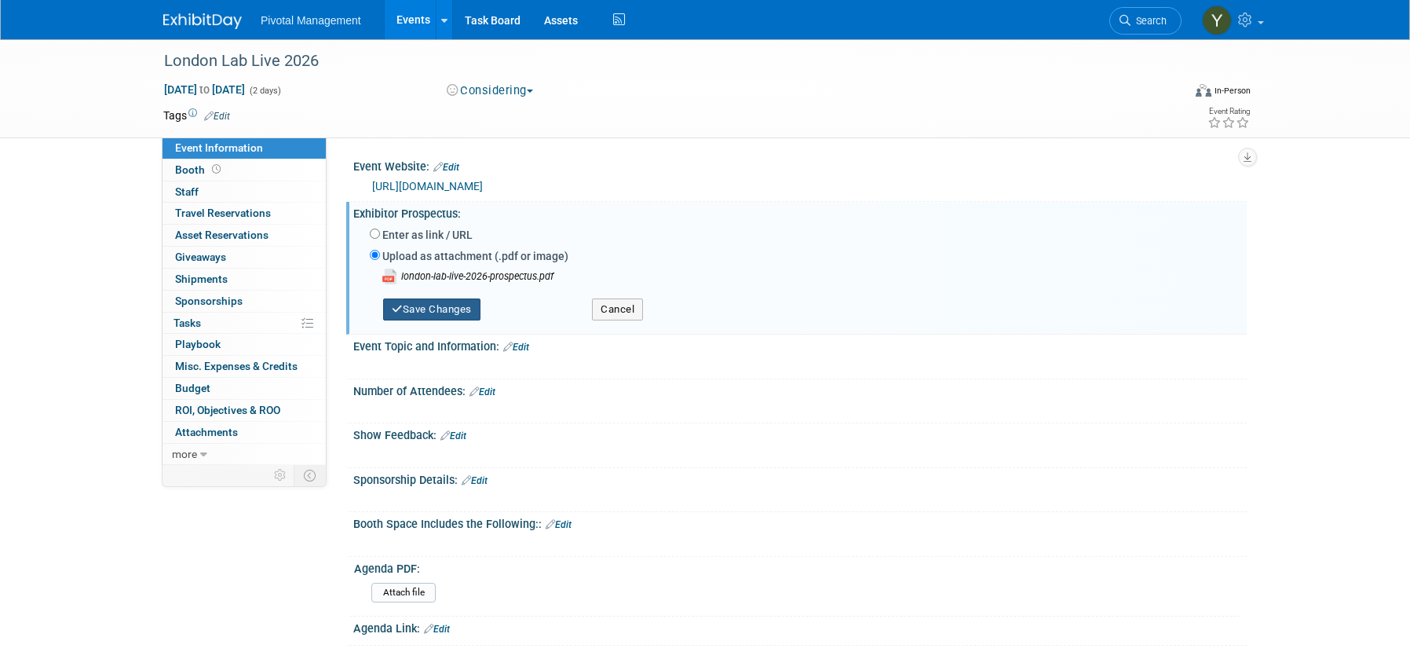
click at [464, 305] on button "Save Changes" at bounding box center [431, 309] width 97 height 22
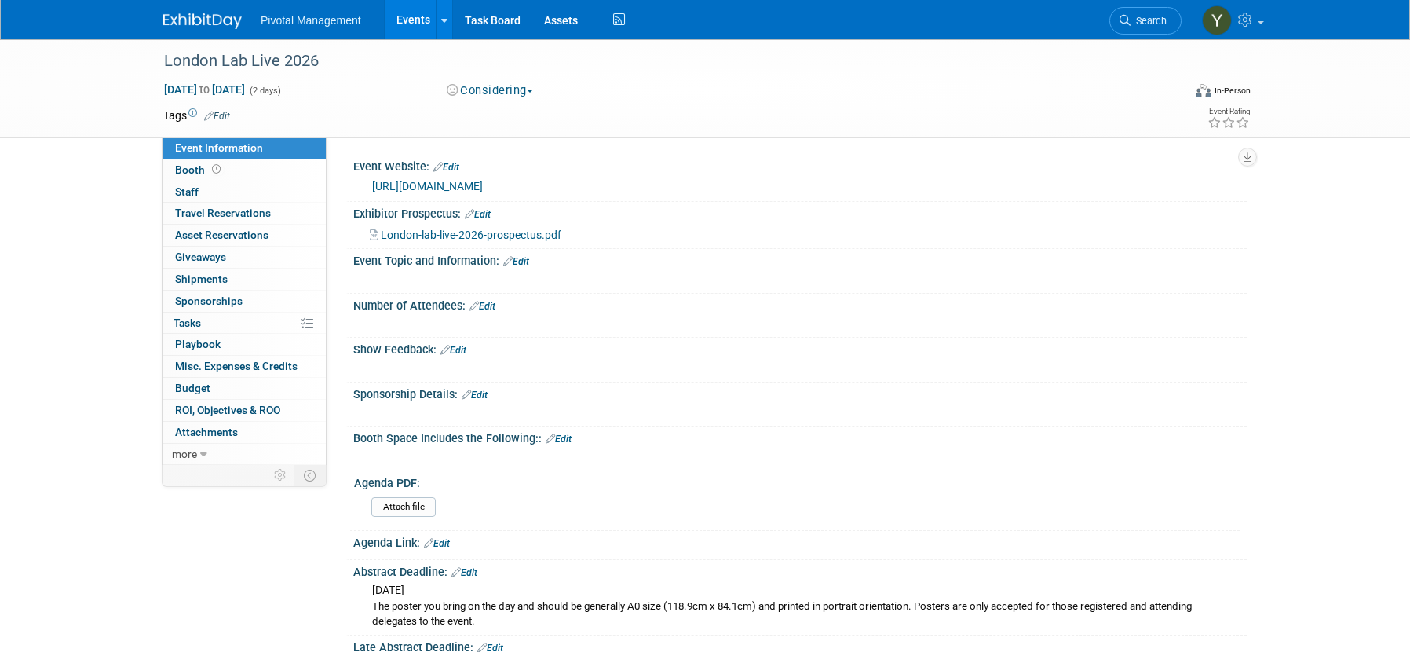
click at [523, 257] on link "Edit" at bounding box center [516, 261] width 26 height 11
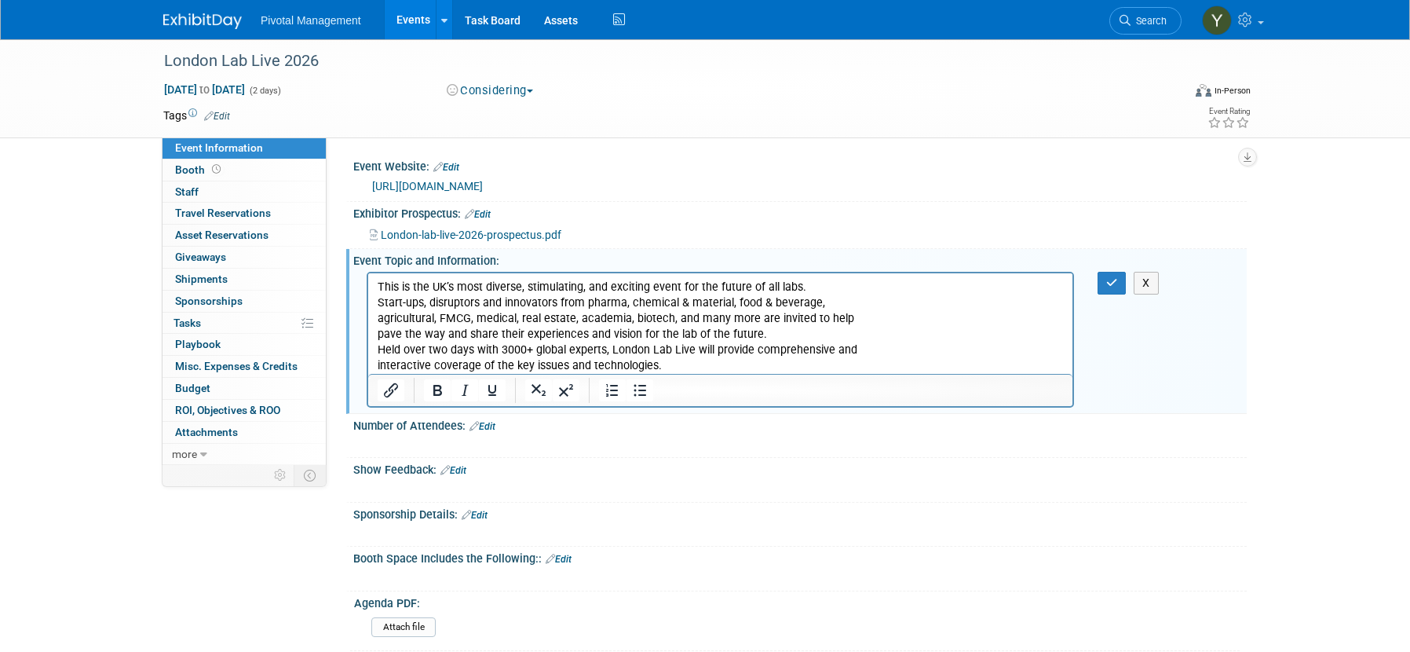
click at [380, 352] on p "This is the UK’s most diverse, stimulating, and exciting event for the future o…" at bounding box center [721, 326] width 686 height 94
drag, startPoint x: 380, startPoint y: 352, endPoint x: 605, endPoint y: 352, distance: 224.5
click at [605, 352] on p "This is the UK’s most diverse, stimulating, and exciting event for the future o…" at bounding box center [721, 326] width 686 height 94
copy p "Held over two days with 3000+ global experts"
click at [1109, 283] on icon "button" at bounding box center [1112, 282] width 12 height 11
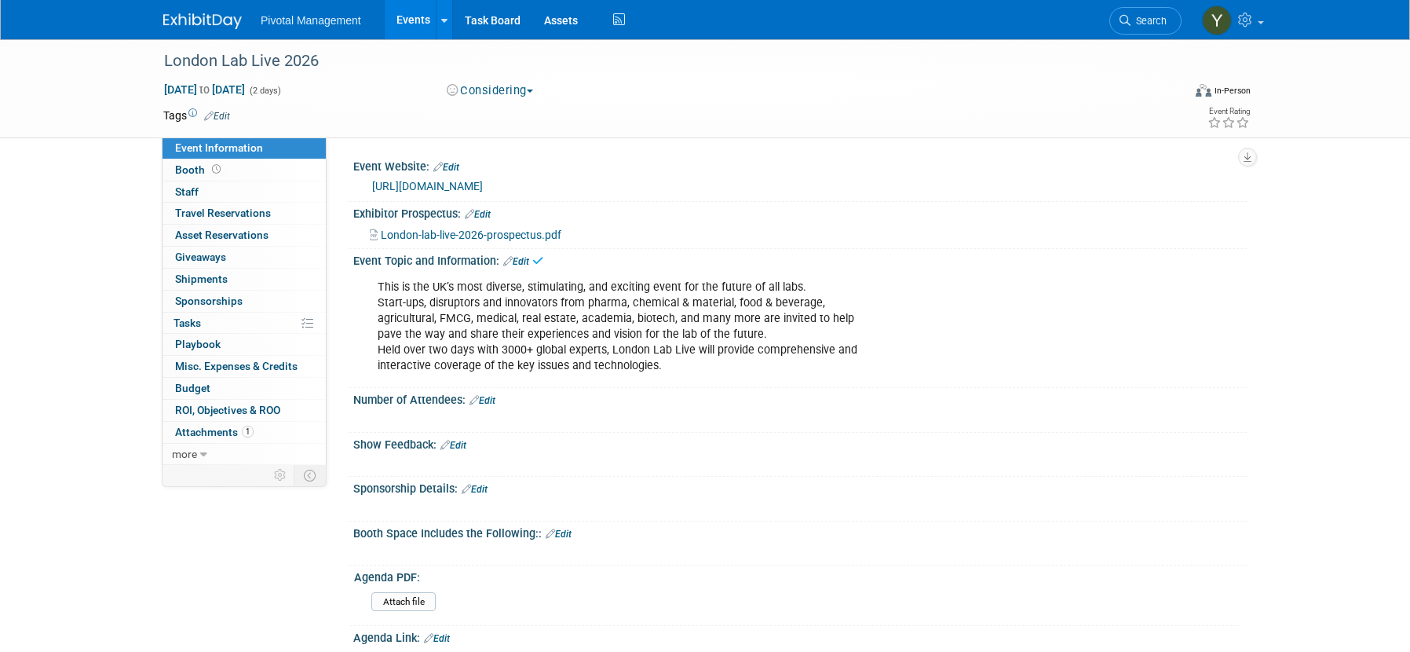
click at [494, 396] on link "Edit" at bounding box center [482, 400] width 26 height 11
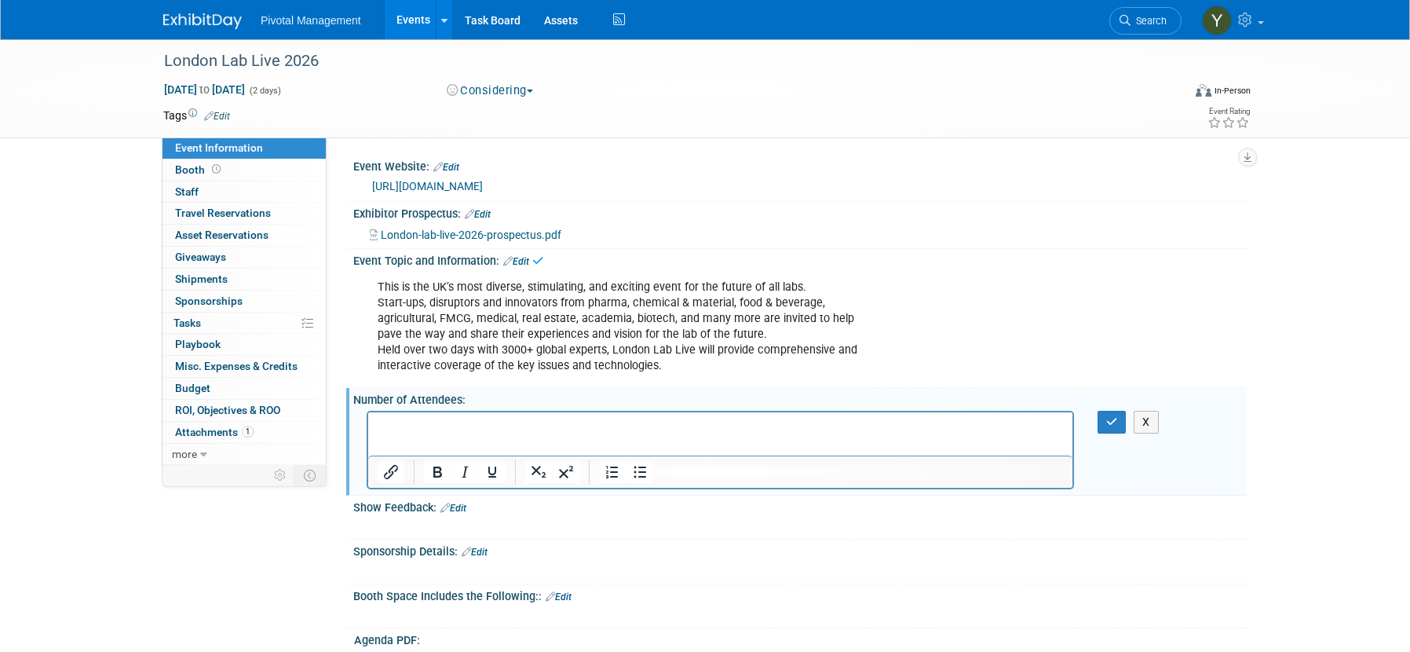
click at [444, 427] on p "Rich Text Area. Press ALT-0 for help." at bounding box center [721, 426] width 686 height 16
click at [1108, 418] on icon "button" at bounding box center [1112, 421] width 12 height 11
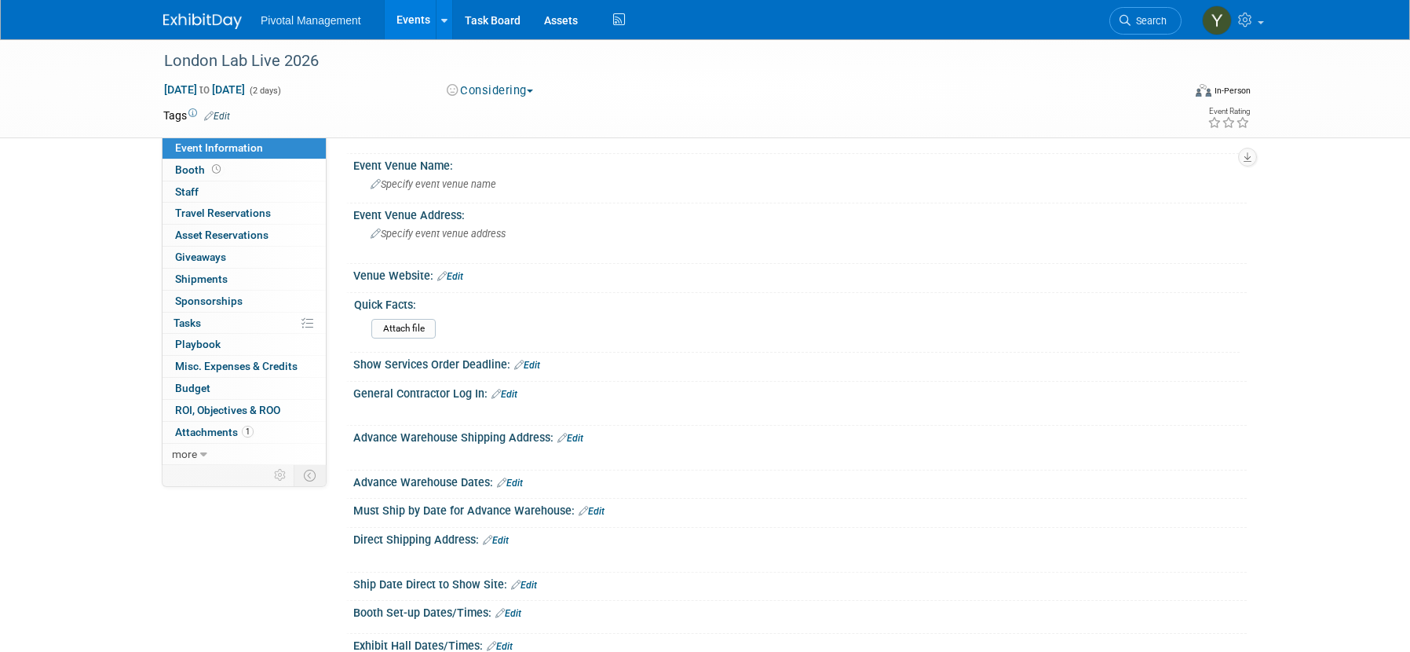
scroll to position [785, 0]
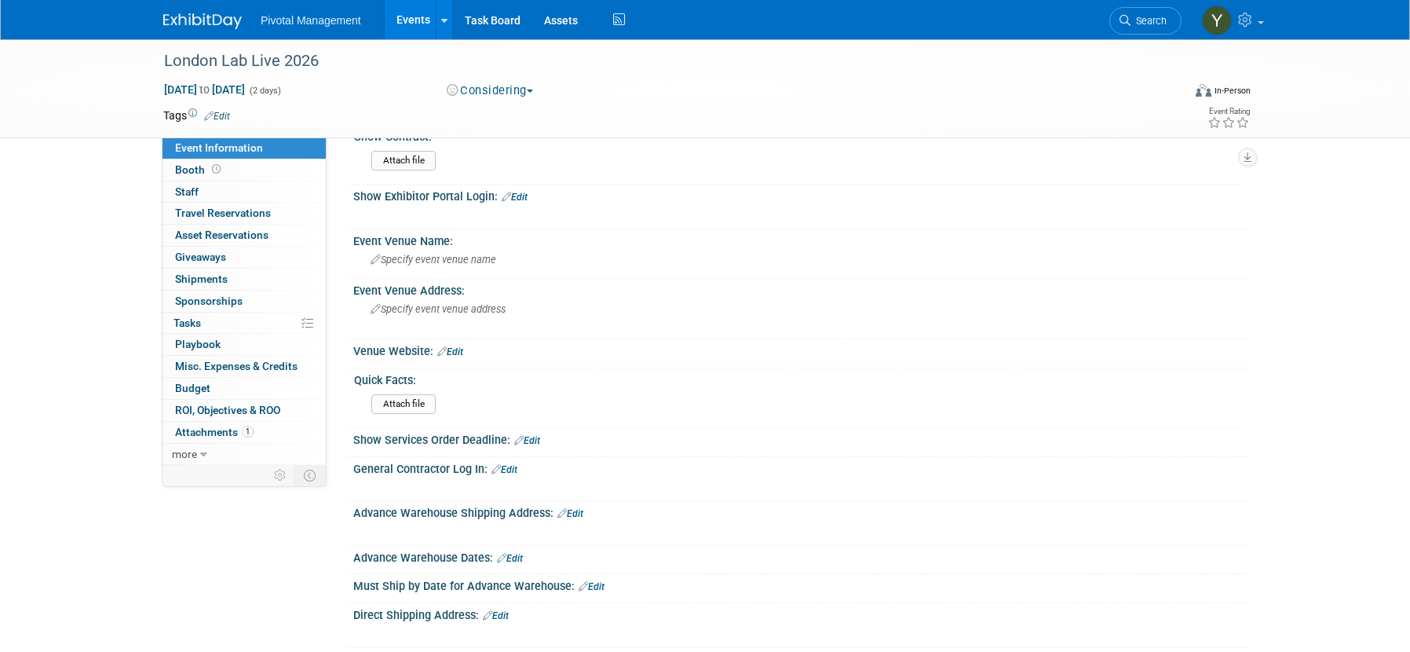
click at [97, 413] on div "London Lab Live 2026 May 6, 2026 to May 7, 2026 (2 days) May 6, 2026 to May 7, …" at bounding box center [705, 261] width 1410 height 2014
click at [442, 268] on div "Specify event venue name" at bounding box center [800, 259] width 870 height 24
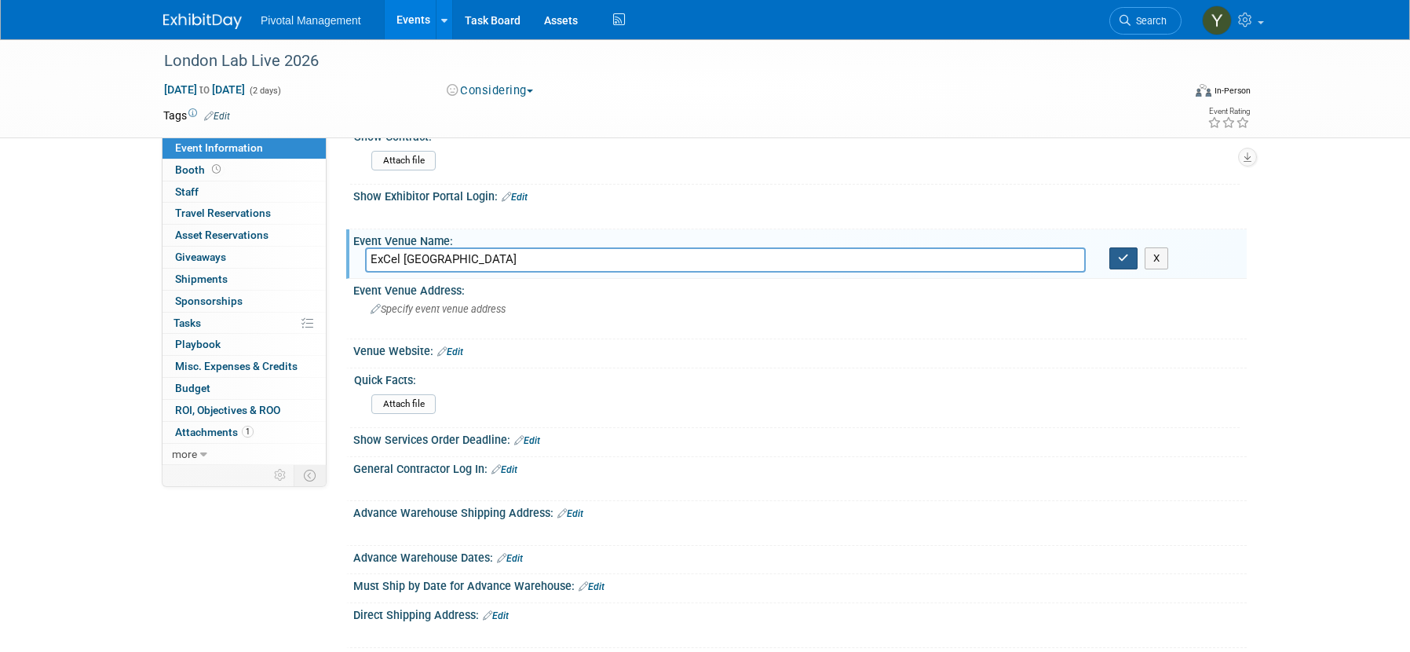
type input "ExCel London"
click at [1121, 264] on button "button" at bounding box center [1123, 258] width 28 height 22
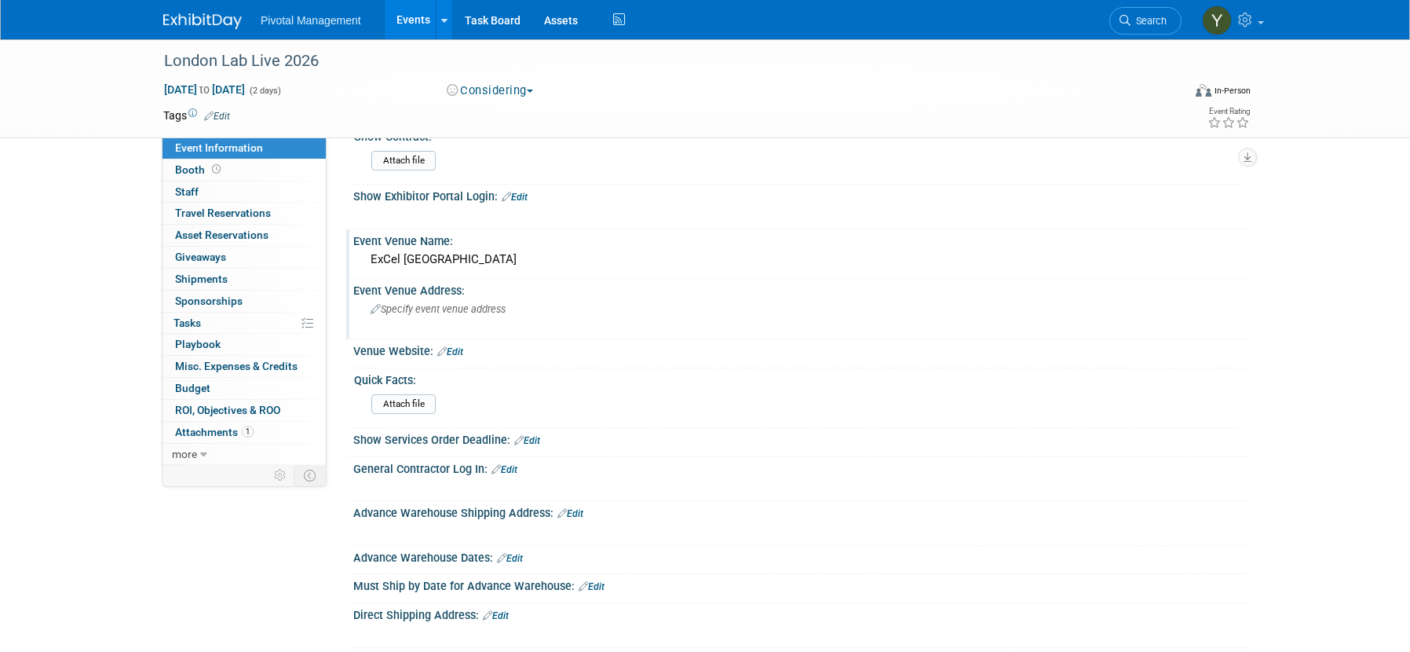
click at [382, 327] on div "Specify event venue address" at bounding box center [539, 315] width 349 height 36
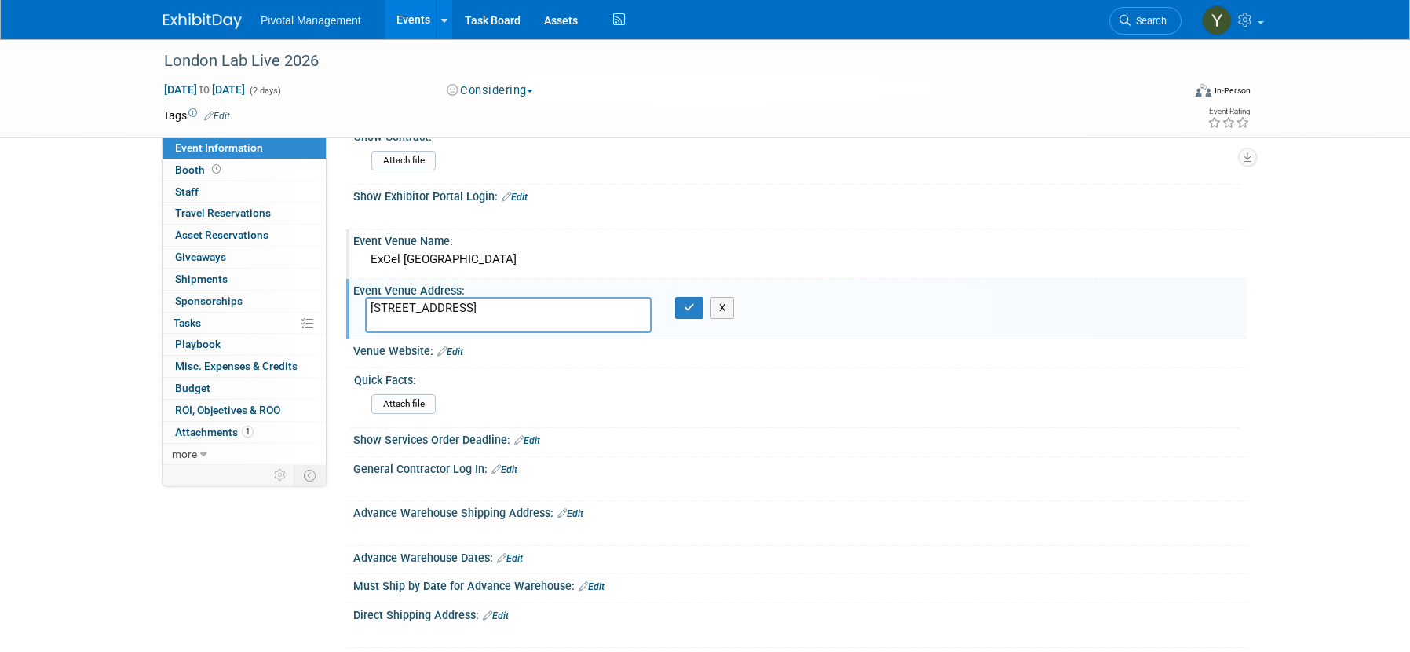
click at [584, 305] on textarea "Royal Victoria Dock, 1 Western Gateway, London E16 1XL" at bounding box center [508, 315] width 287 height 36
type textarea "Royal Victoria Dock, 1 Western Gateway London E16 1XL"
click at [688, 312] on icon "button" at bounding box center [689, 307] width 11 height 10
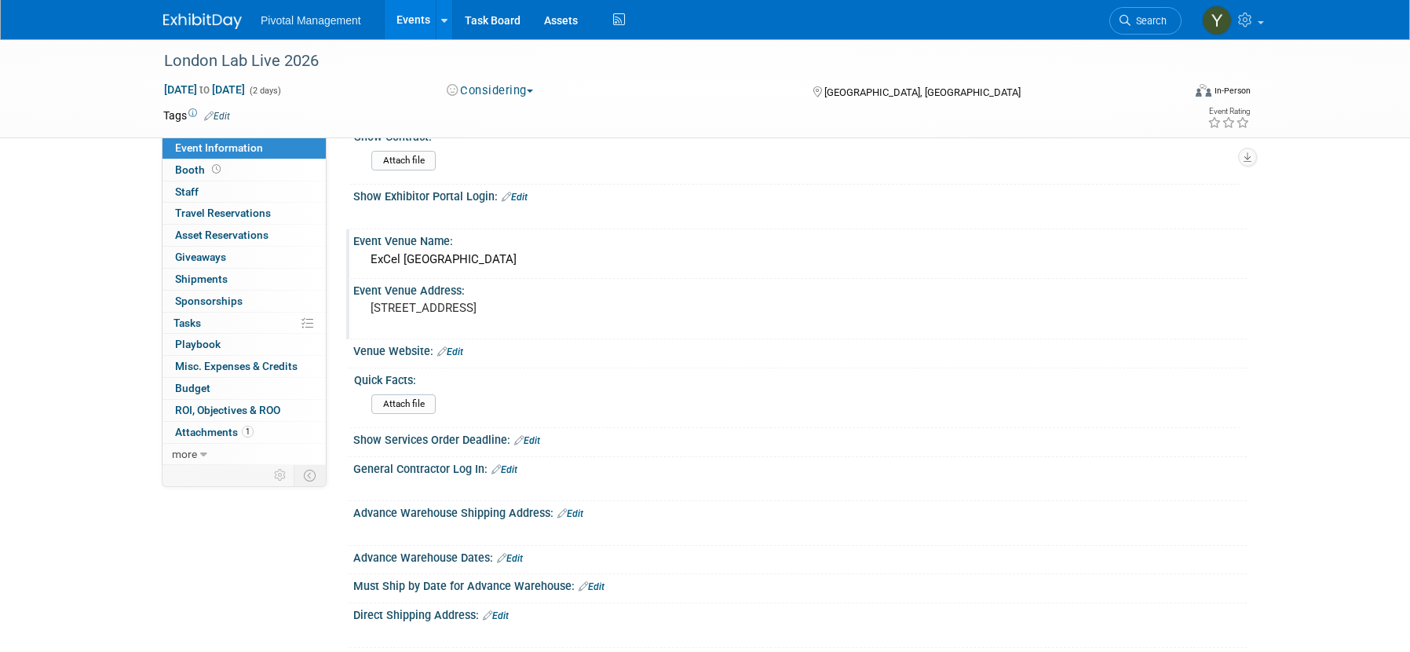
click at [209, 556] on div "Event Information Event Info Booth Booth 0 Staff 0 Staff 0 Travel Reservations …" at bounding box center [705, 245] width 1107 height 1982
click at [455, 351] on link "Edit" at bounding box center [450, 351] width 26 height 11
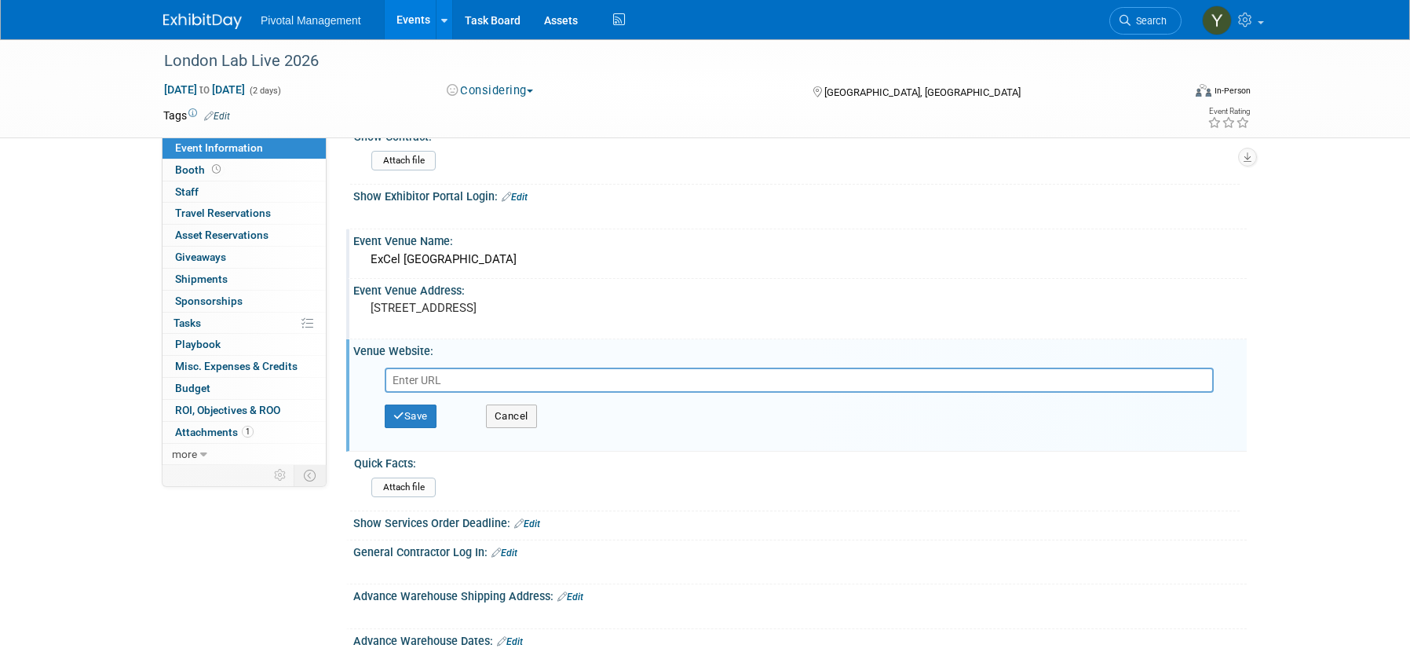
click at [457, 376] on input "text" at bounding box center [799, 379] width 829 height 25
type input "https://www.excel.london/visitor/getting-here"
click at [425, 416] on button "Save" at bounding box center [411, 416] width 52 height 24
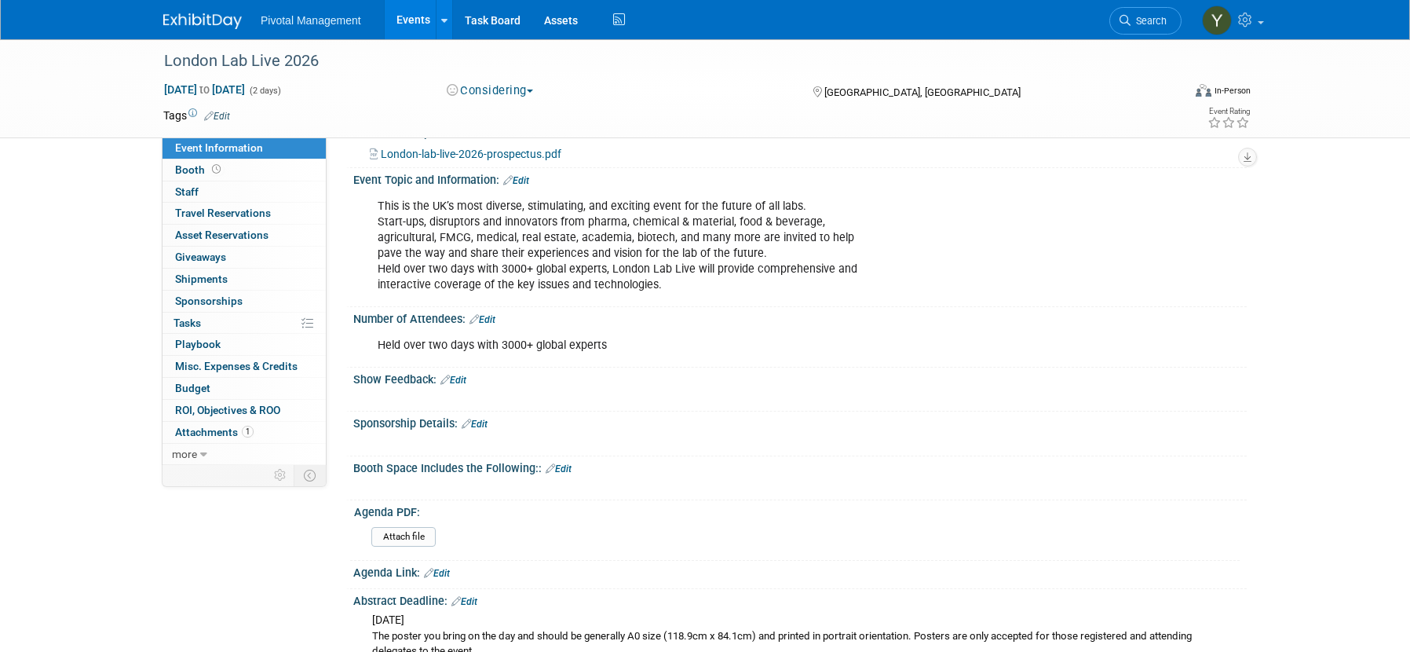
scroll to position [79, 0]
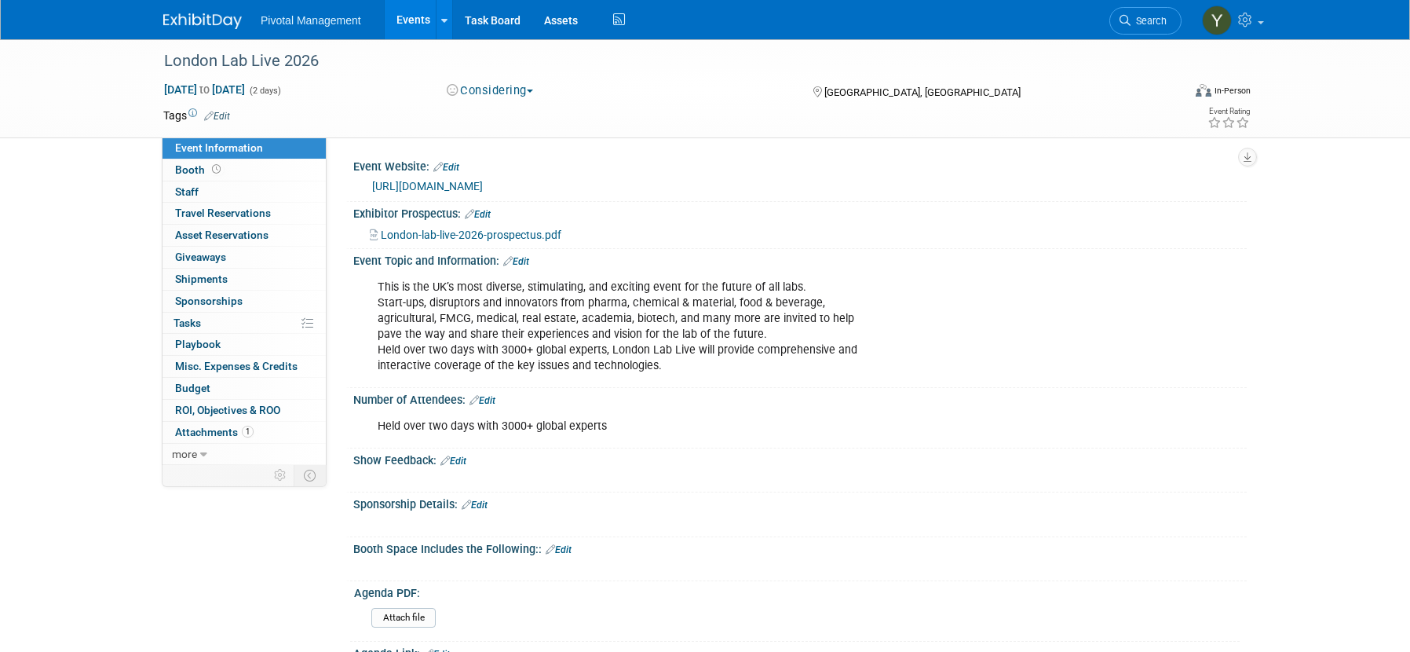
click at [408, 18] on link "Events" at bounding box center [413, 19] width 57 height 39
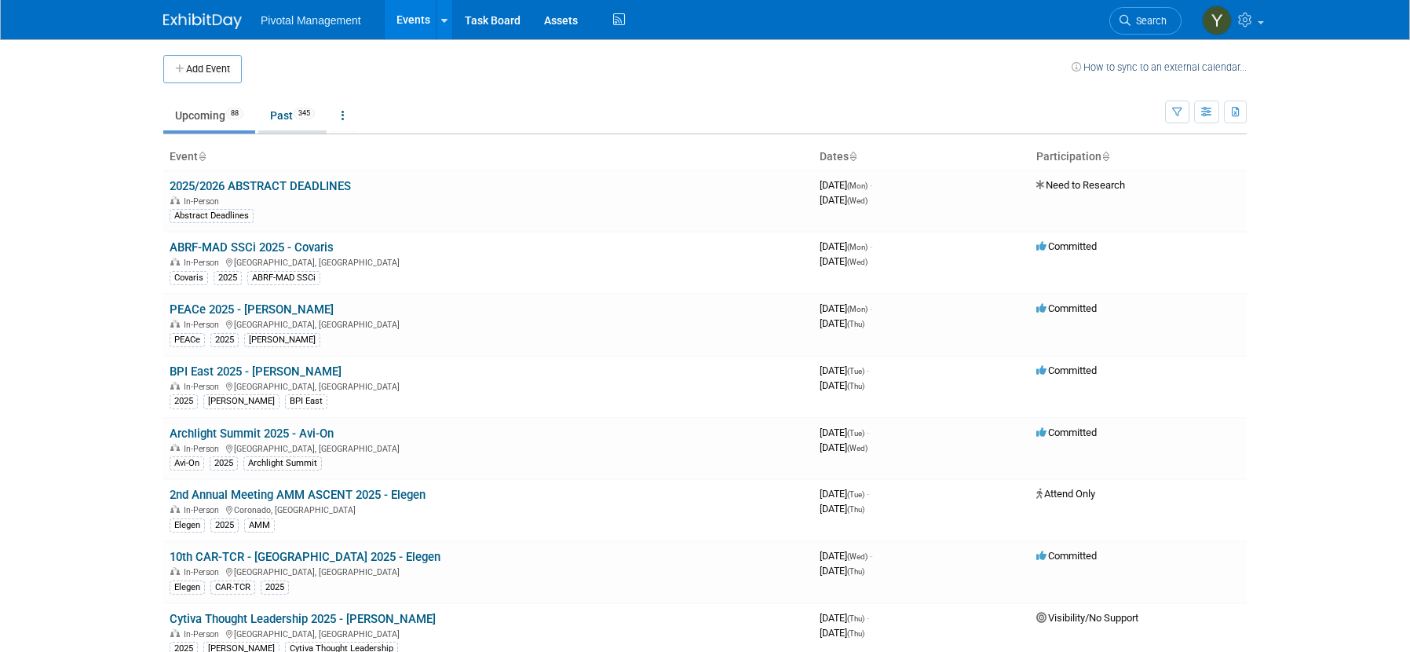
click at [290, 111] on link "Past 345" at bounding box center [292, 115] width 68 height 30
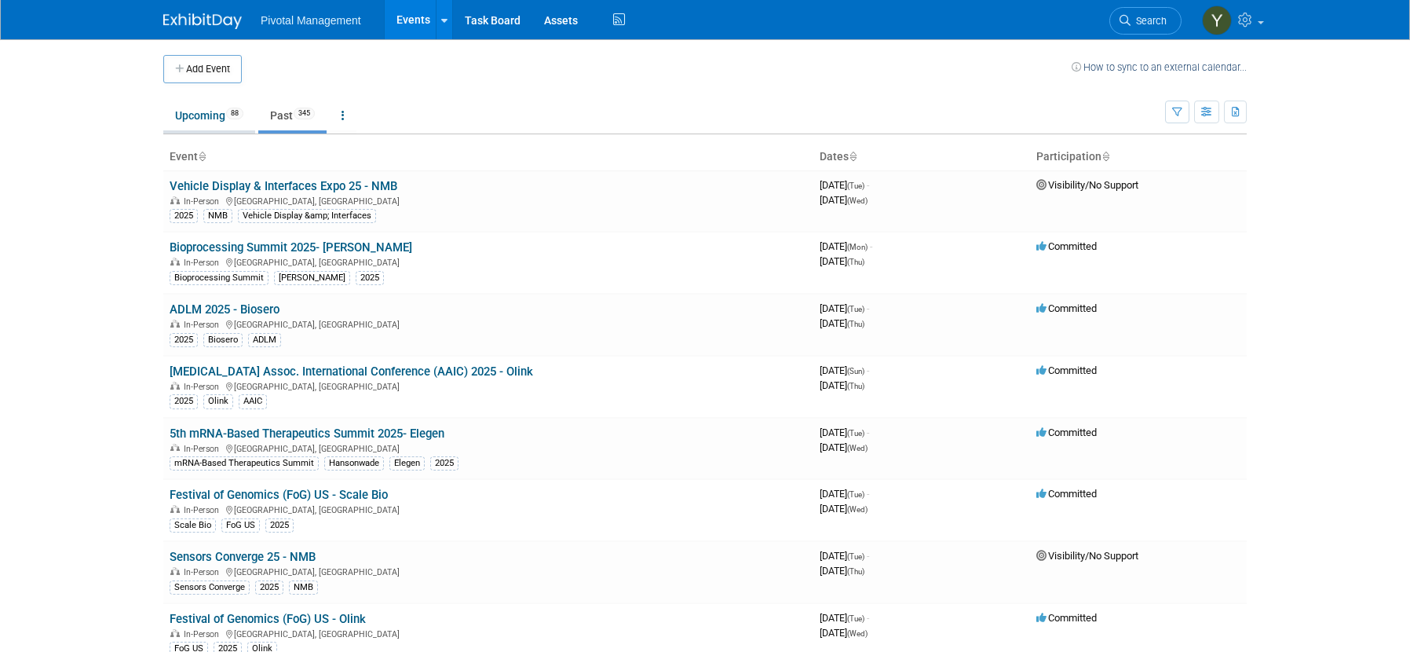
click at [220, 114] on link "Upcoming 88" at bounding box center [209, 115] width 92 height 30
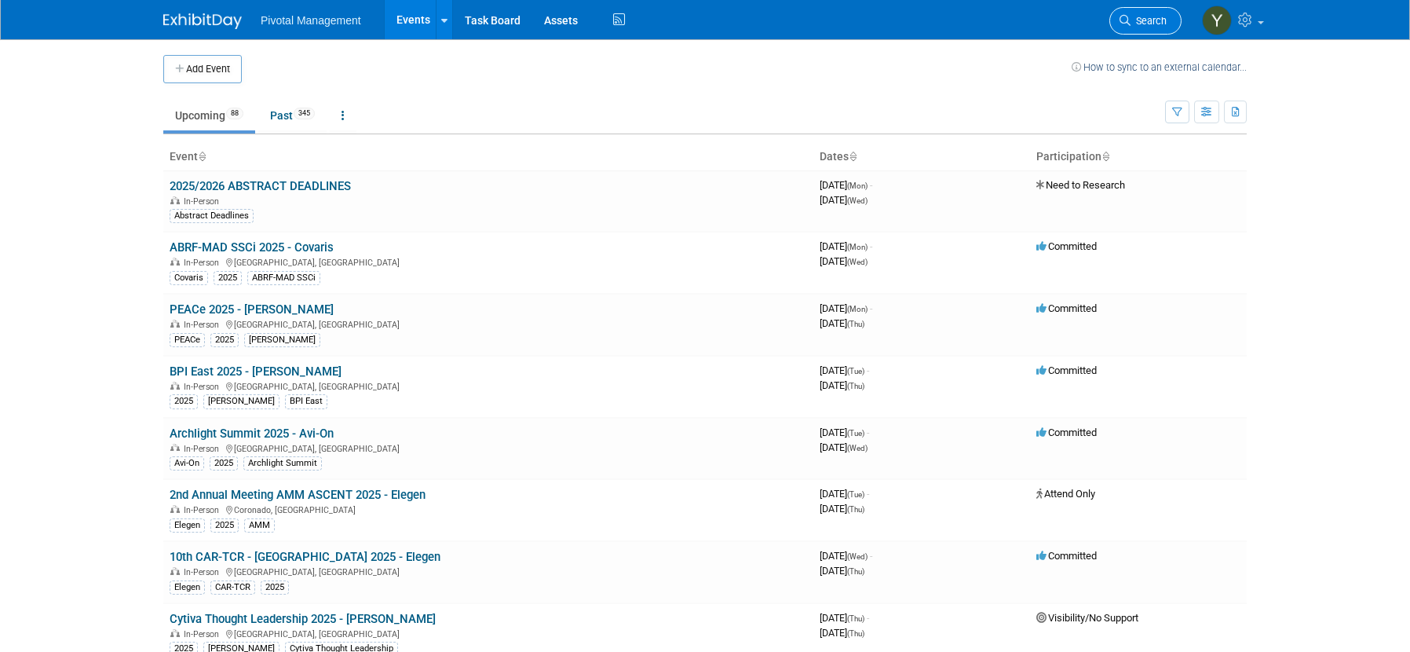
click at [1138, 24] on span "Search" at bounding box center [1148, 21] width 36 height 12
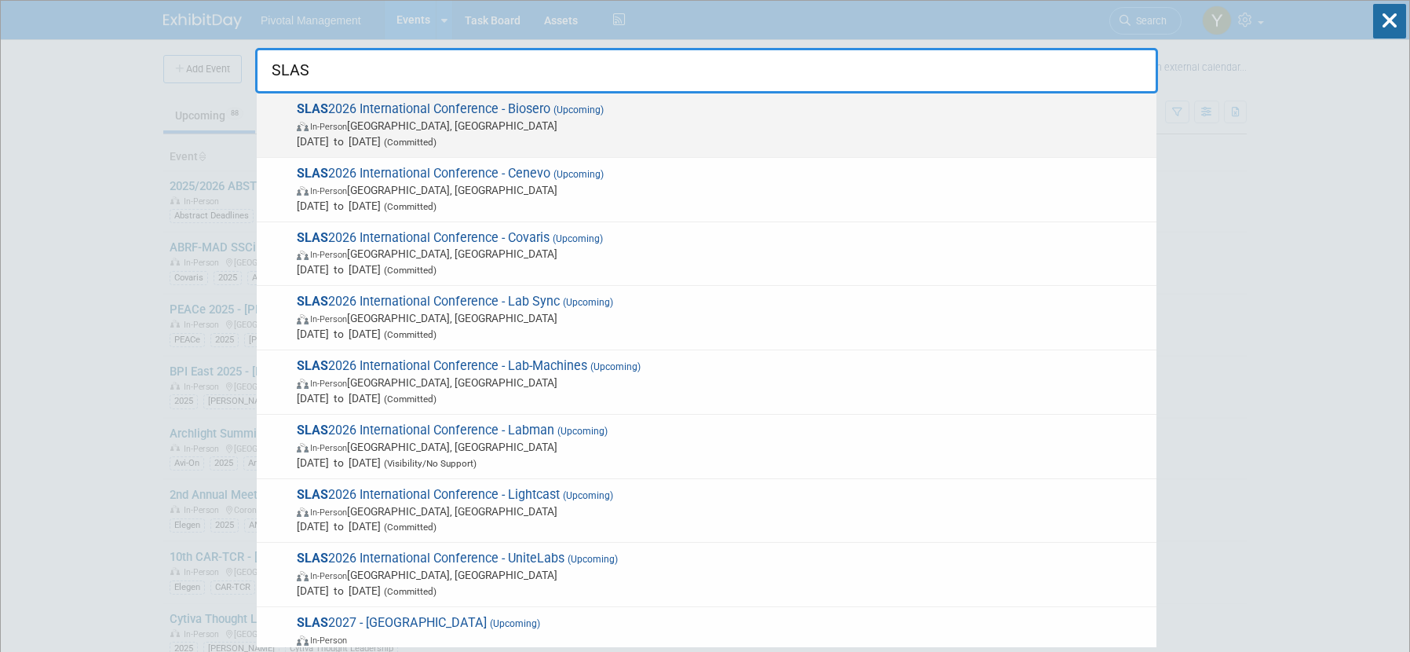
type input "SLAS"
click at [449, 109] on span "SLAS 2026 International Conference - Biosero (Upcoming) In-Person [GEOGRAPHIC_D…" at bounding box center [720, 125] width 857 height 48
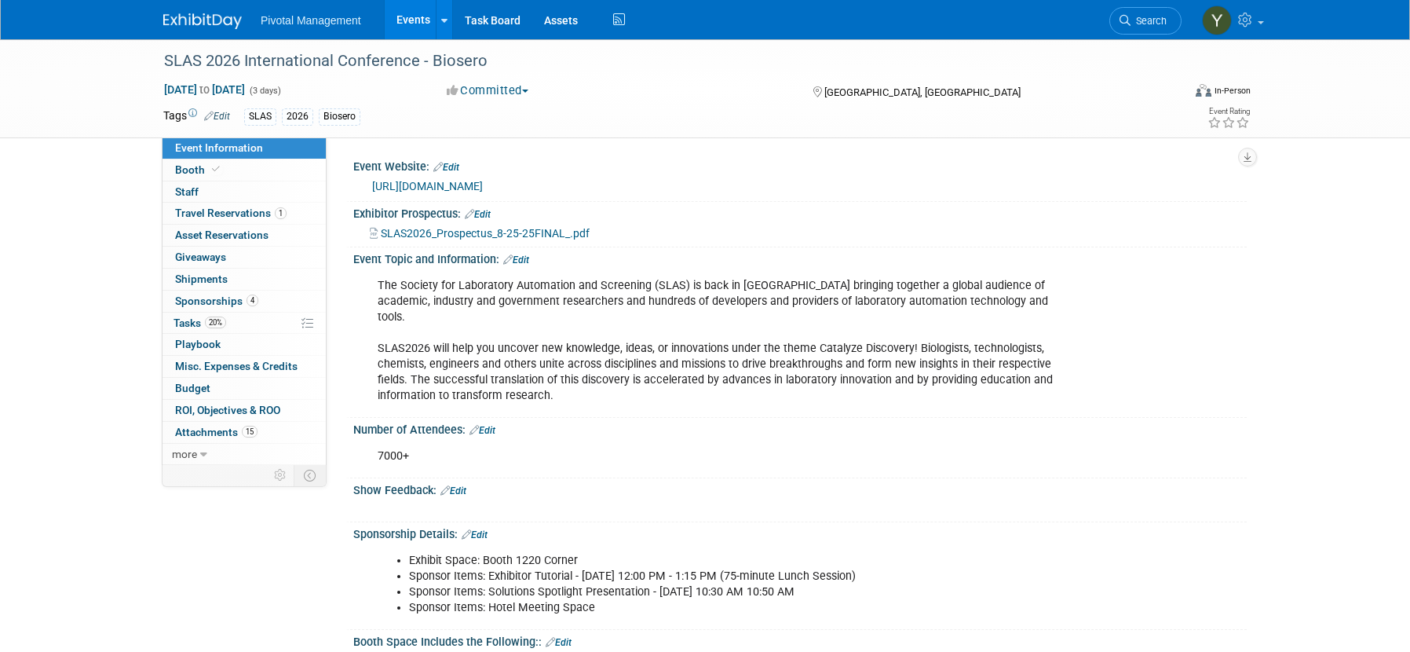
click at [406, 21] on link "Events" at bounding box center [413, 19] width 57 height 39
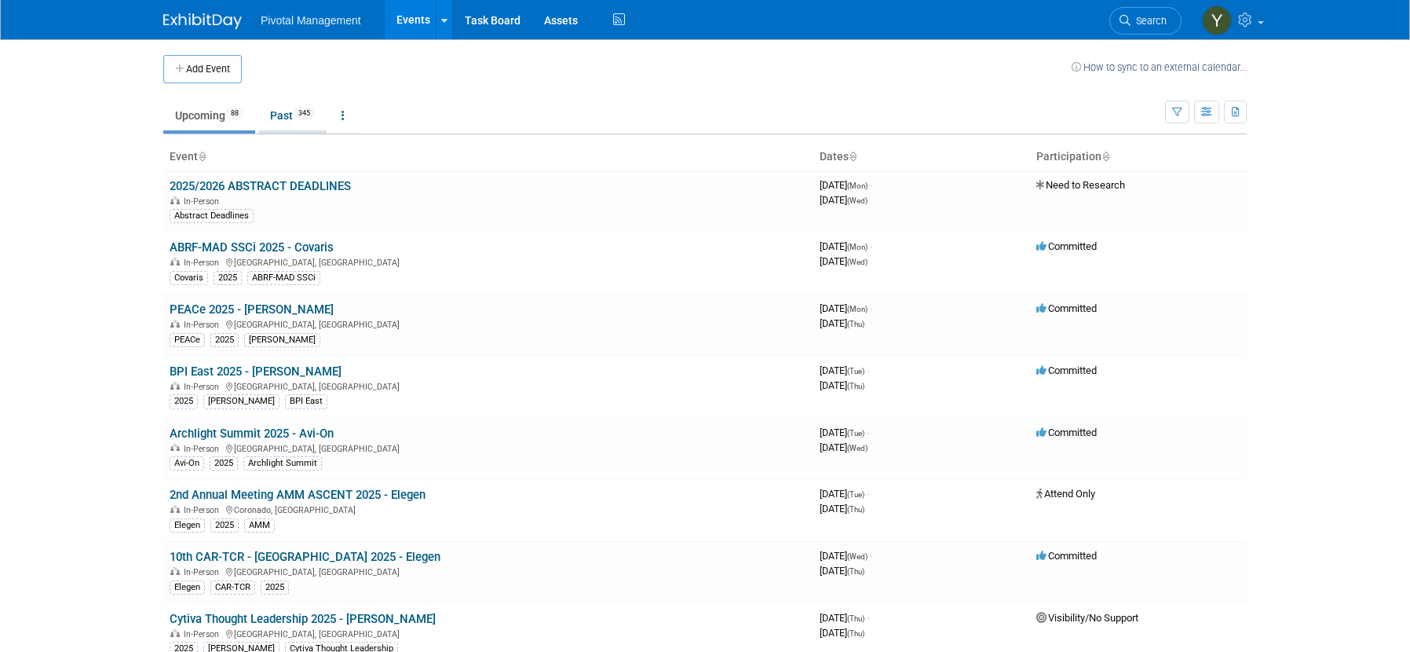
click at [276, 115] on link "Past 345" at bounding box center [292, 115] width 68 height 30
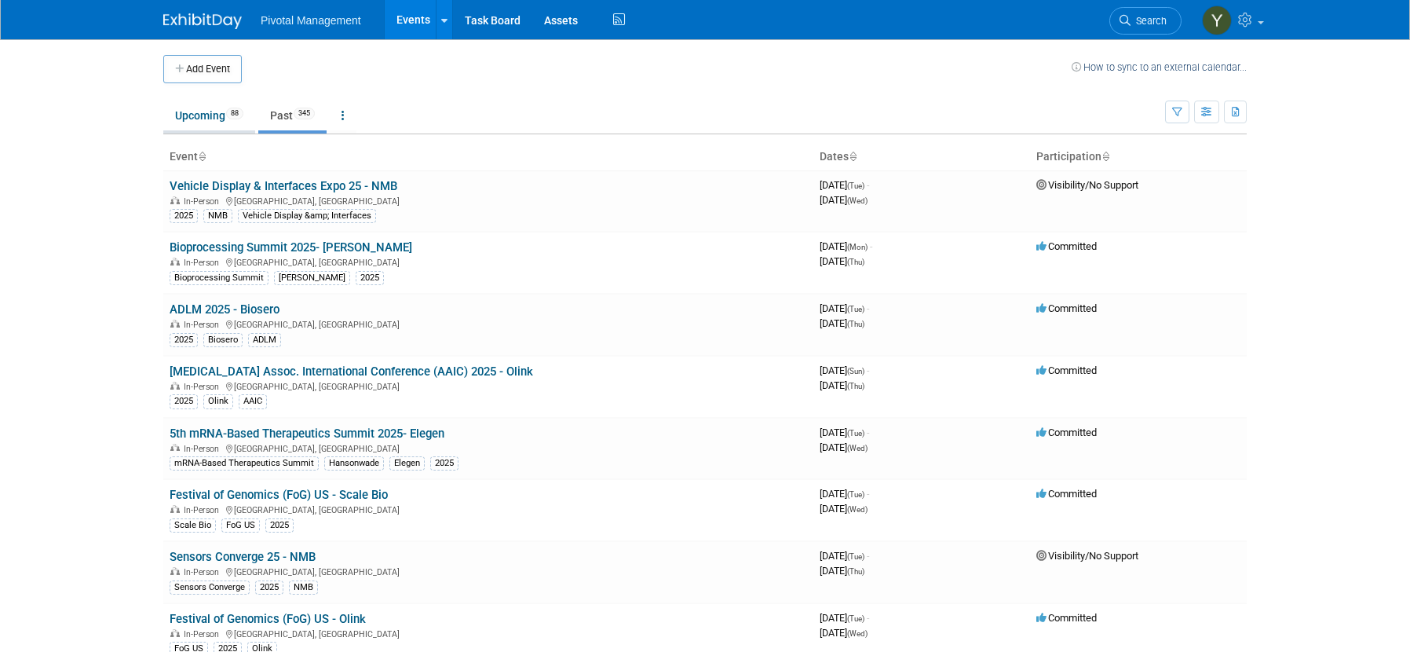
click at [191, 120] on link "Upcoming 88" at bounding box center [209, 115] width 92 height 30
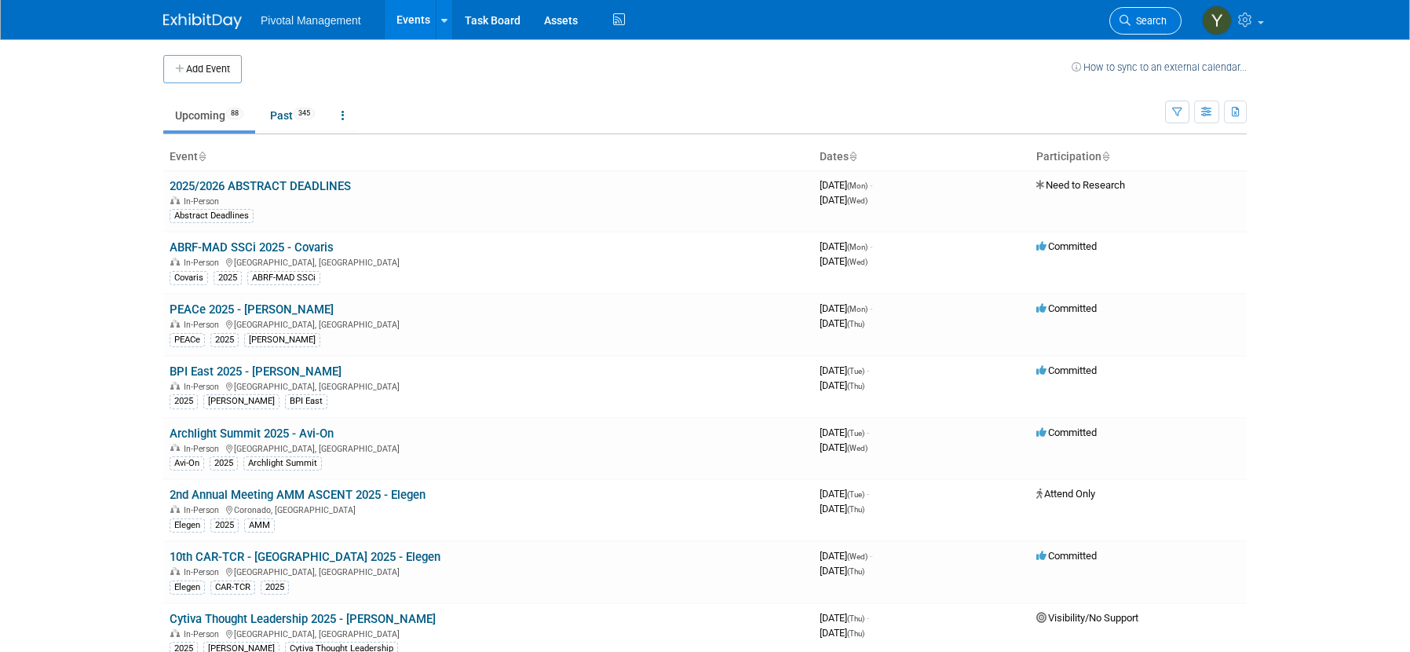
click at [1158, 28] on link "Search" at bounding box center [1145, 20] width 72 height 27
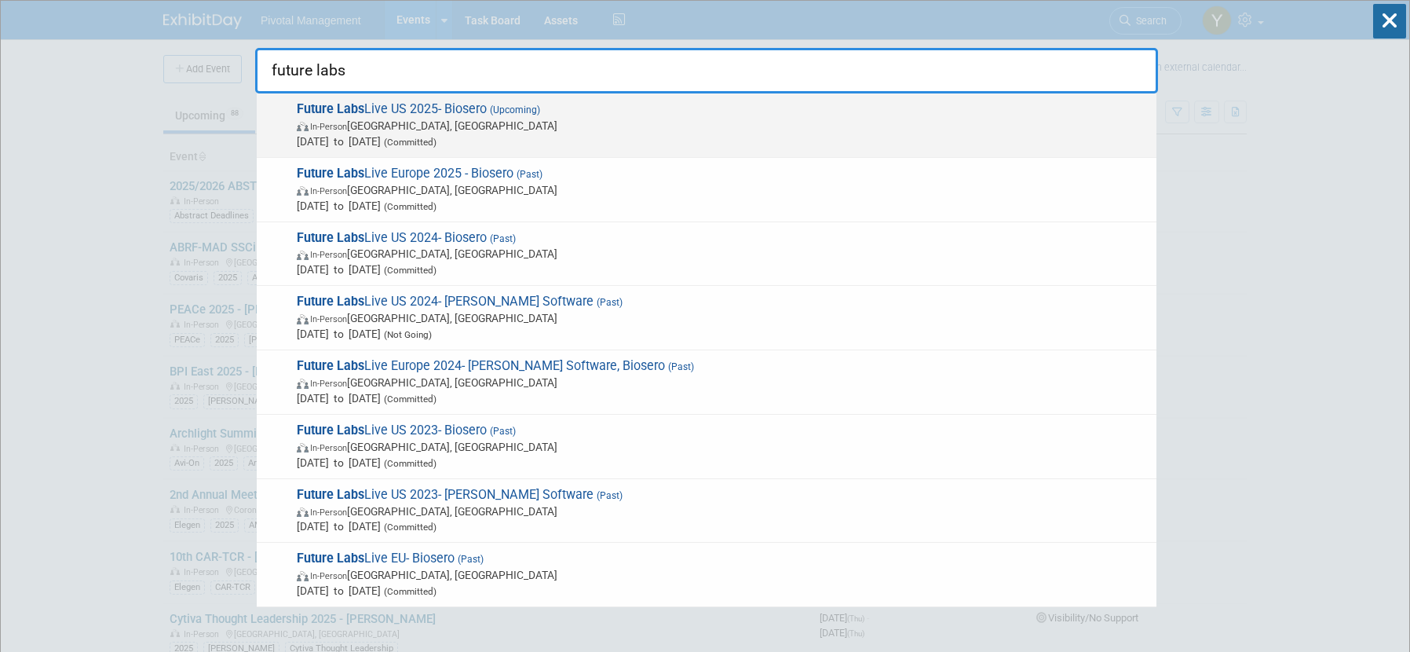
type input "future labs"
click at [360, 112] on strong "Future Labs" at bounding box center [331, 108] width 68 height 15
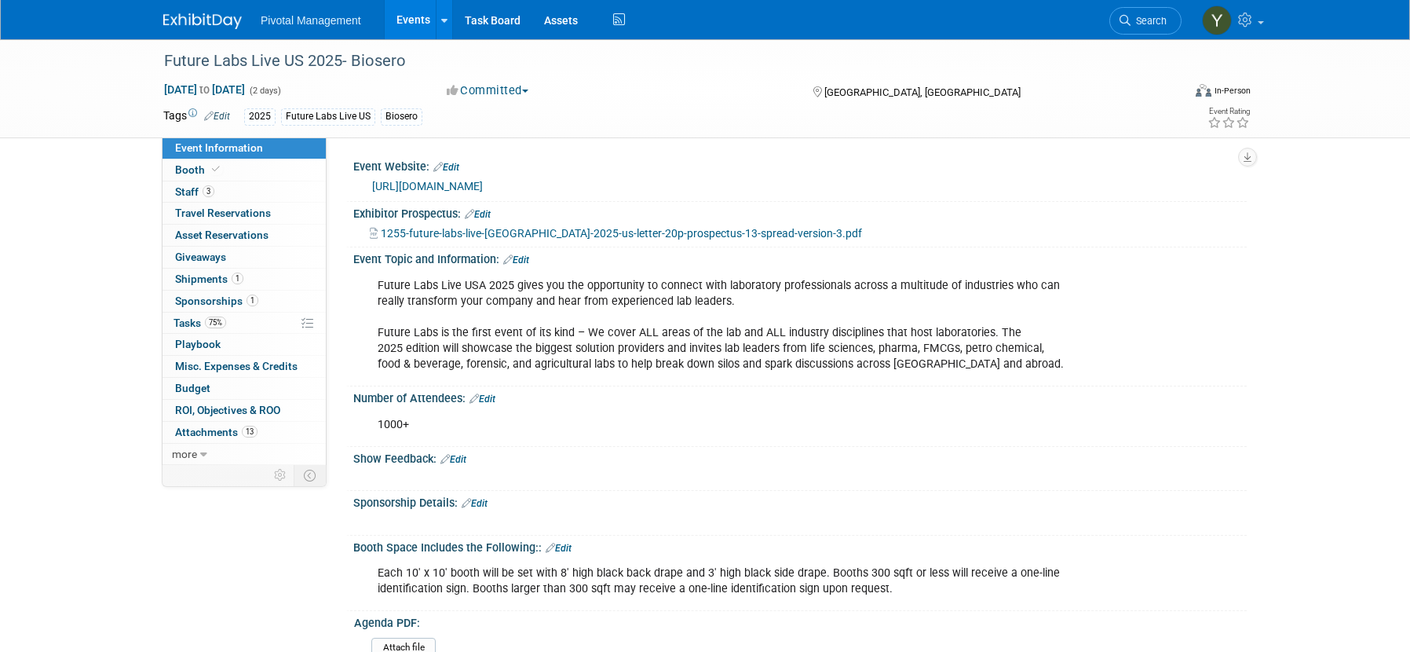
click at [463, 183] on link "https://www.terrapinn.com/conference/future-labs-live-usa/index.stm" at bounding box center [427, 186] width 111 height 13
click at [409, 13] on link "Events" at bounding box center [413, 19] width 57 height 39
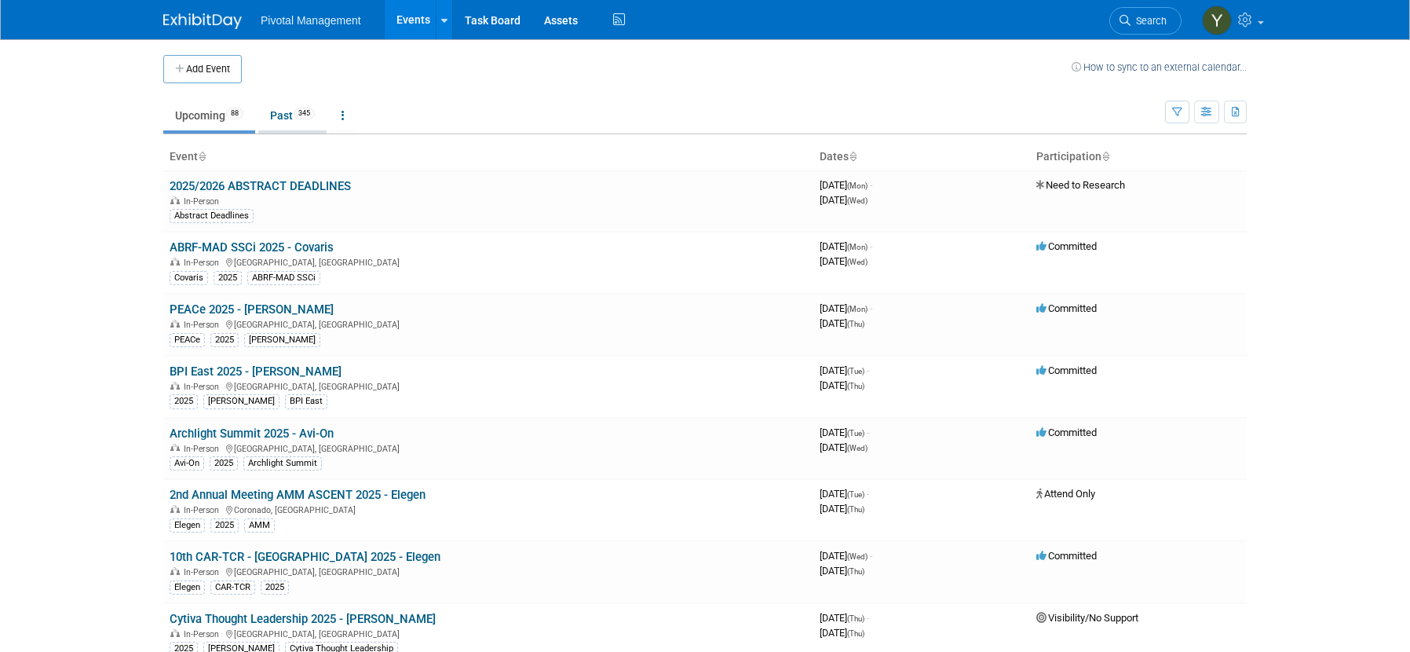
click at [283, 116] on link "Past 345" at bounding box center [292, 115] width 68 height 30
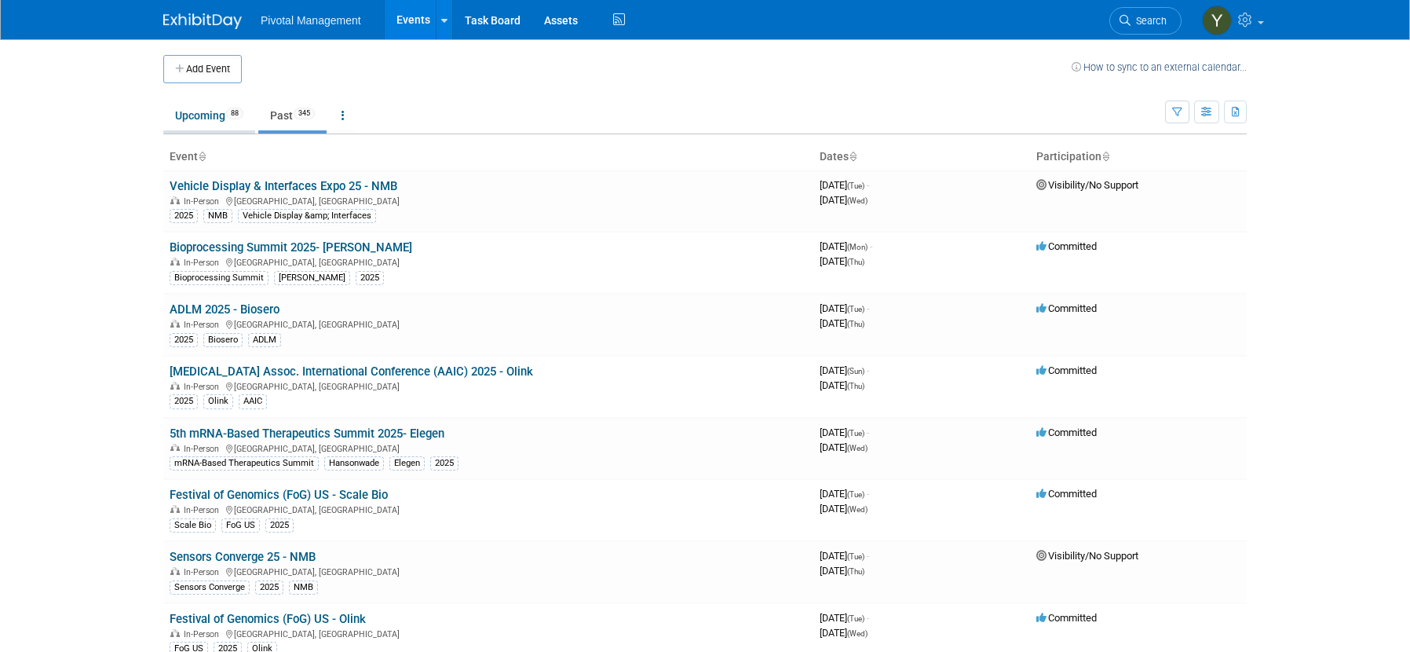
click at [199, 114] on link "Upcoming 88" at bounding box center [209, 115] width 92 height 30
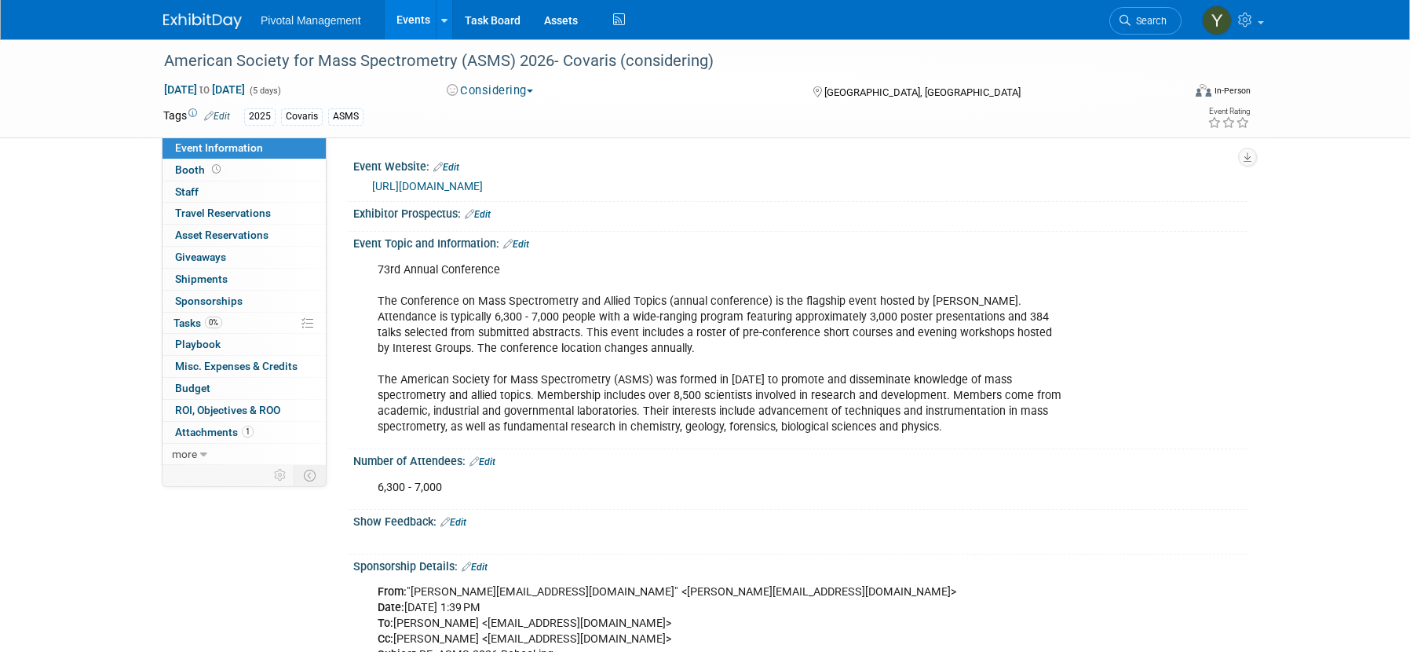
click at [408, 24] on link "Events" at bounding box center [413, 19] width 57 height 39
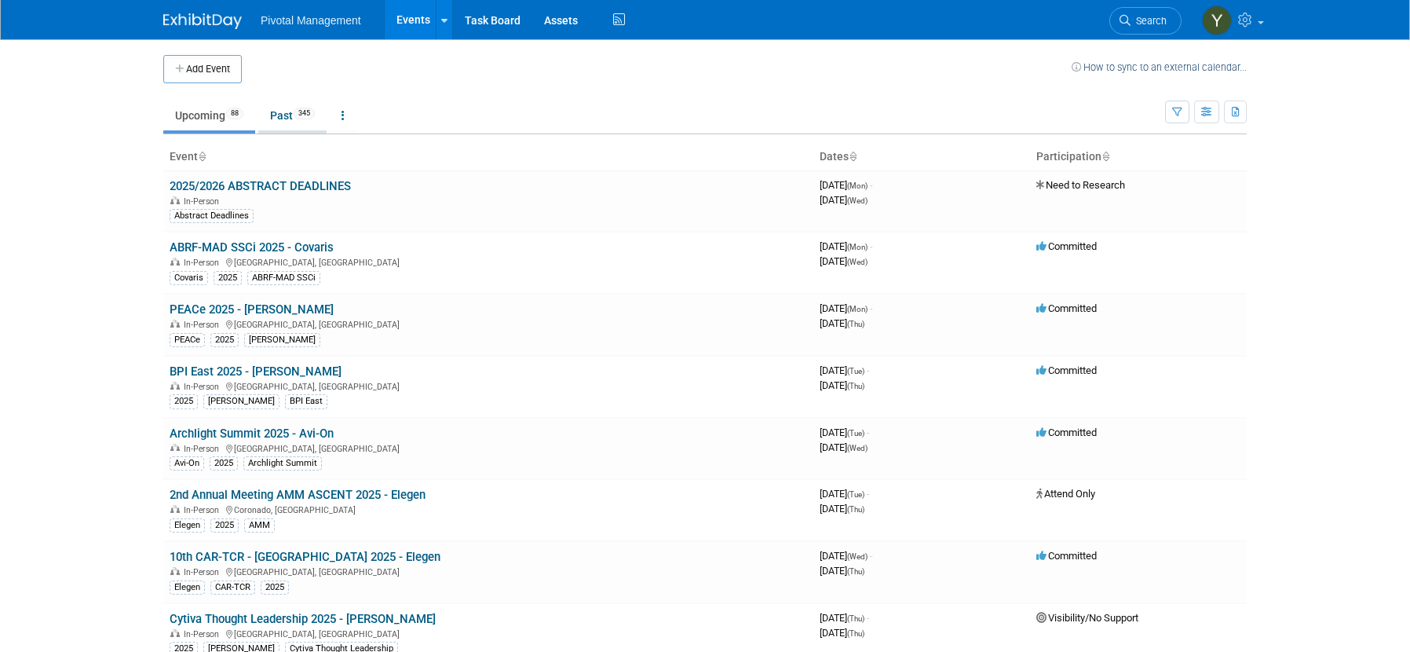
click at [289, 109] on link "Past 345" at bounding box center [292, 115] width 68 height 30
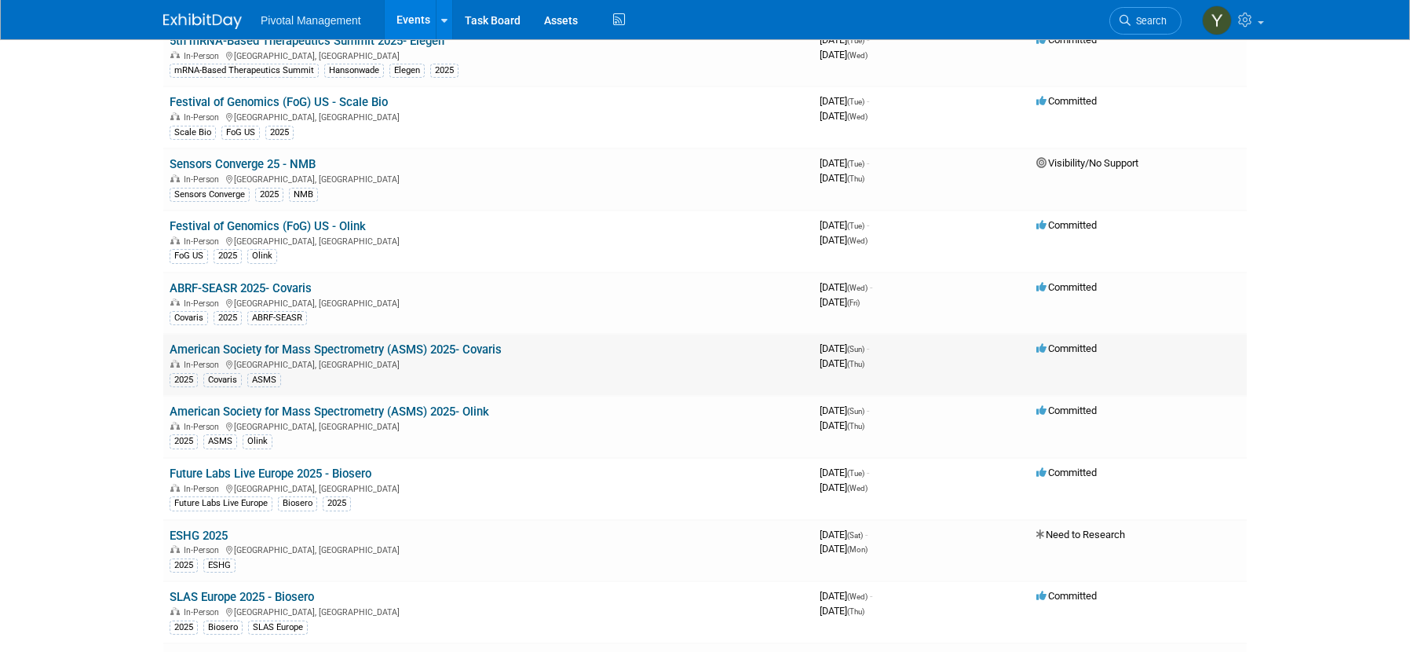
scroll to position [314, 0]
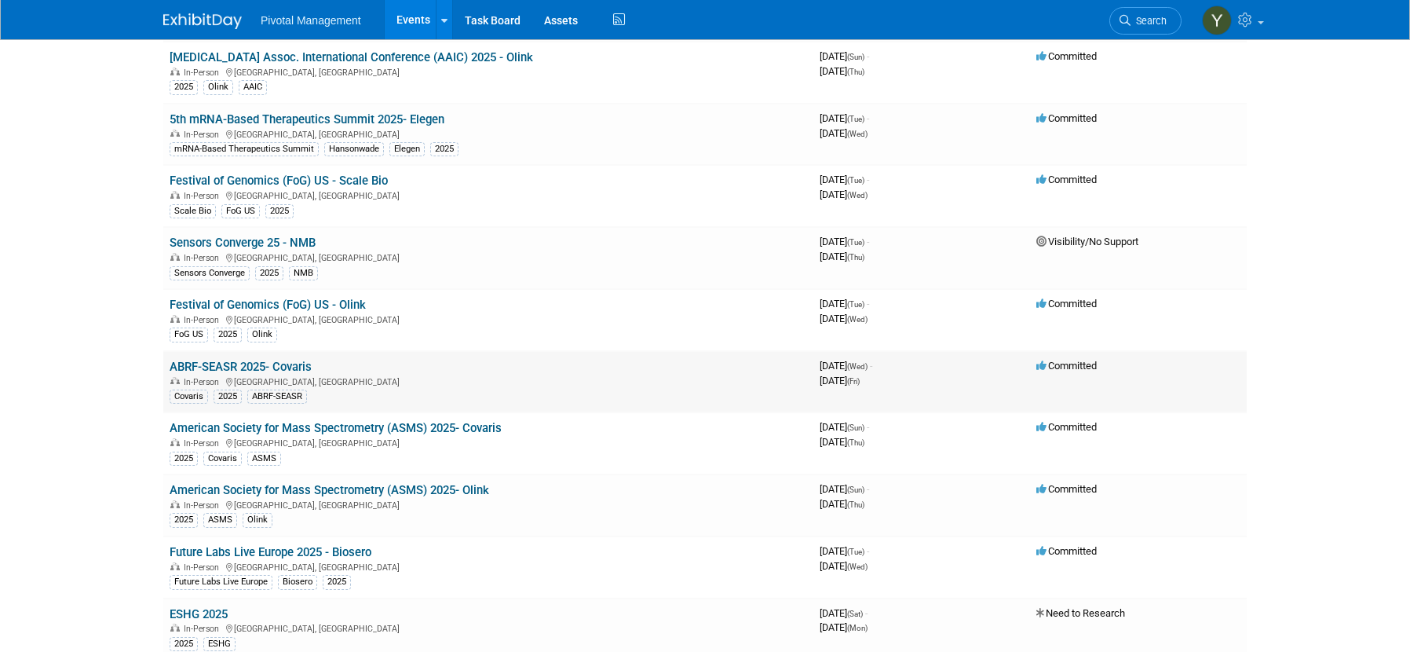
click at [292, 369] on link "ABRF-SEASR 2025- Covaris" at bounding box center [241, 367] width 142 height 14
click at [276, 301] on link "Festival of Genomics (FoG) US - Olink" at bounding box center [268, 305] width 196 height 14
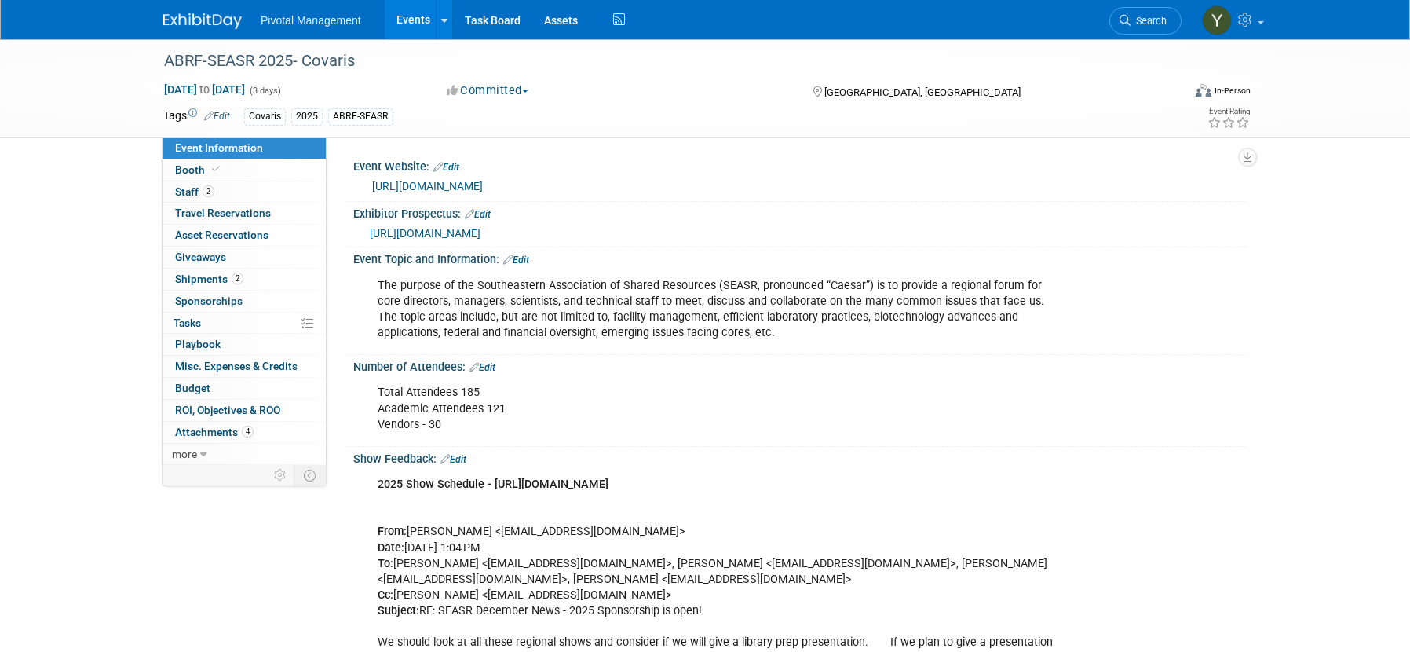
click at [451, 181] on link "[URL][DOMAIN_NAME]" at bounding box center [427, 186] width 111 height 13
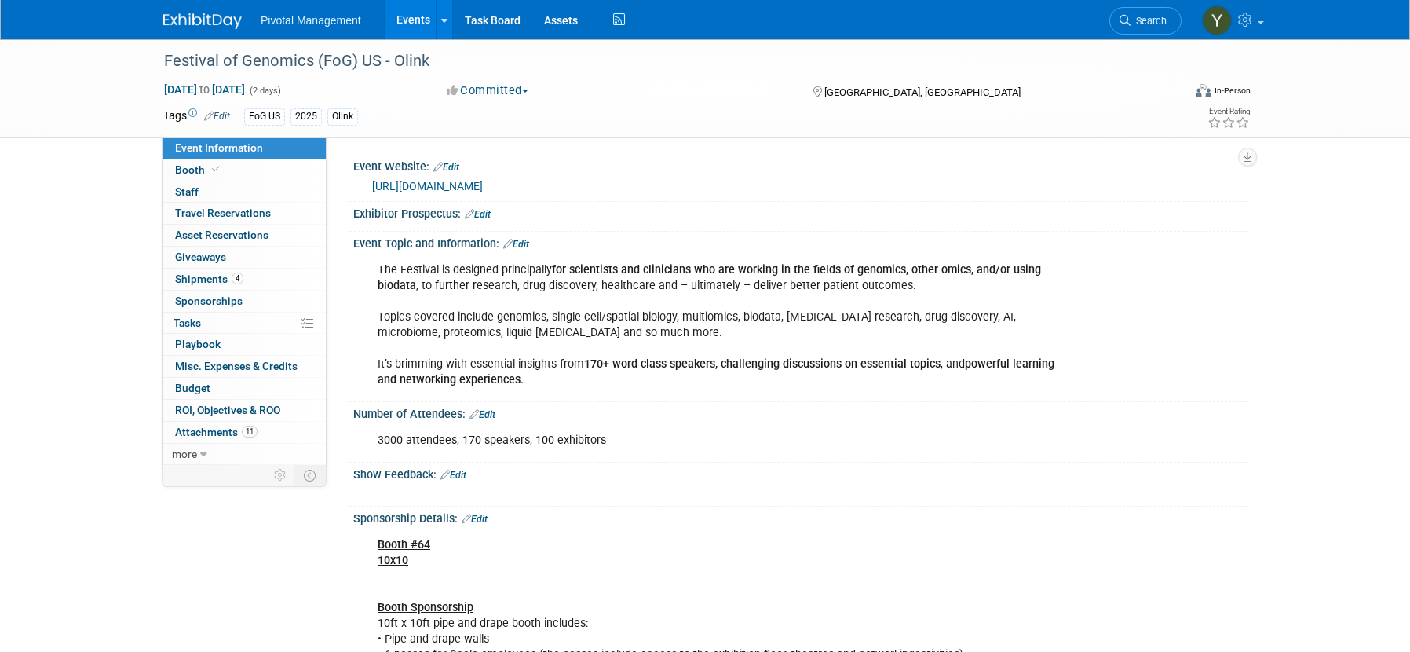
click at [463, 183] on link "[URL][DOMAIN_NAME]" at bounding box center [427, 186] width 111 height 13
drag, startPoint x: 78, startPoint y: 199, endPoint x: 93, endPoint y: 187, distance: 20.1
click at [415, 20] on link "Events" at bounding box center [413, 19] width 57 height 39
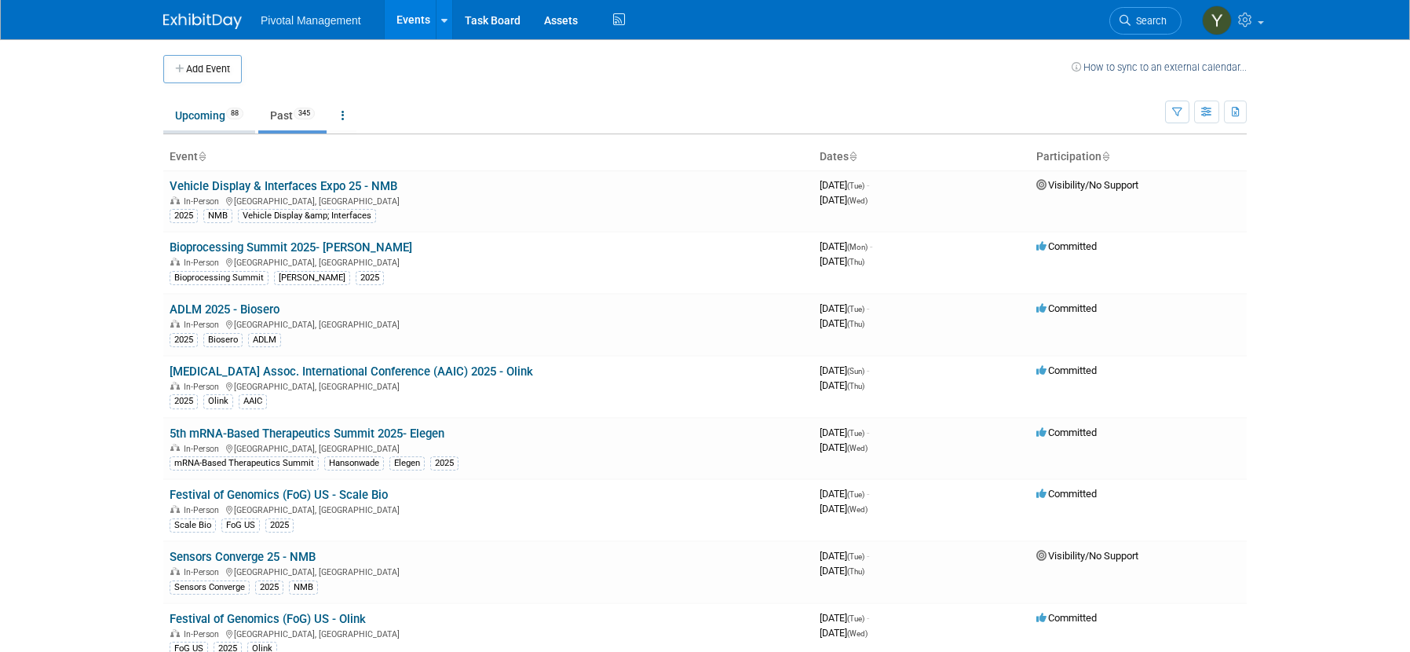
click at [213, 111] on link "Upcoming 88" at bounding box center [209, 115] width 92 height 30
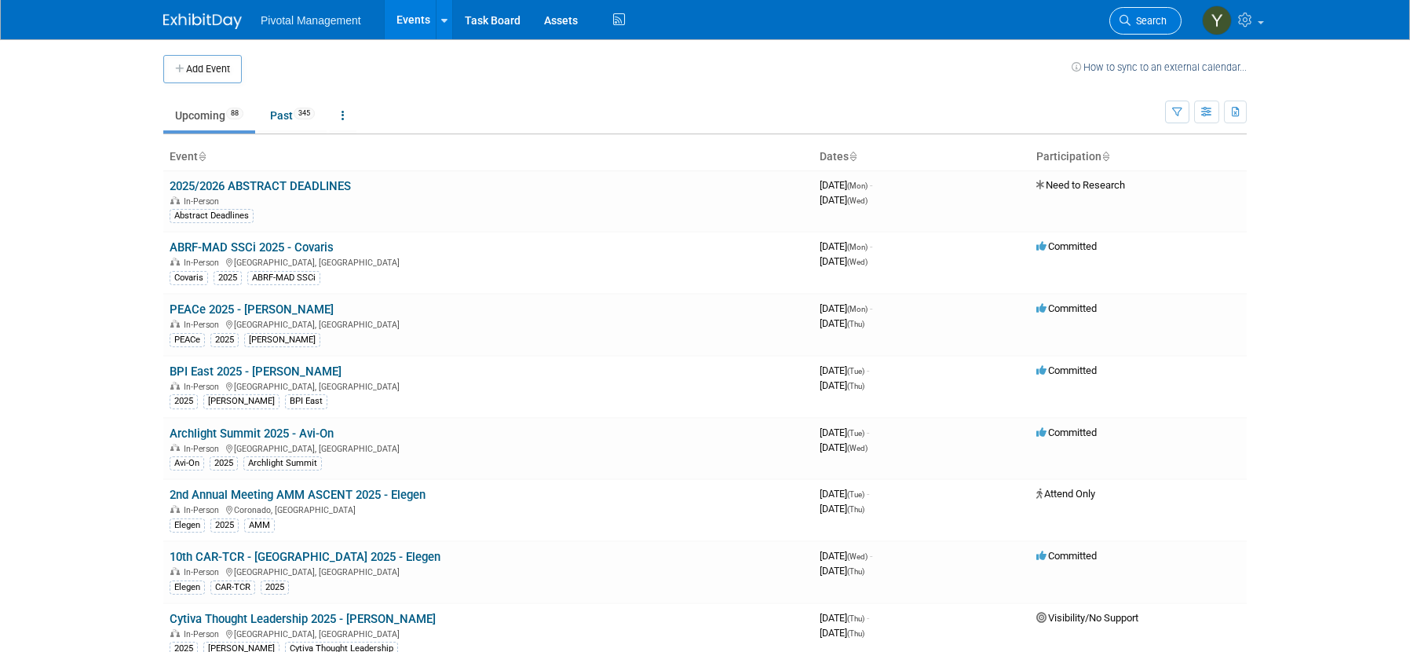
click at [1135, 22] on span "Search" at bounding box center [1148, 21] width 36 height 12
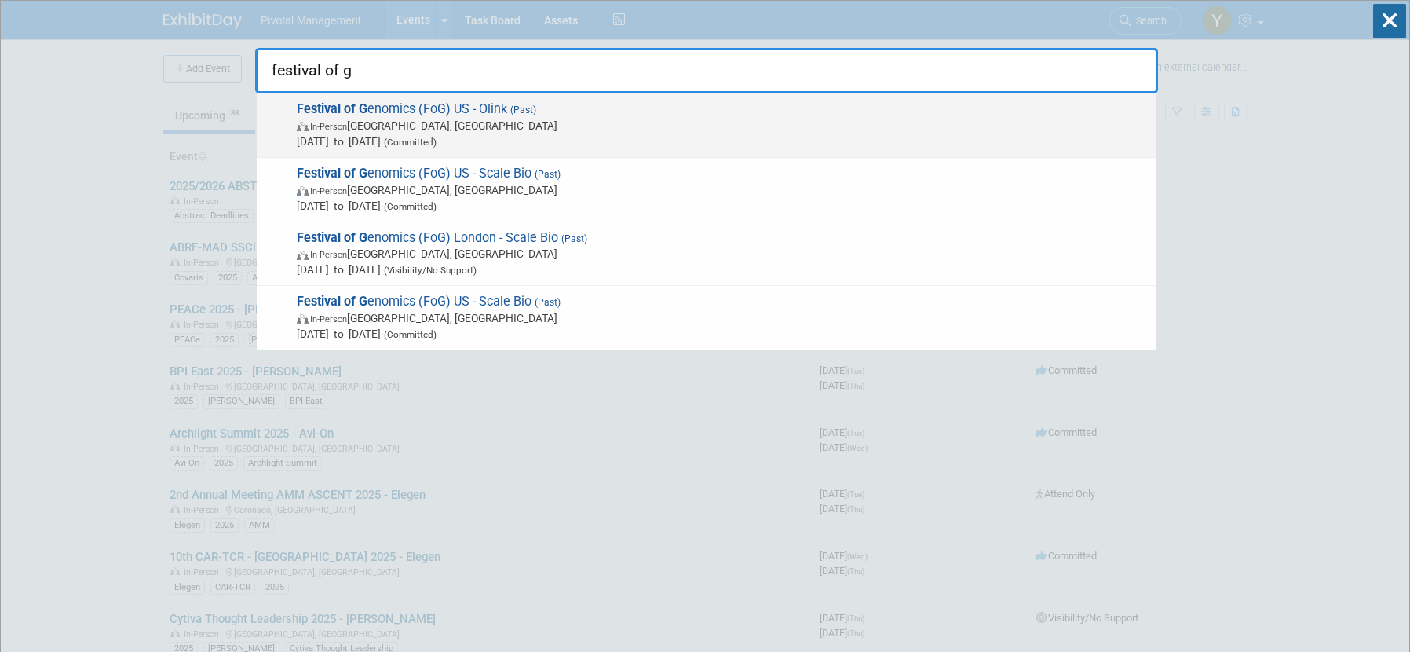
type input "festival of g"
click at [414, 109] on span "Festival of G enomics (FoG) US - Olink (Past) In-Person Boston, MA Jun 24, 2025…" at bounding box center [720, 125] width 857 height 48
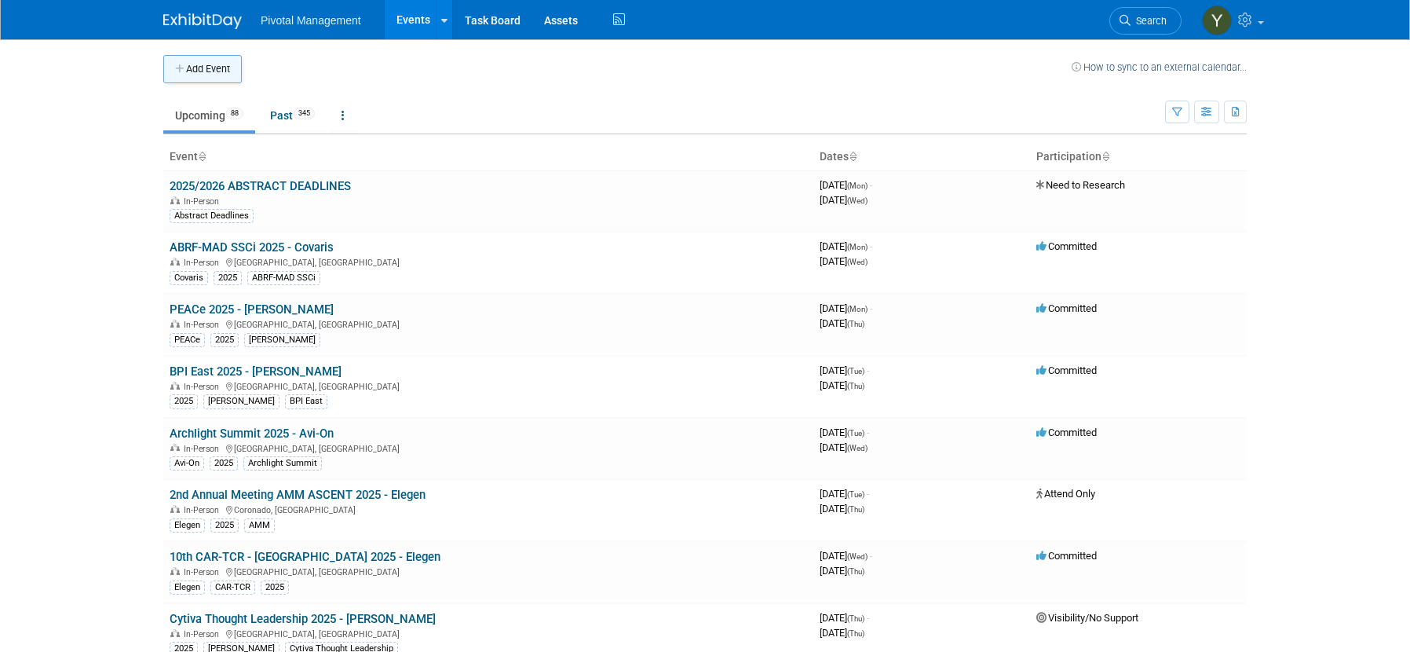
click at [201, 64] on button "Add Event" at bounding box center [202, 69] width 79 height 28
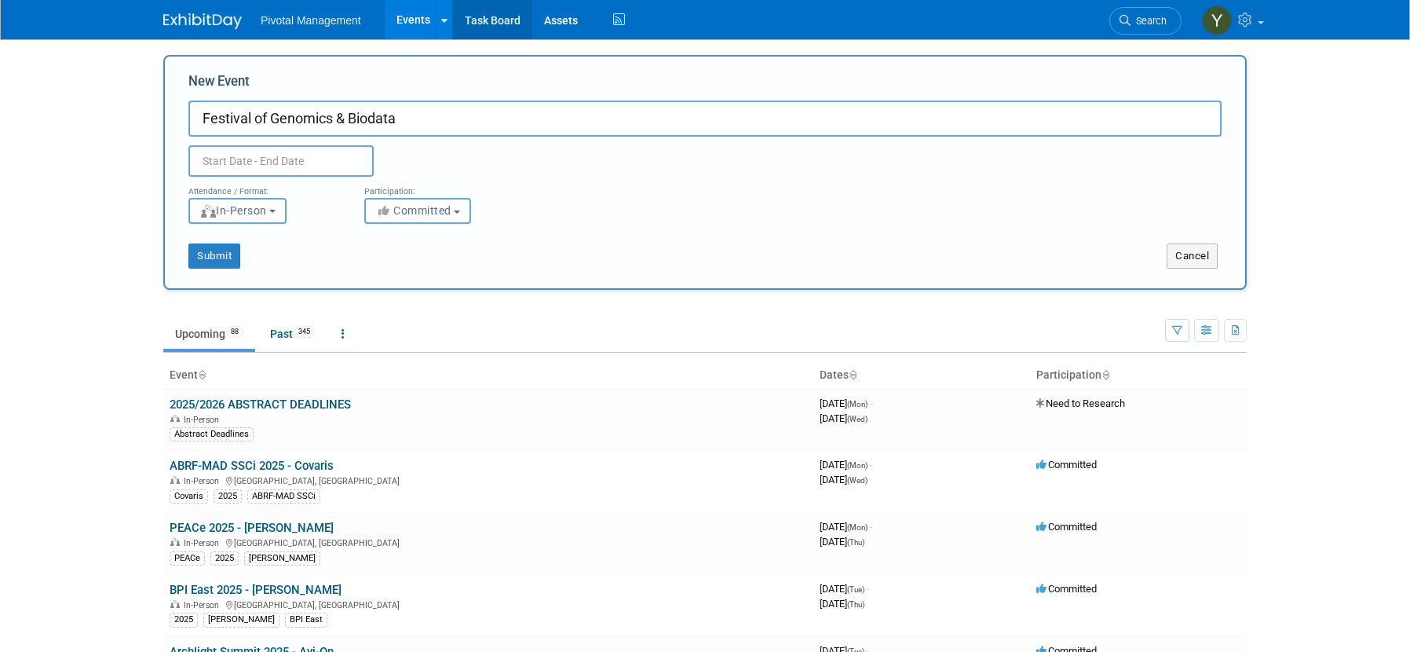
type input "Festival of Genomics & Biodata"
click at [59, 305] on body "Pivotal Management Events Add Event Bulk Upload Events Shareable Event Boards R…" at bounding box center [705, 326] width 1410 height 652
click at [397, 217] on button "Committed" at bounding box center [417, 211] width 107 height 26
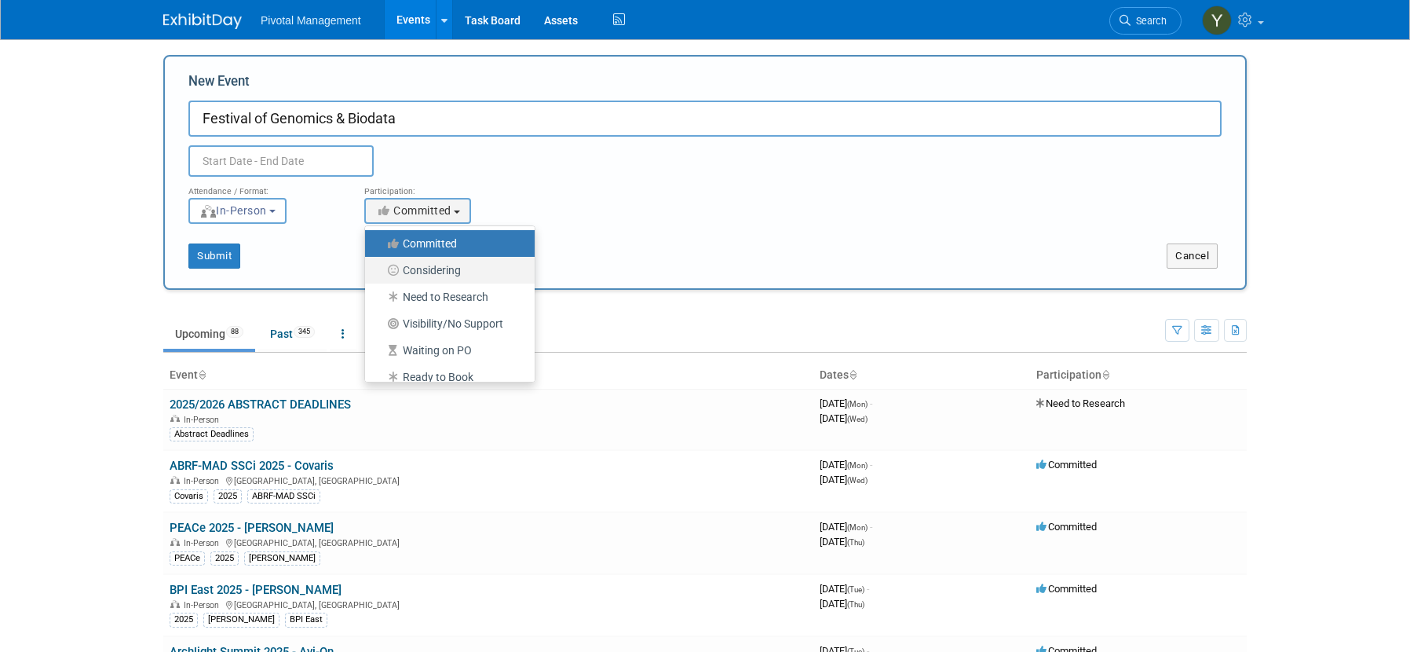
click at [444, 272] on label "Considering" at bounding box center [446, 270] width 146 height 20
click at [379, 272] on input "Considering" at bounding box center [374, 270] width 10 height 10
select select "2"
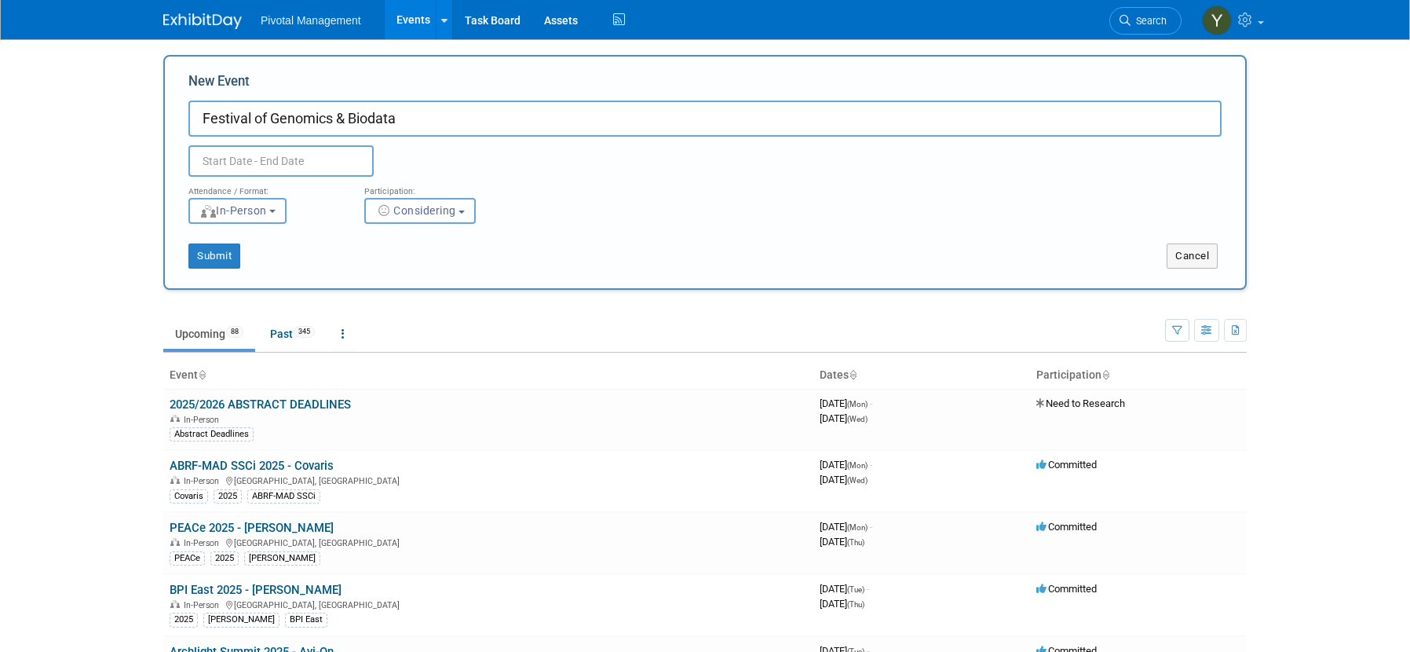
click at [266, 165] on input "text" at bounding box center [280, 160] width 185 height 31
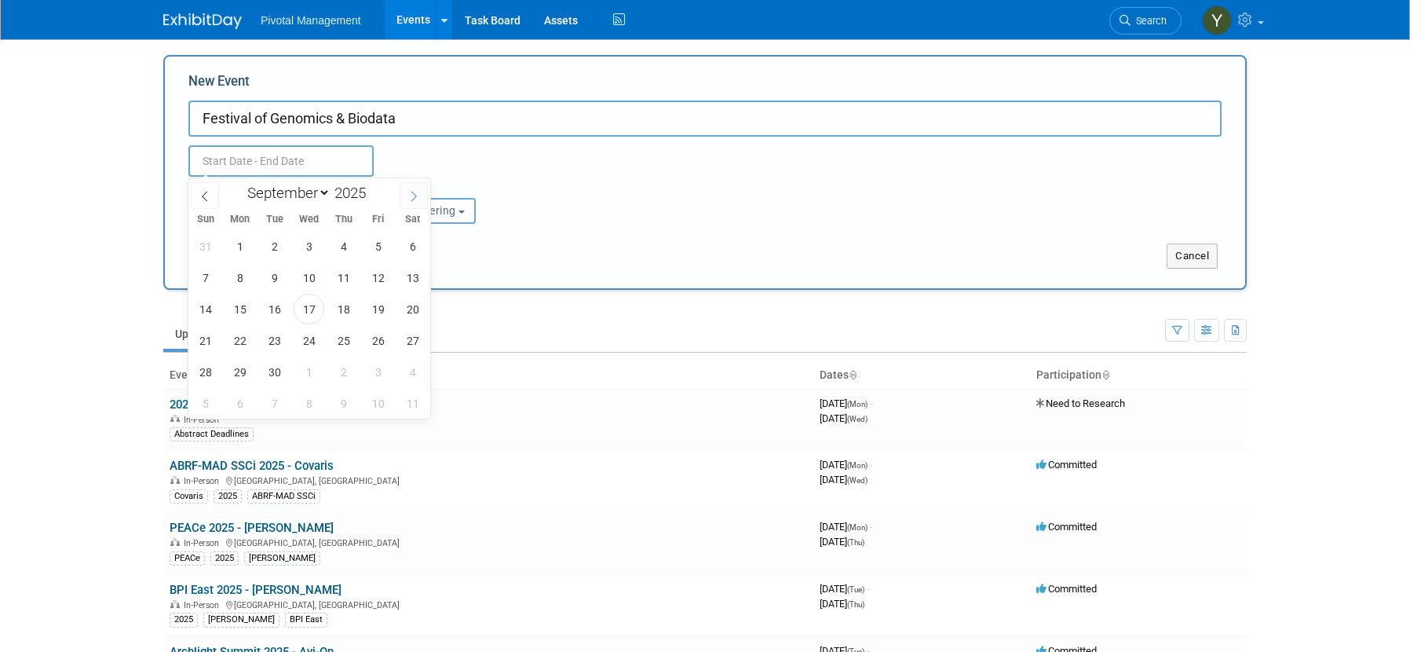
click at [408, 196] on icon at bounding box center [413, 196] width 11 height 11
select select "11"
click at [408, 196] on icon at bounding box center [413, 196] width 11 height 11
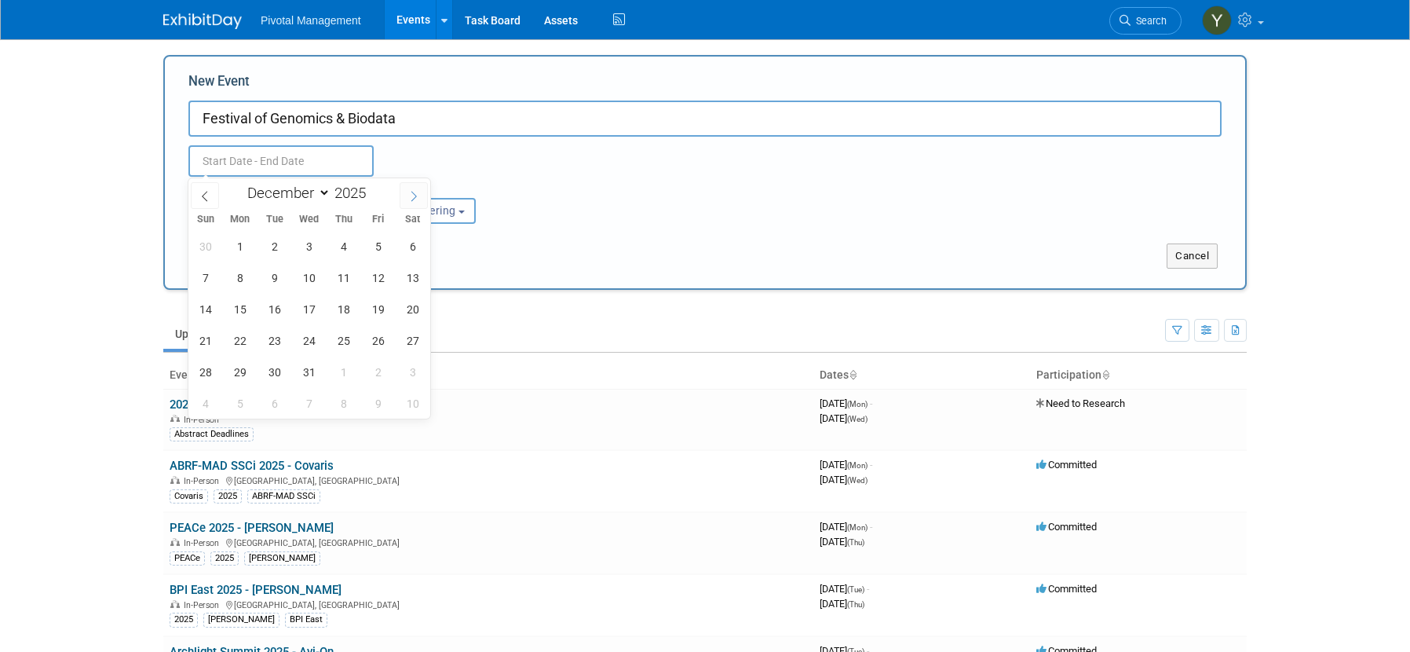
type input "2026"
click at [408, 196] on icon at bounding box center [413, 196] width 11 height 11
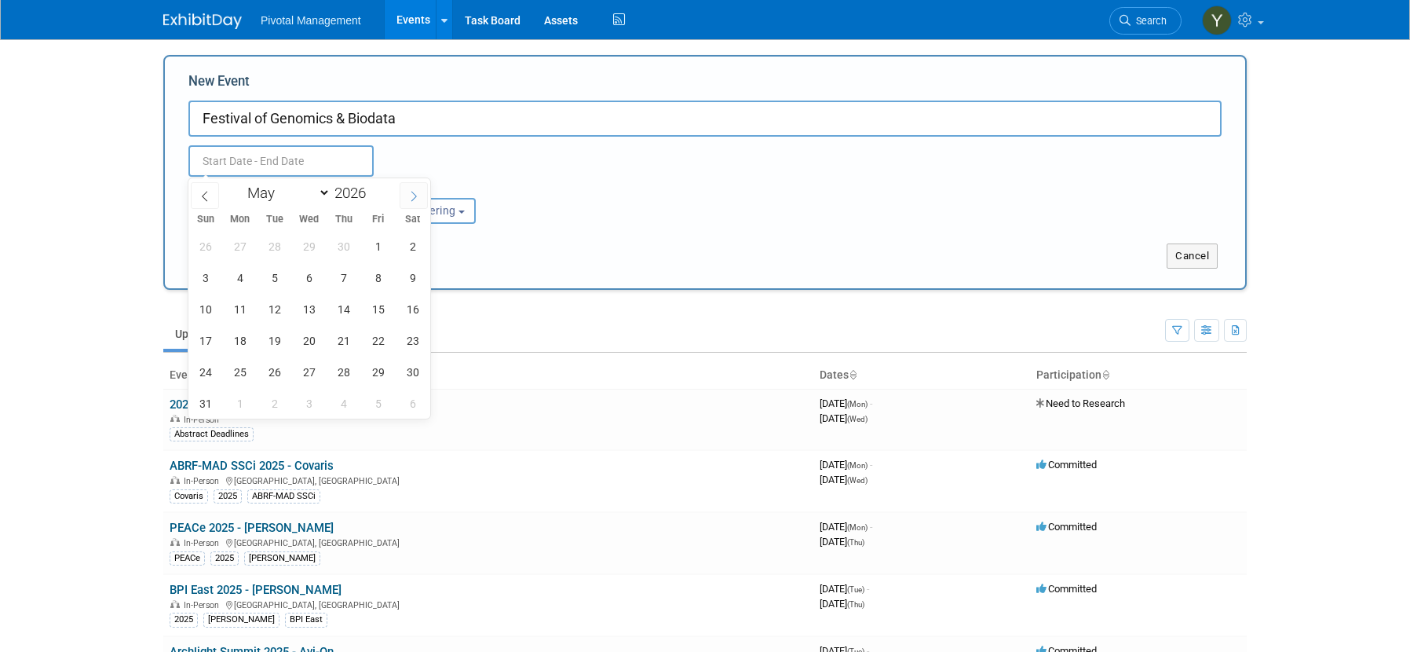
click at [408, 196] on icon at bounding box center [413, 196] width 11 height 11
select select "5"
click at [309, 243] on span "3" at bounding box center [309, 246] width 31 height 31
click at [341, 244] on span "4" at bounding box center [343, 246] width 31 height 31
type input "Jun 3, 2026 to Jun 4, 2026"
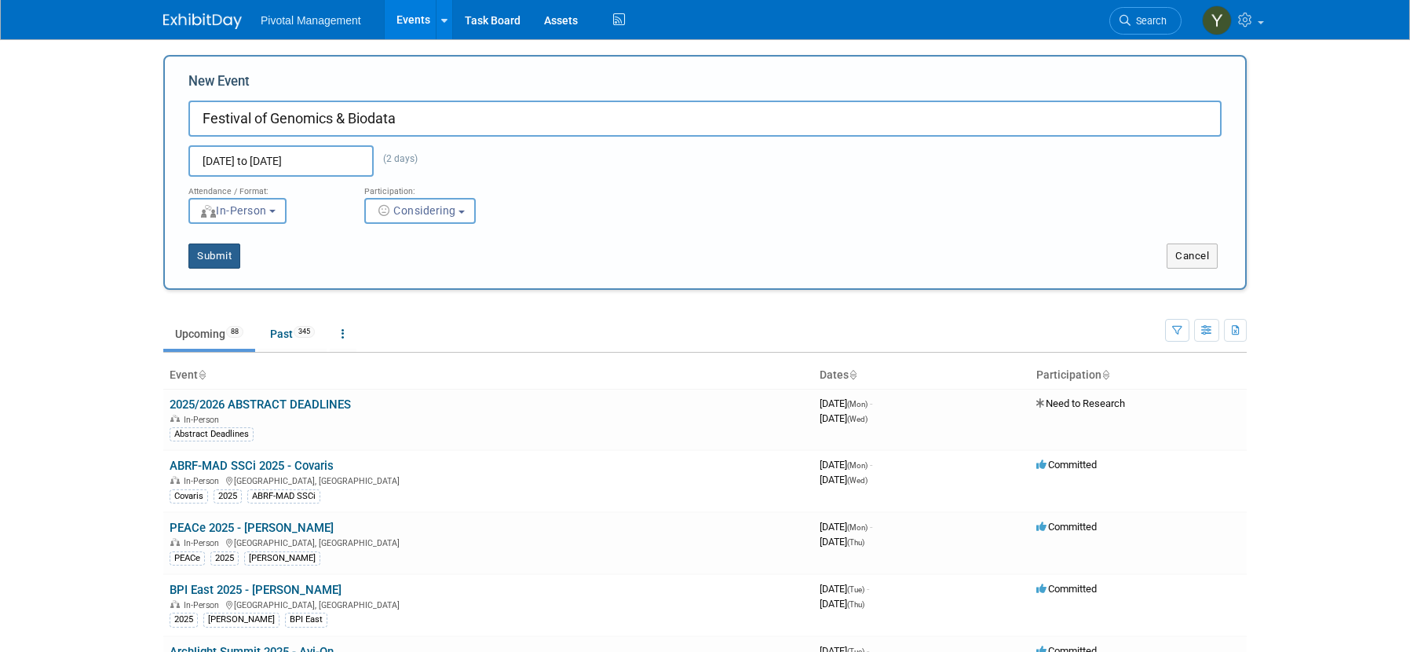
click at [222, 253] on button "Submit" at bounding box center [214, 255] width 52 height 25
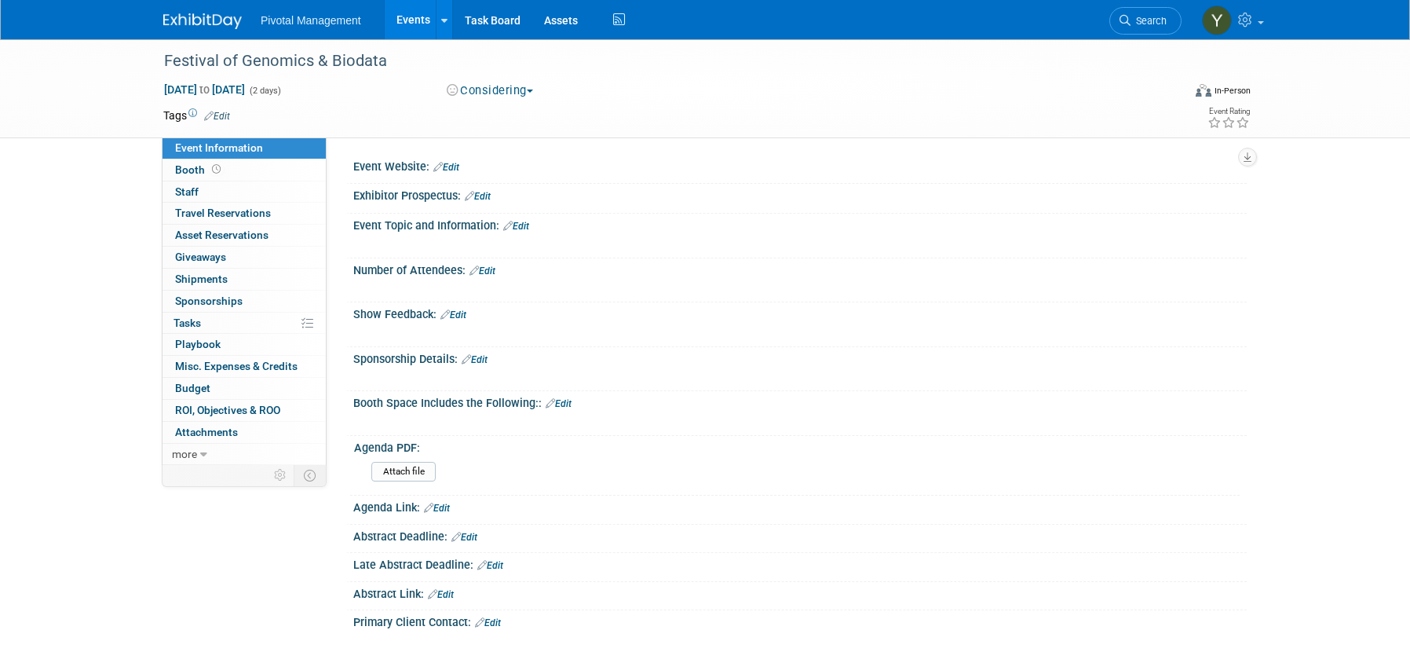
click at [454, 164] on link "Edit" at bounding box center [446, 167] width 26 height 11
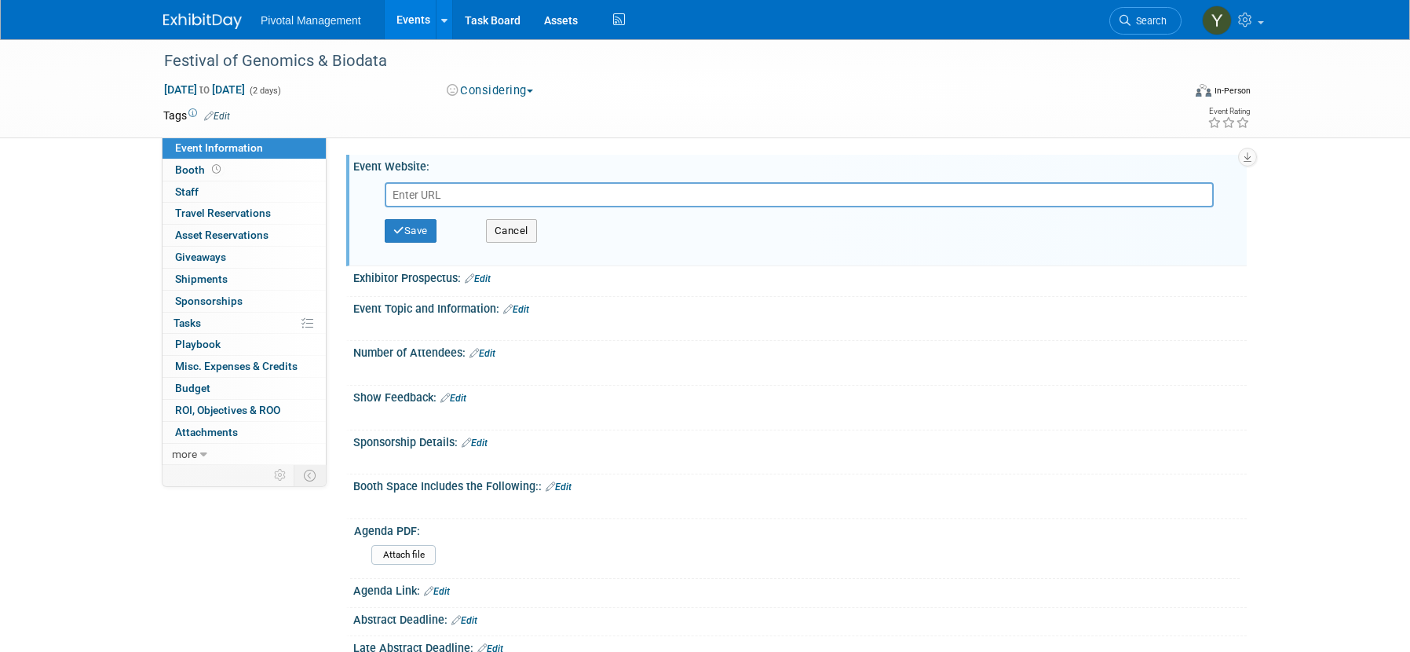
click at [436, 193] on input "text" at bounding box center [799, 194] width 829 height 25
type input "[URL][DOMAIN_NAME]"
click at [418, 229] on button "Save" at bounding box center [411, 231] width 52 height 24
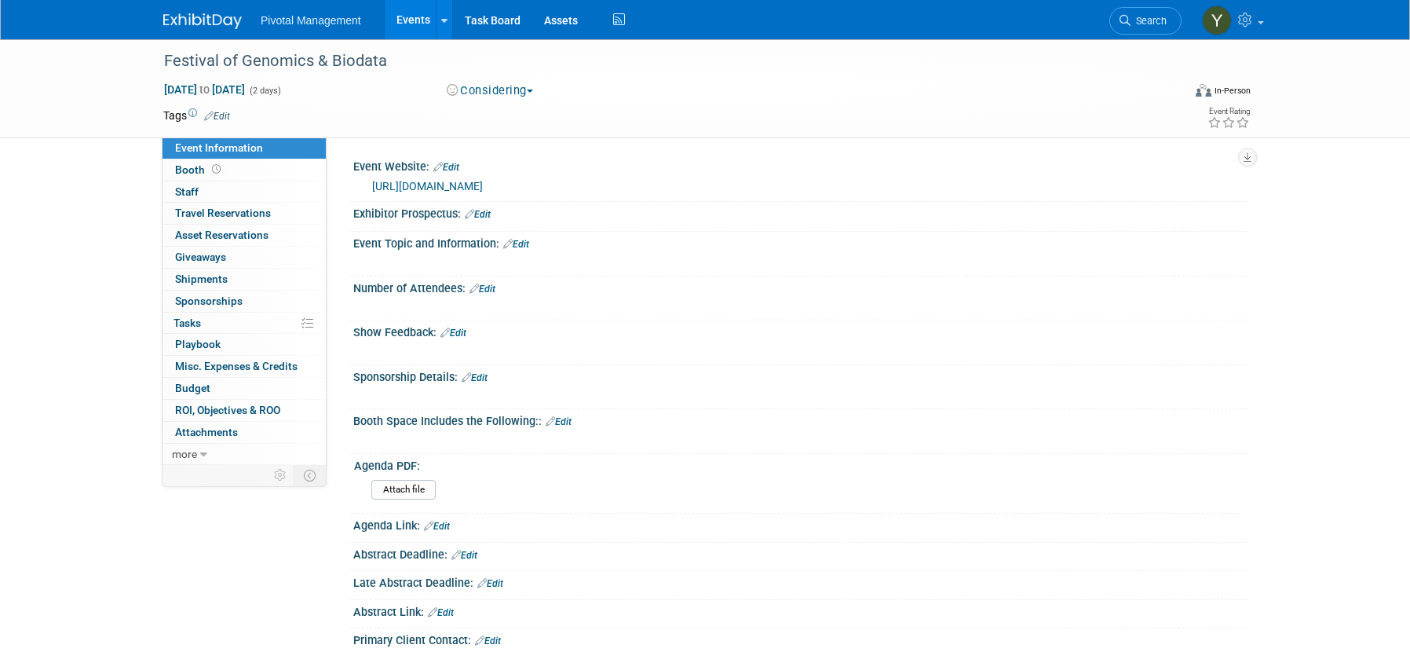
click at [494, 286] on link "Edit" at bounding box center [482, 288] width 26 height 11
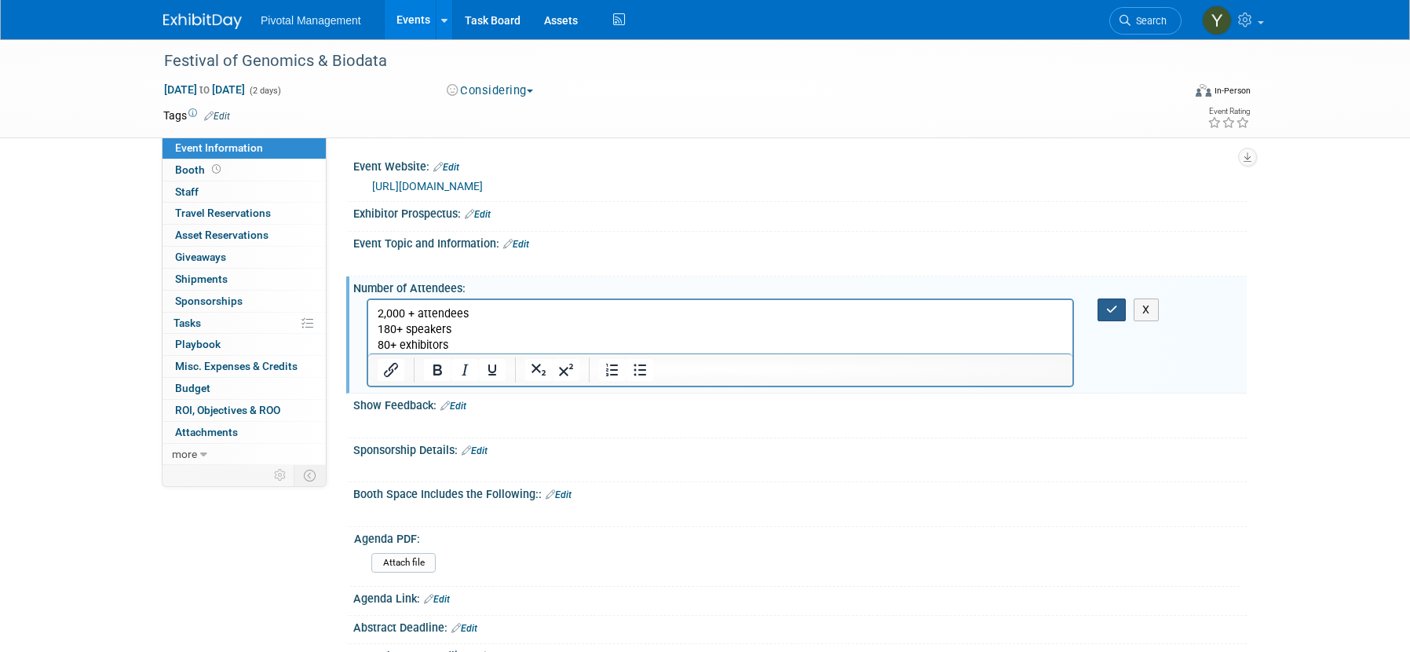
click at [1114, 307] on icon "button" at bounding box center [1112, 309] width 12 height 11
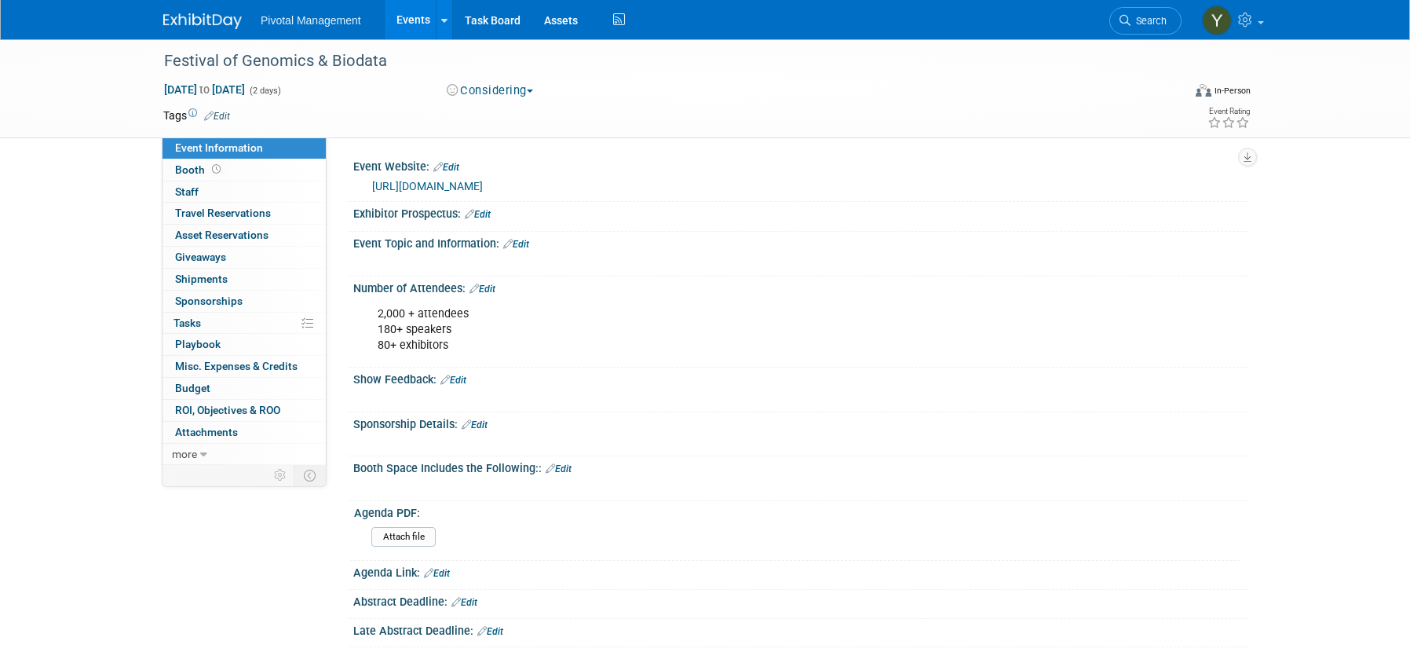
click at [525, 239] on link "Edit" at bounding box center [516, 244] width 26 height 11
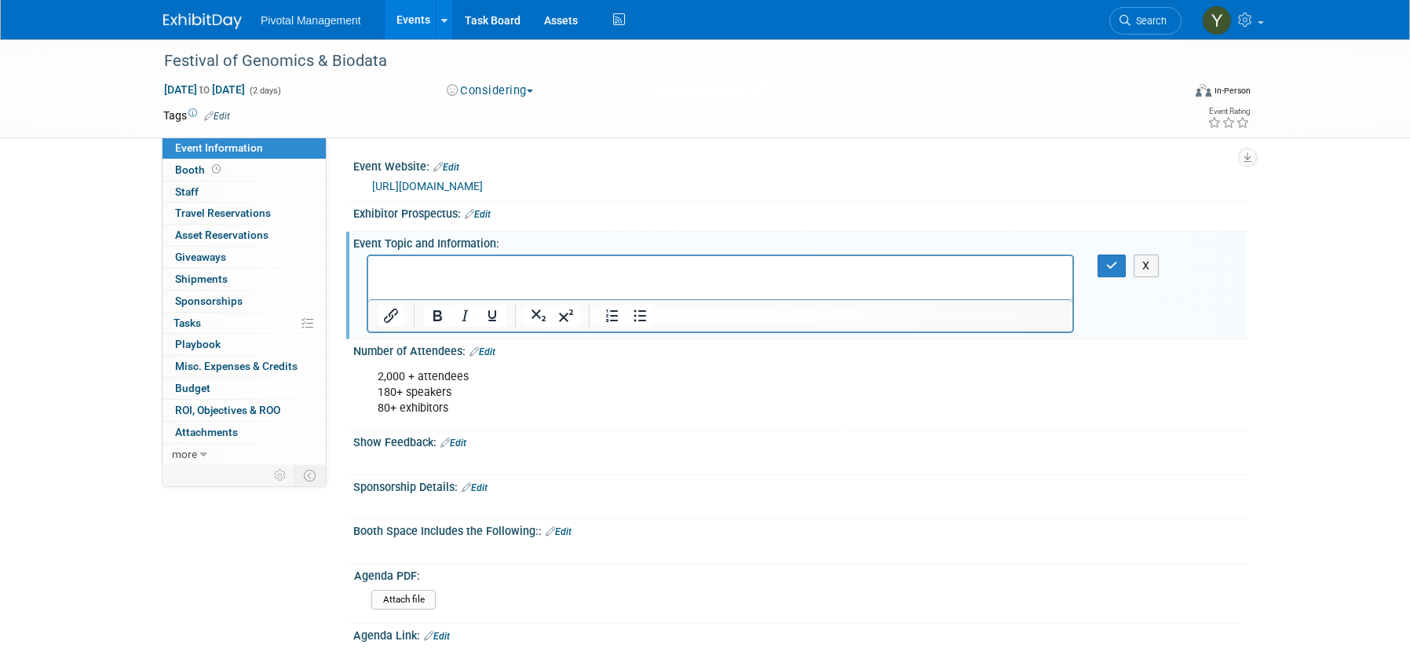
click at [506, 272] on p "Rich Text Area. Press ALT-0 for help." at bounding box center [721, 269] width 686 height 16
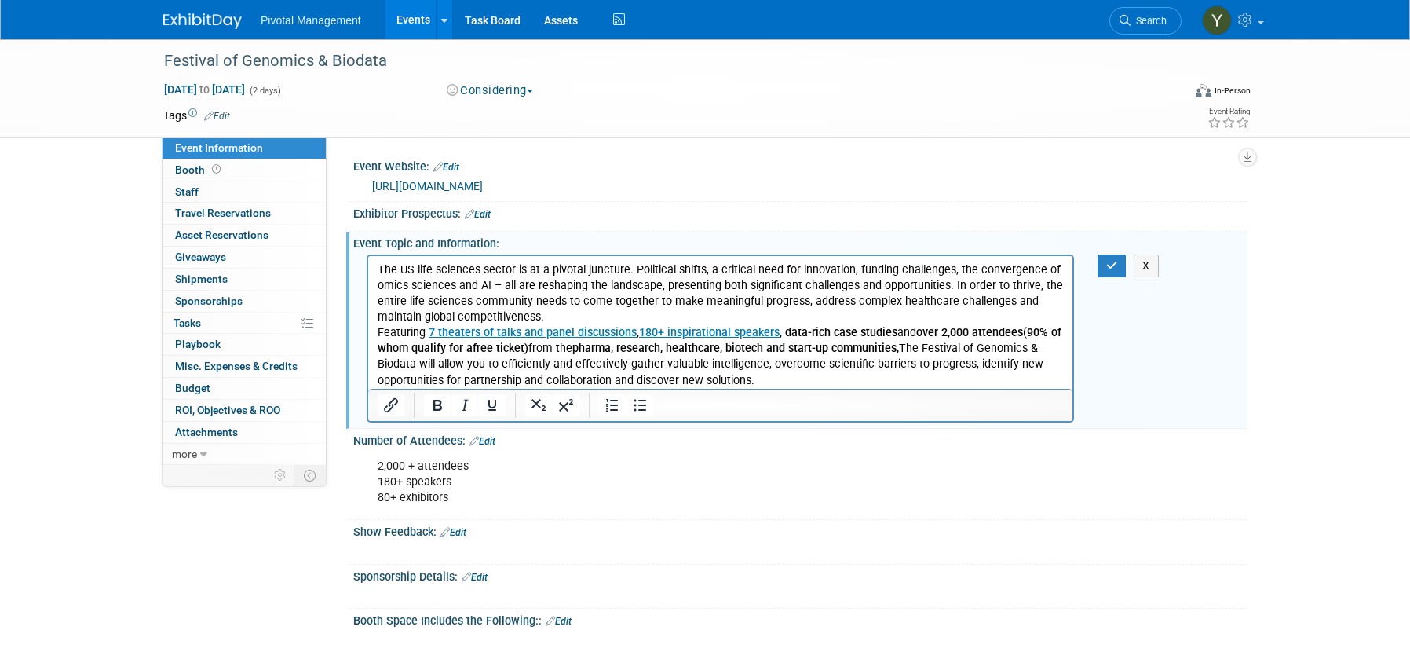
click at [549, 316] on p "The US life sciences sector is at a pivotal juncture. Political shifts, a criti…" at bounding box center [721, 292] width 686 height 63
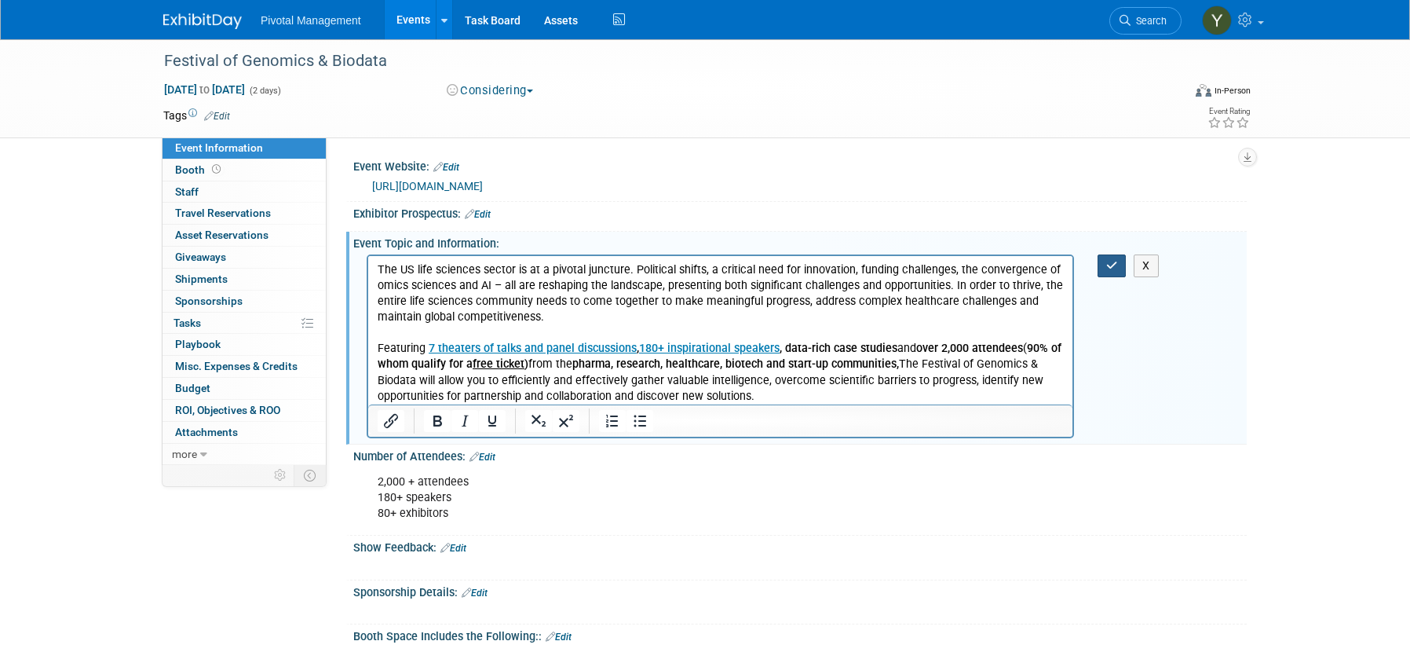
click at [1114, 264] on icon "button" at bounding box center [1112, 265] width 12 height 11
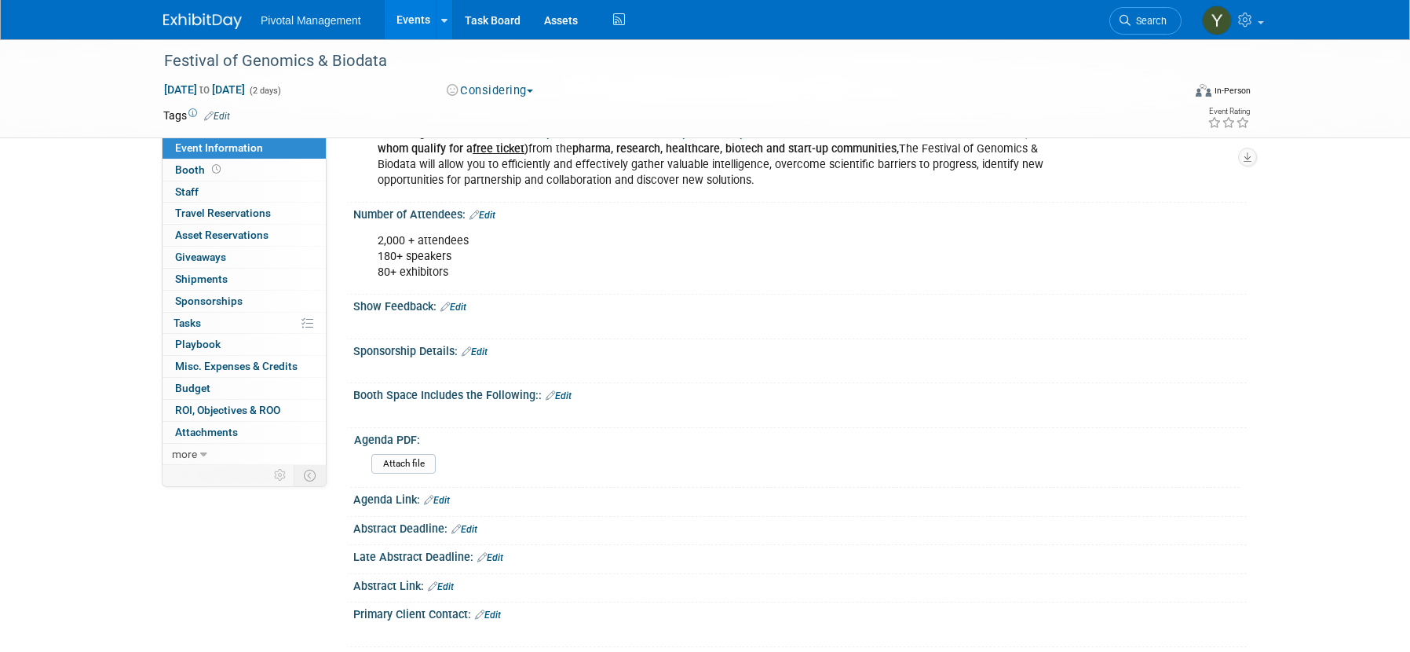
scroll to position [236, 0]
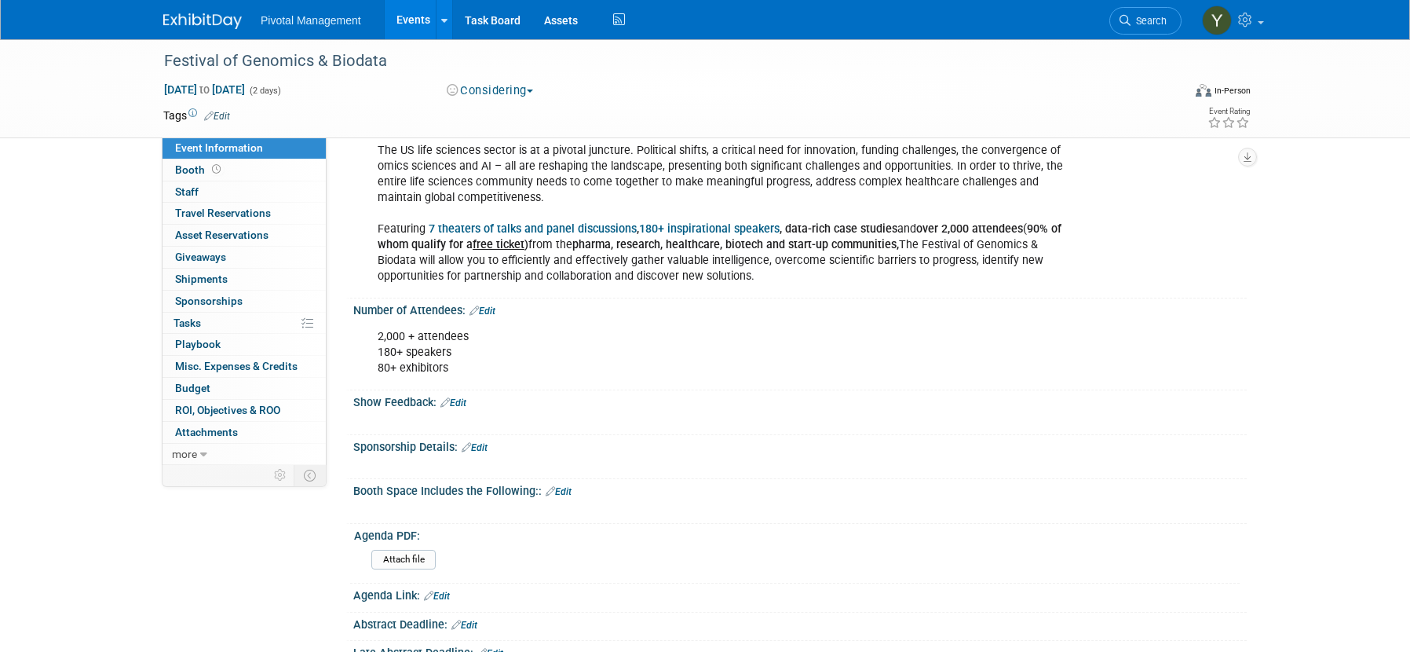
scroll to position [0, 0]
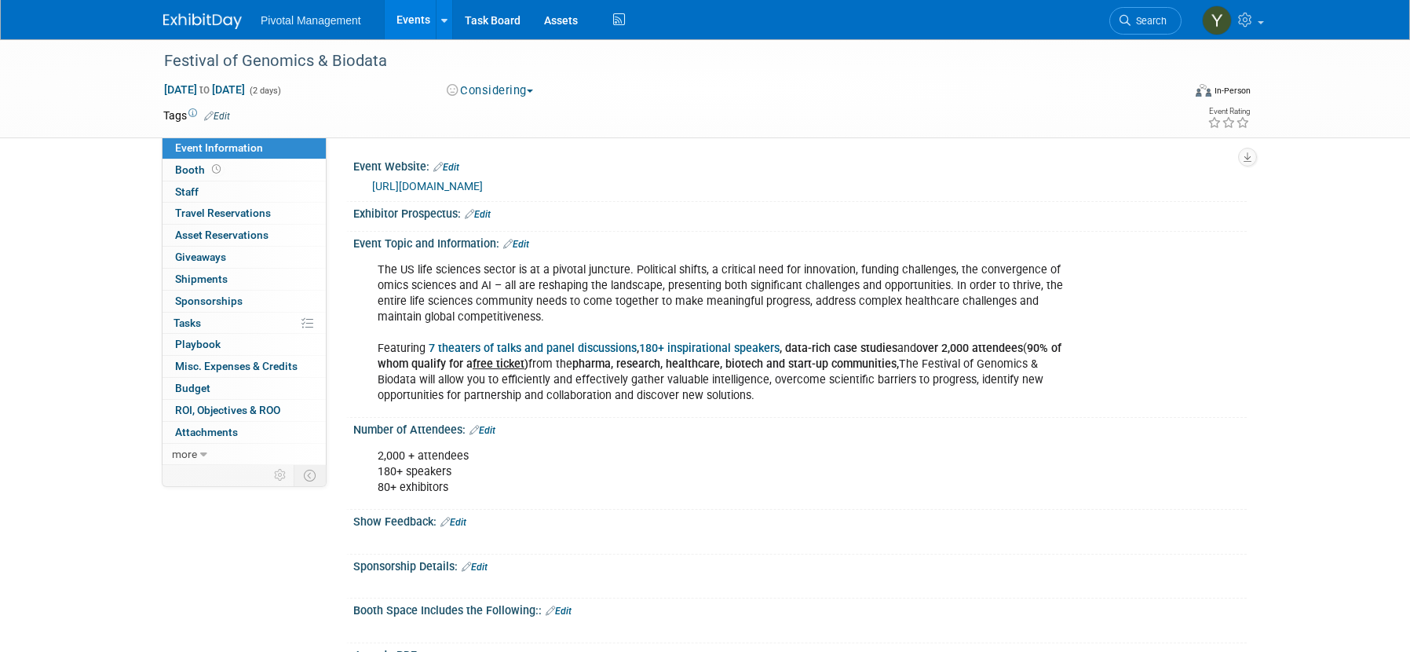
click at [414, 15] on link "Events" at bounding box center [413, 19] width 57 height 39
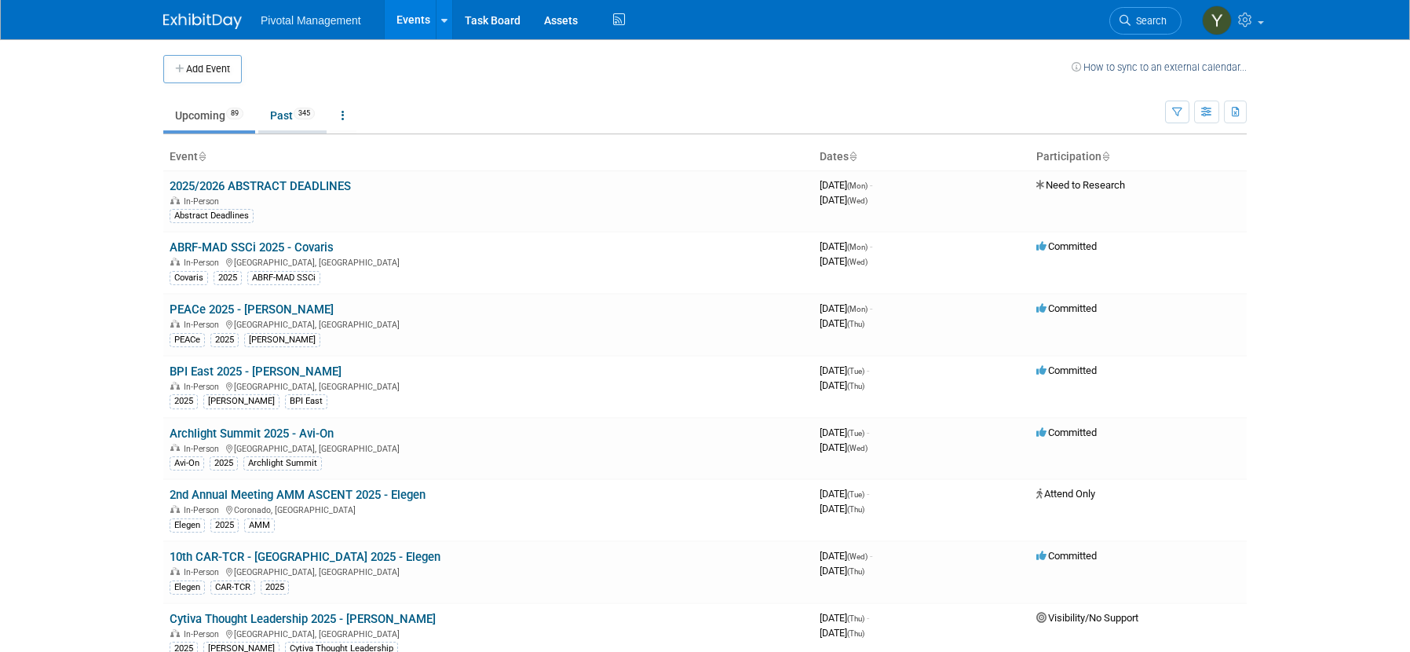
click at [290, 113] on link "Past 345" at bounding box center [292, 115] width 68 height 30
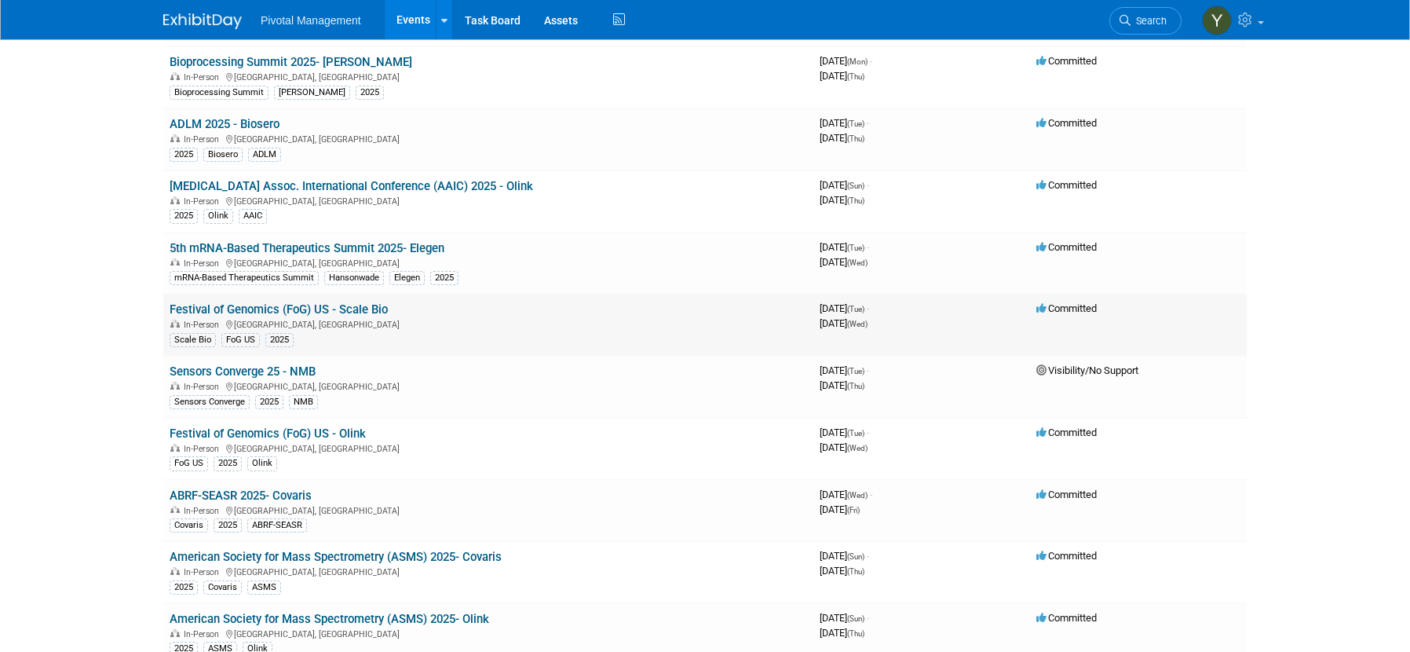
scroll to position [157, 0]
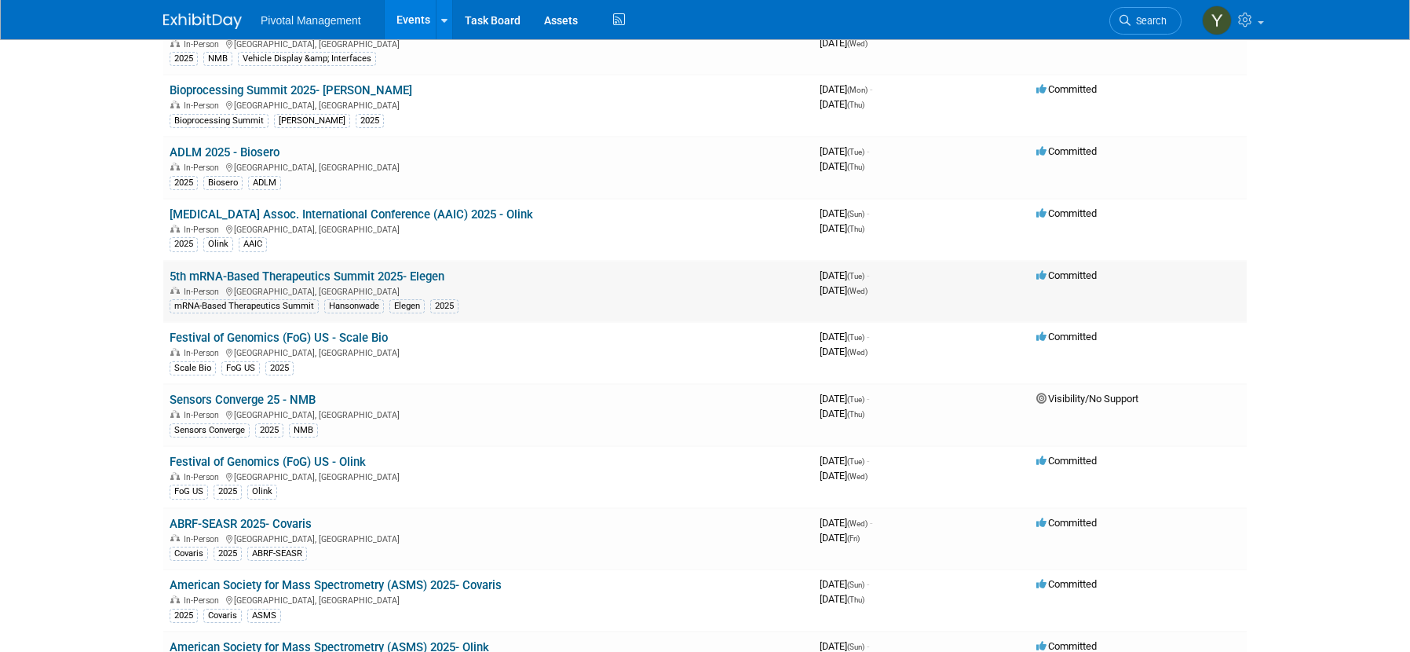
click at [330, 273] on link "5th mRNA-Based Therapeutics Summit 2025- Elegen" at bounding box center [307, 276] width 275 height 14
click at [374, 214] on link "[MEDICAL_DATA] Assoc. International Conference (AAIC) 2025 - Olink" at bounding box center [351, 214] width 363 height 14
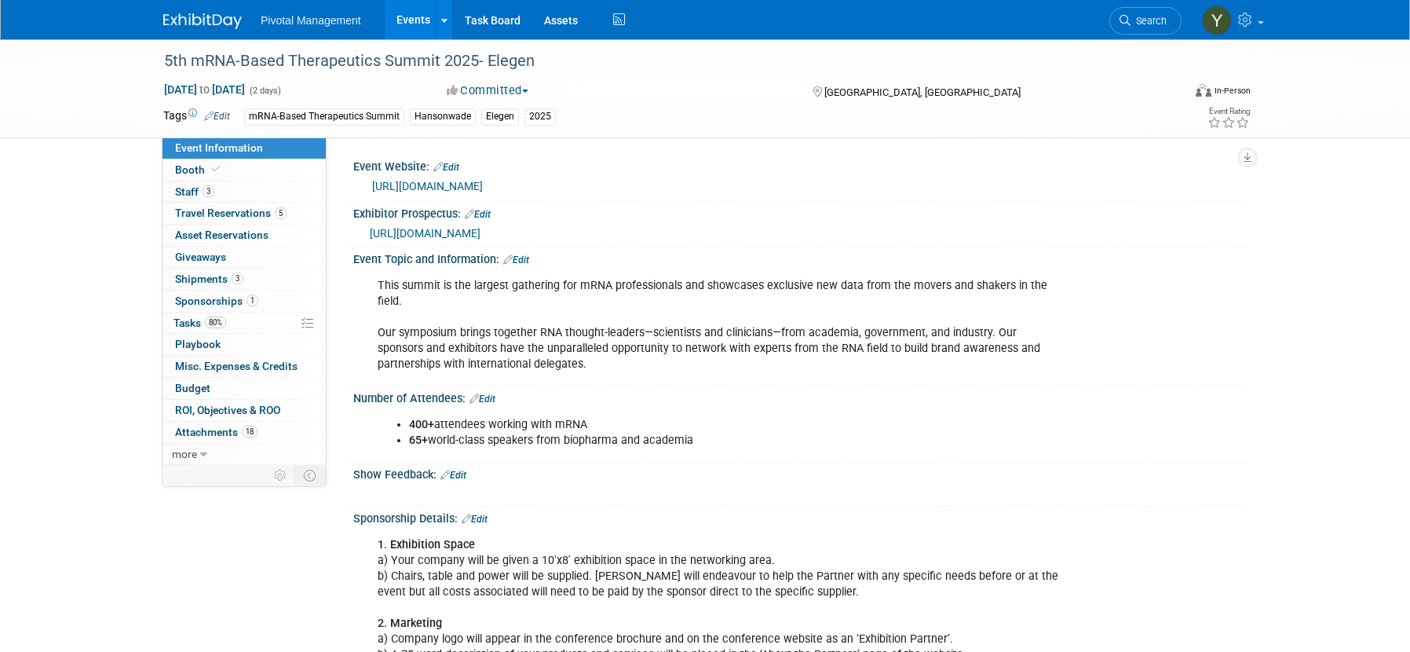
click at [467, 186] on link "https://mrnabased-therapeutics.com/" at bounding box center [427, 186] width 111 height 13
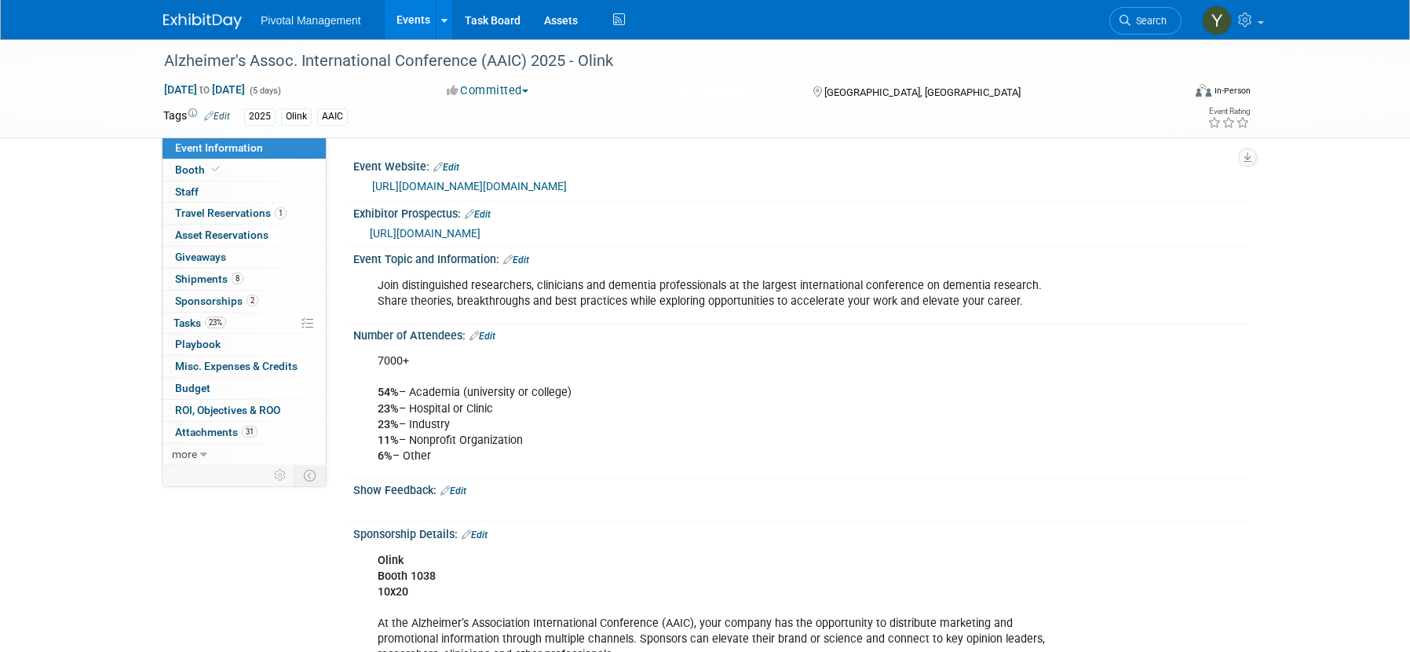
click at [511, 186] on link "[URL][DOMAIN_NAME][DOMAIN_NAME]" at bounding box center [469, 186] width 195 height 13
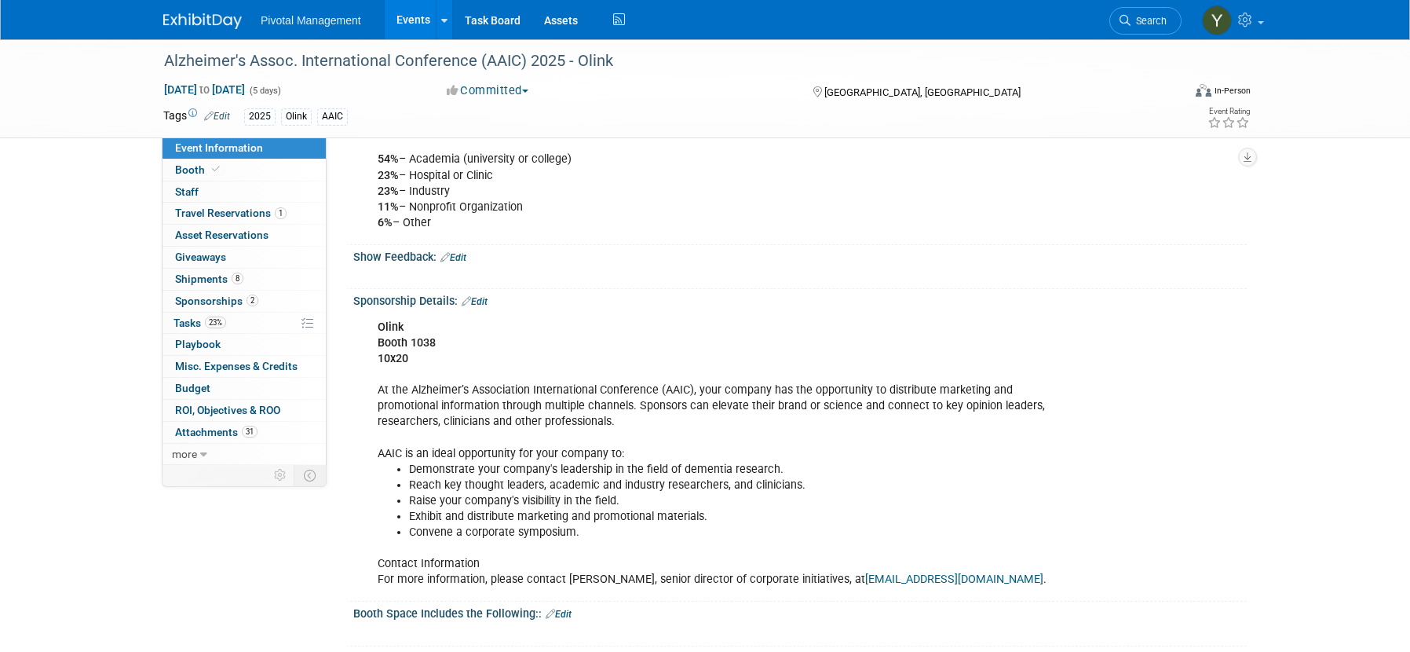
scroll to position [236, 0]
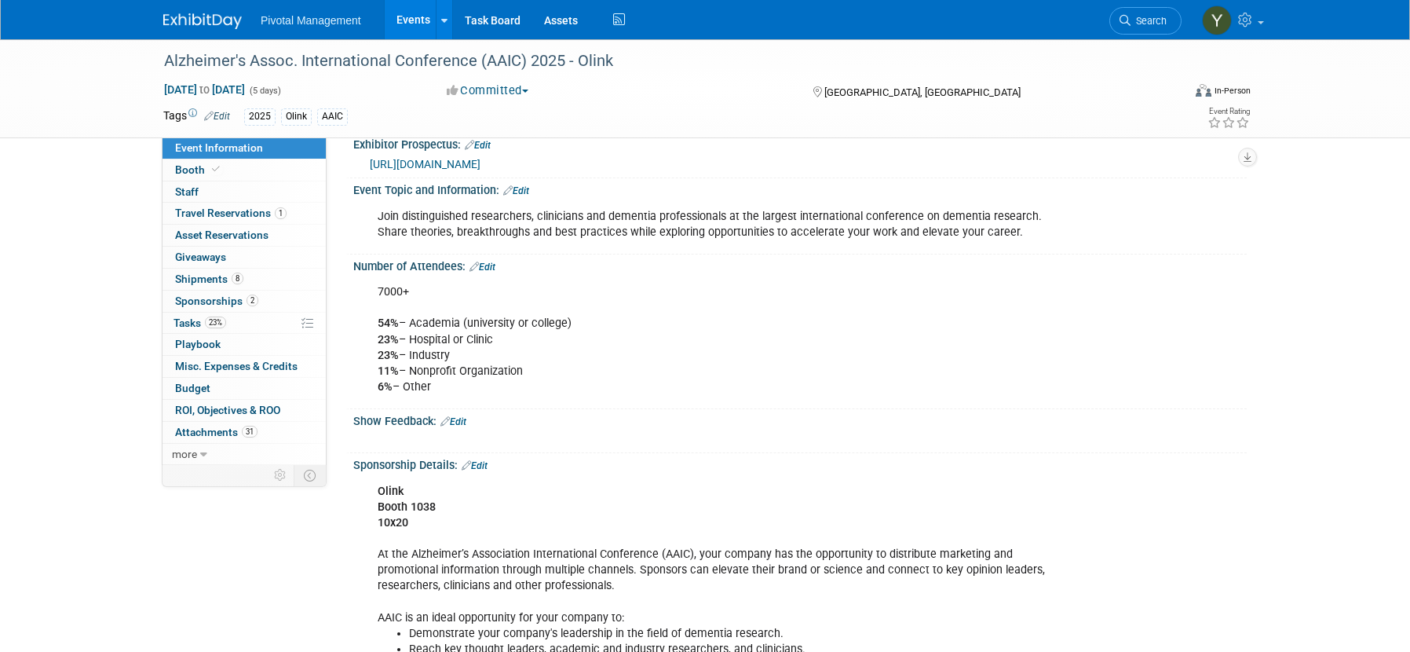
scroll to position [0, 0]
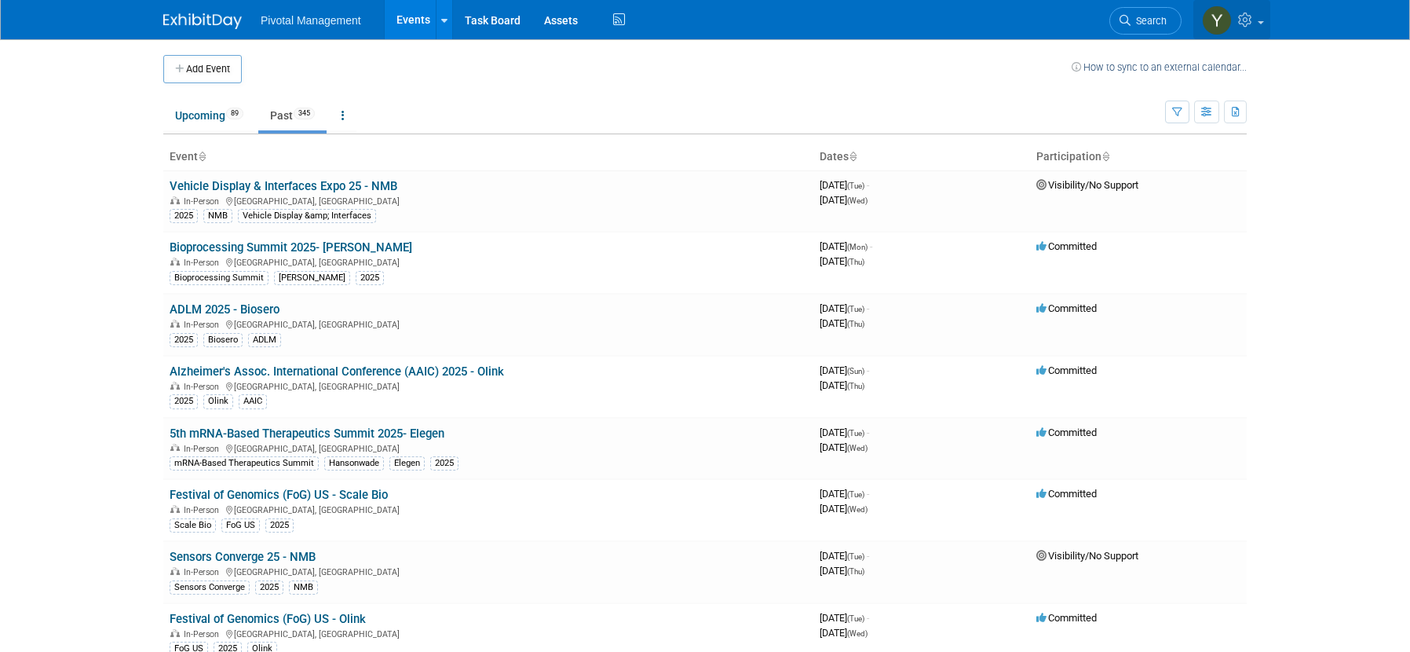
click at [1262, 17] on link at bounding box center [1231, 19] width 77 height 39
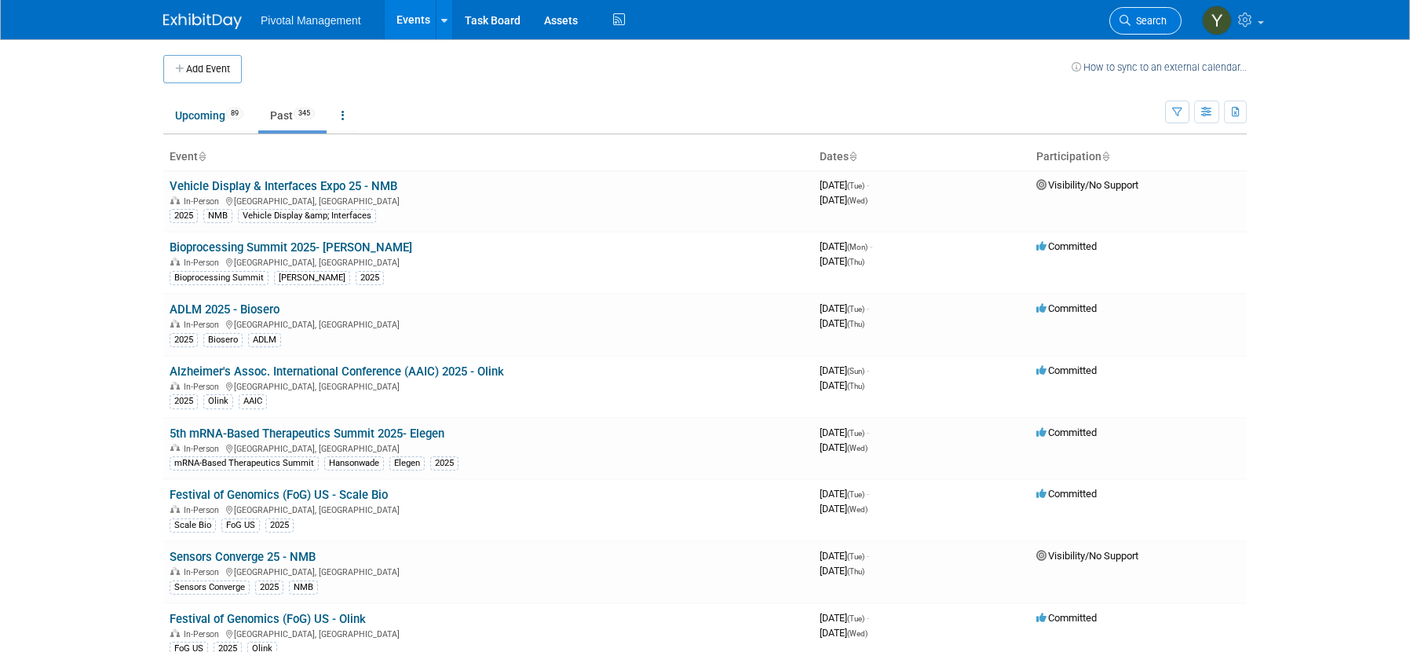
click at [1130, 14] on link "Search" at bounding box center [1145, 20] width 72 height 27
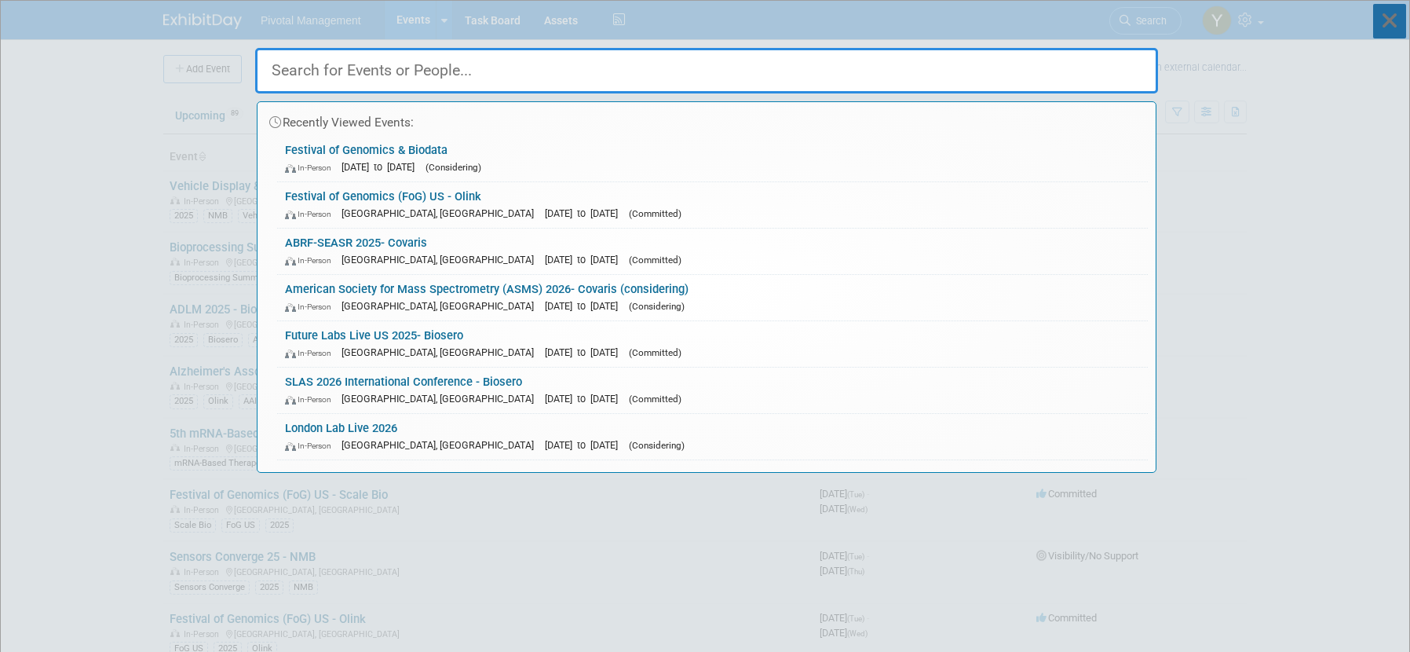
click at [1390, 20] on icon at bounding box center [1389, 21] width 33 height 35
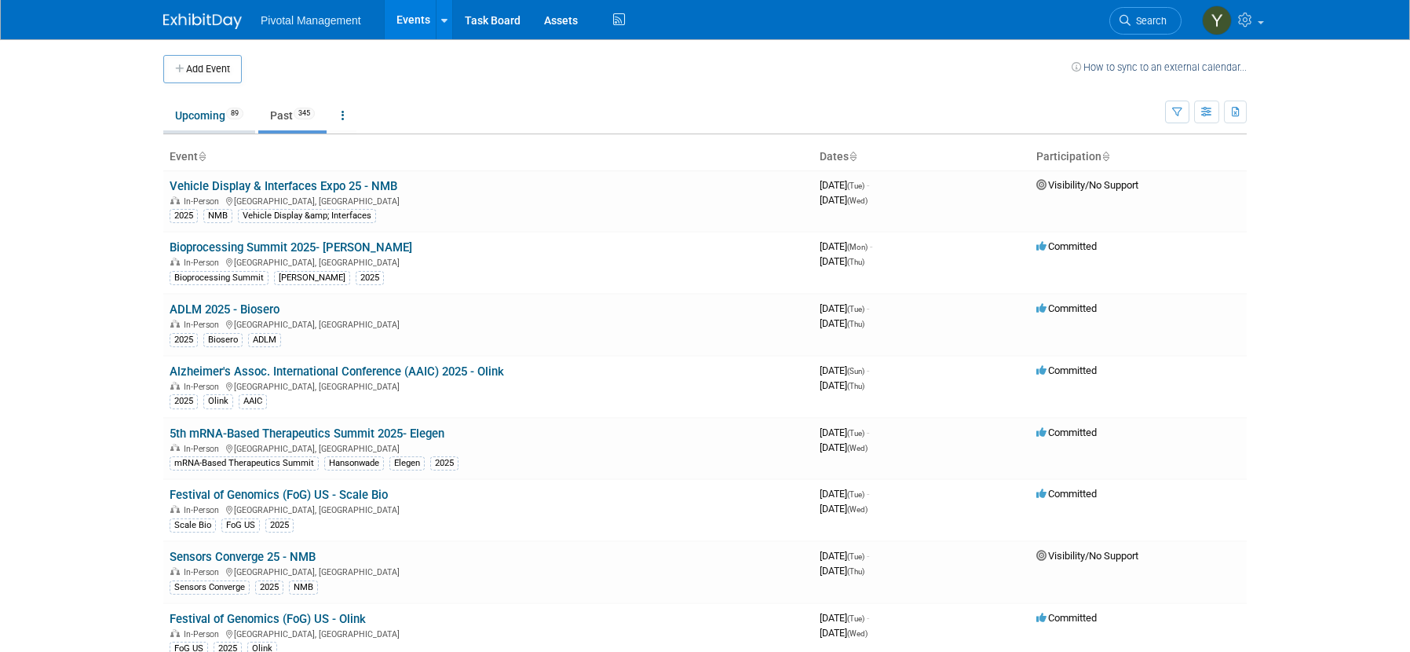
click at [197, 115] on link "Upcoming 89" at bounding box center [209, 115] width 92 height 30
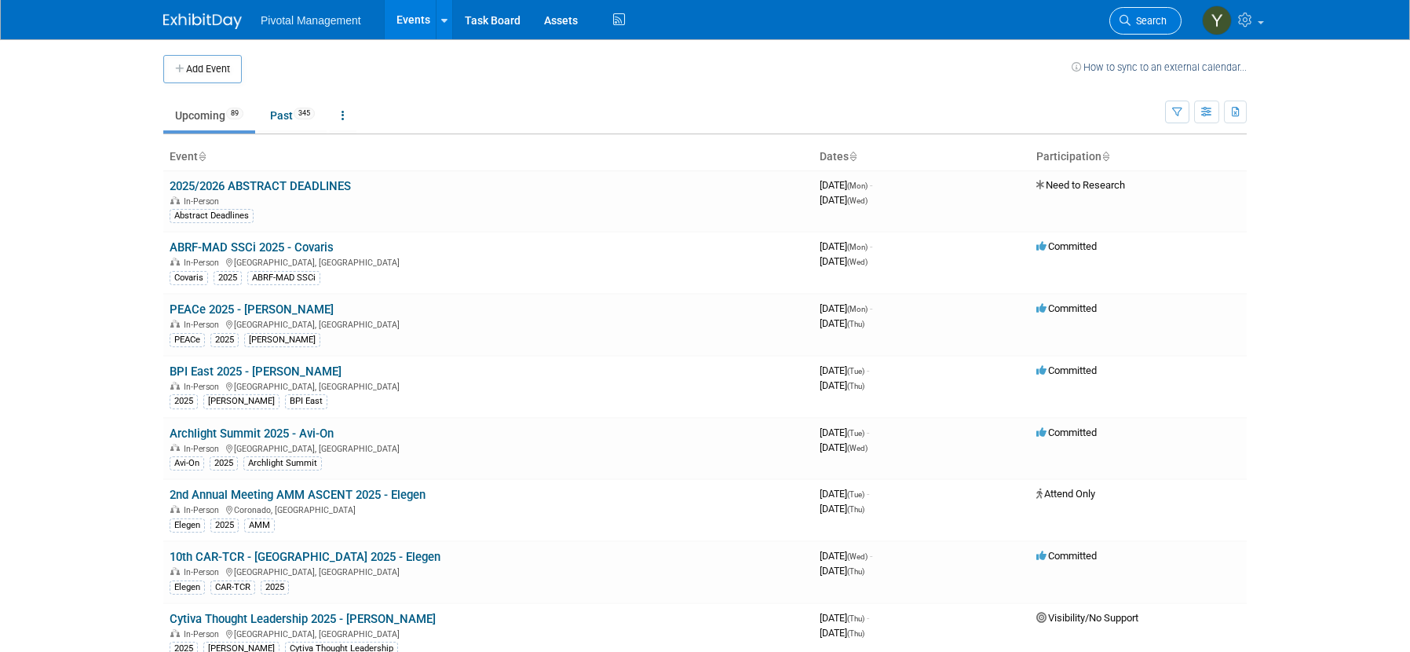
click at [1137, 10] on link "Search" at bounding box center [1145, 20] width 72 height 27
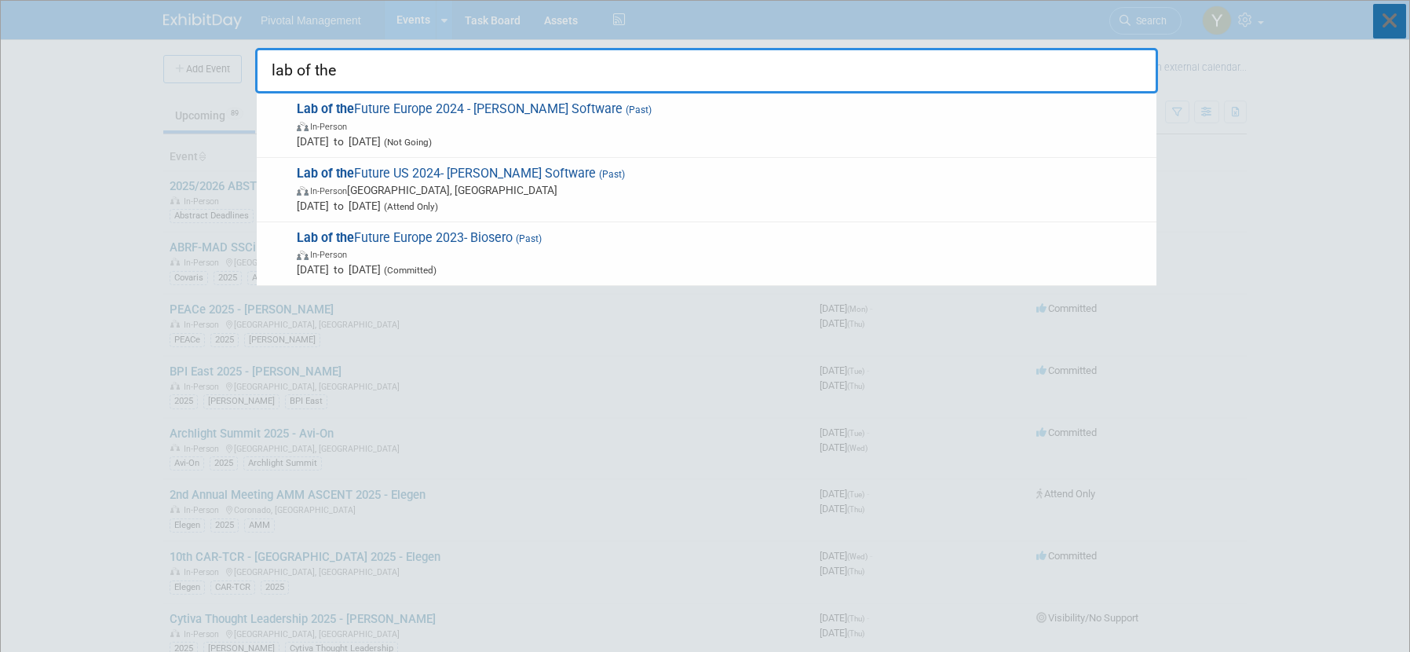
type input "lab of the"
click at [1386, 22] on icon at bounding box center [1389, 21] width 33 height 35
